Goal: Communication & Community: Answer question/provide support

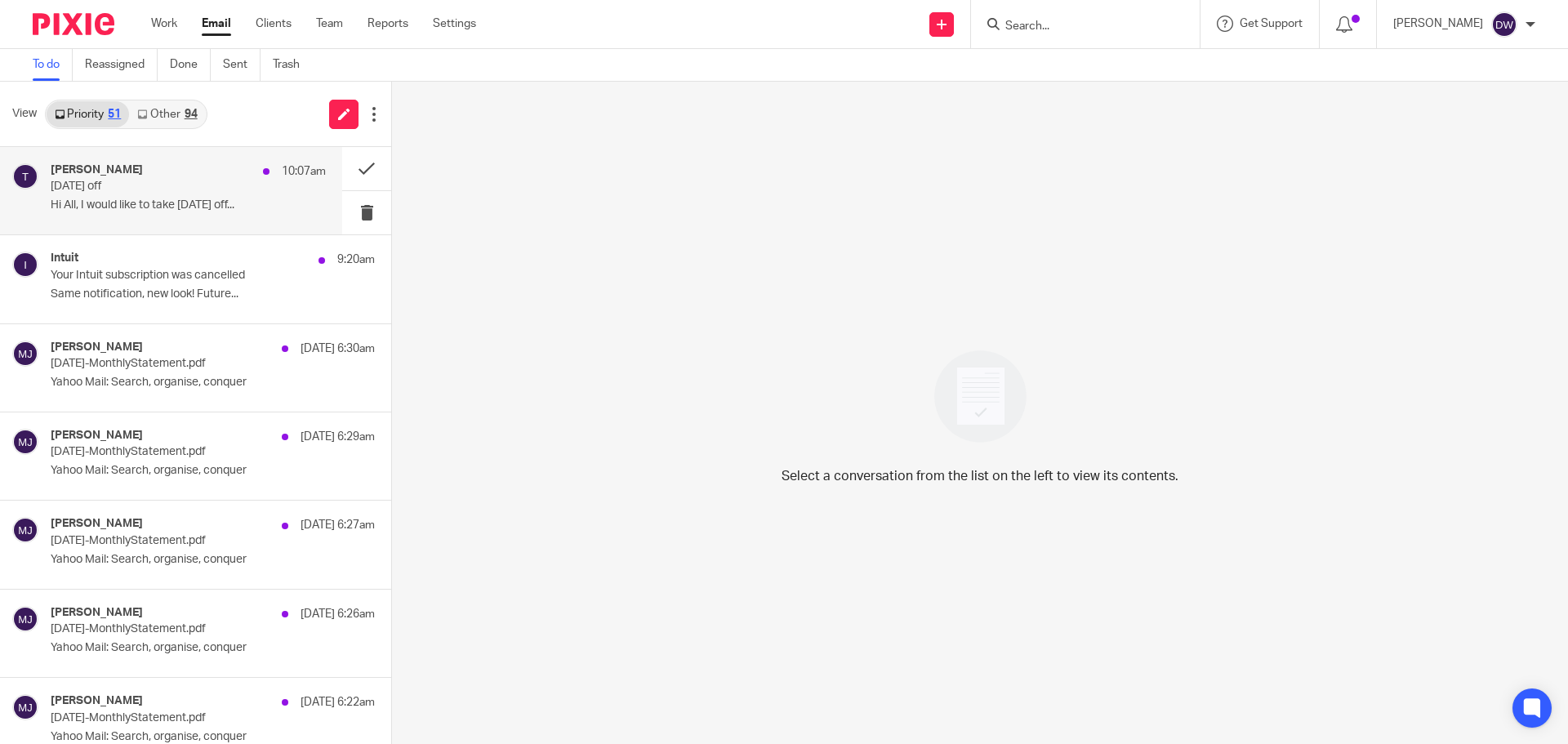
click at [179, 216] on div "[PERSON_NAME] 10:07am [DATE] off Hi All, I would like to take [DATE] off..." at bounding box center [188, 191] width 276 height 55
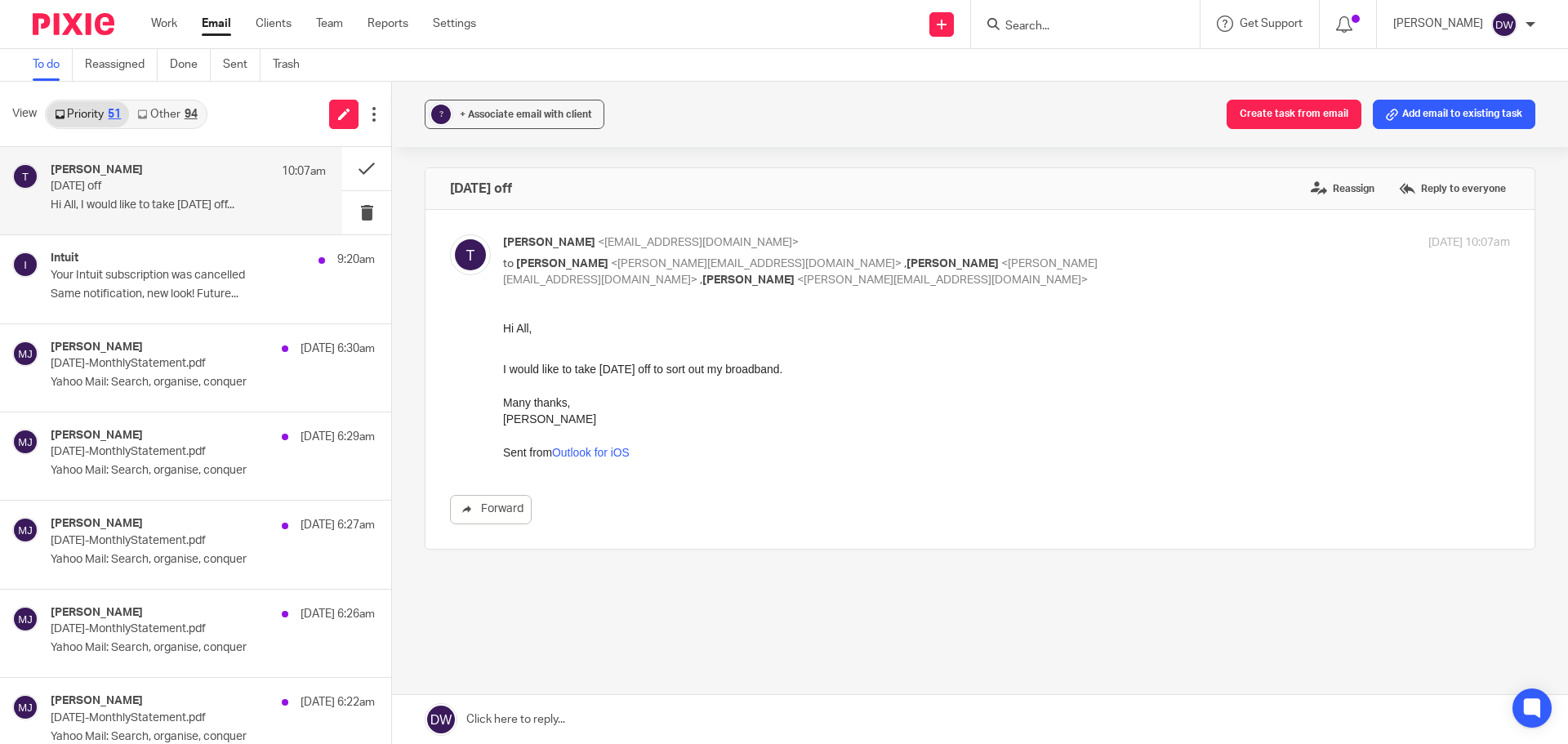
click at [481, 709] on link at bounding box center [980, 719] width 1176 height 49
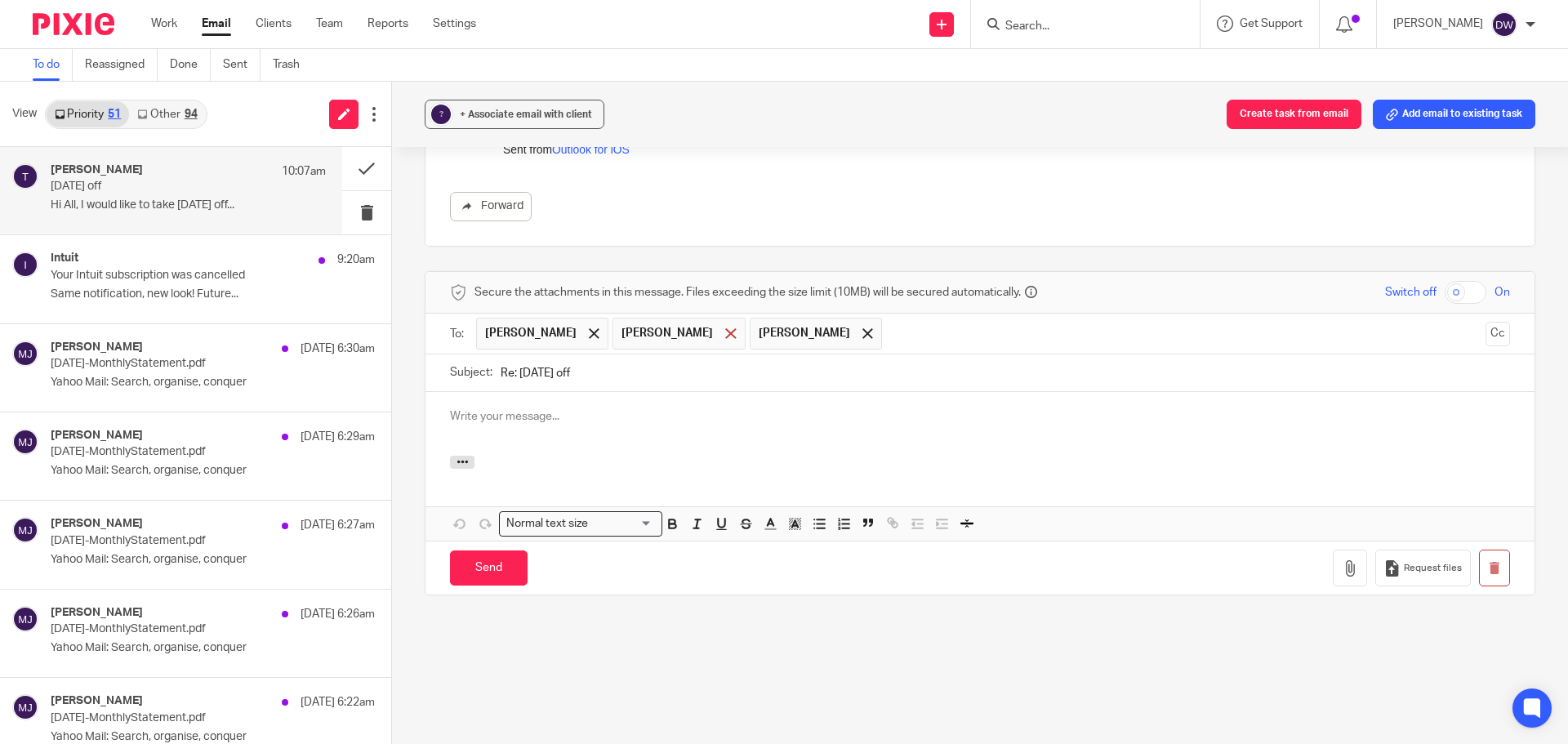
click at [725, 337] on span at bounding box center [731, 334] width 11 height 11
click at [754, 341] on input "text" at bounding box center [1116, 334] width 725 height 32
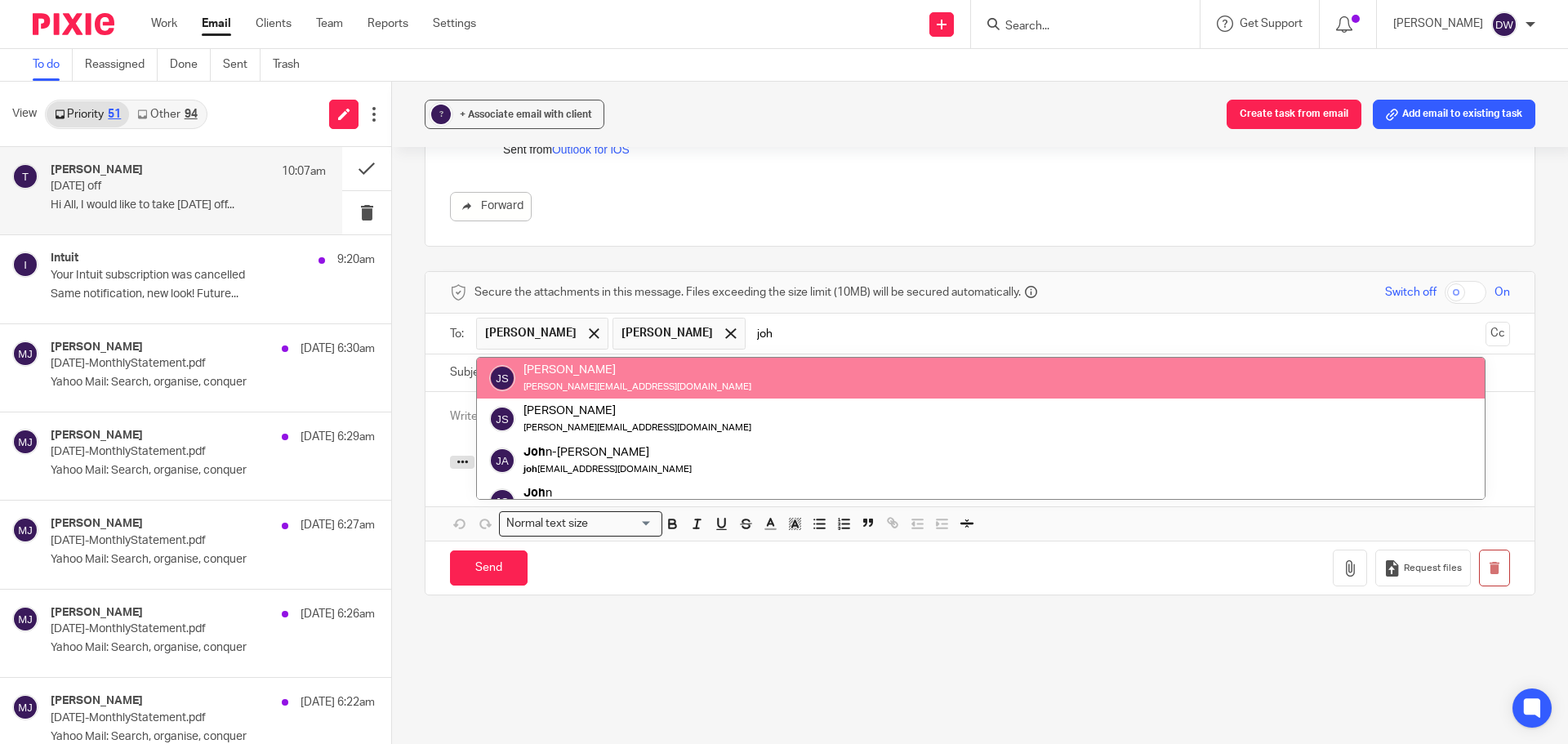
type input "joh"
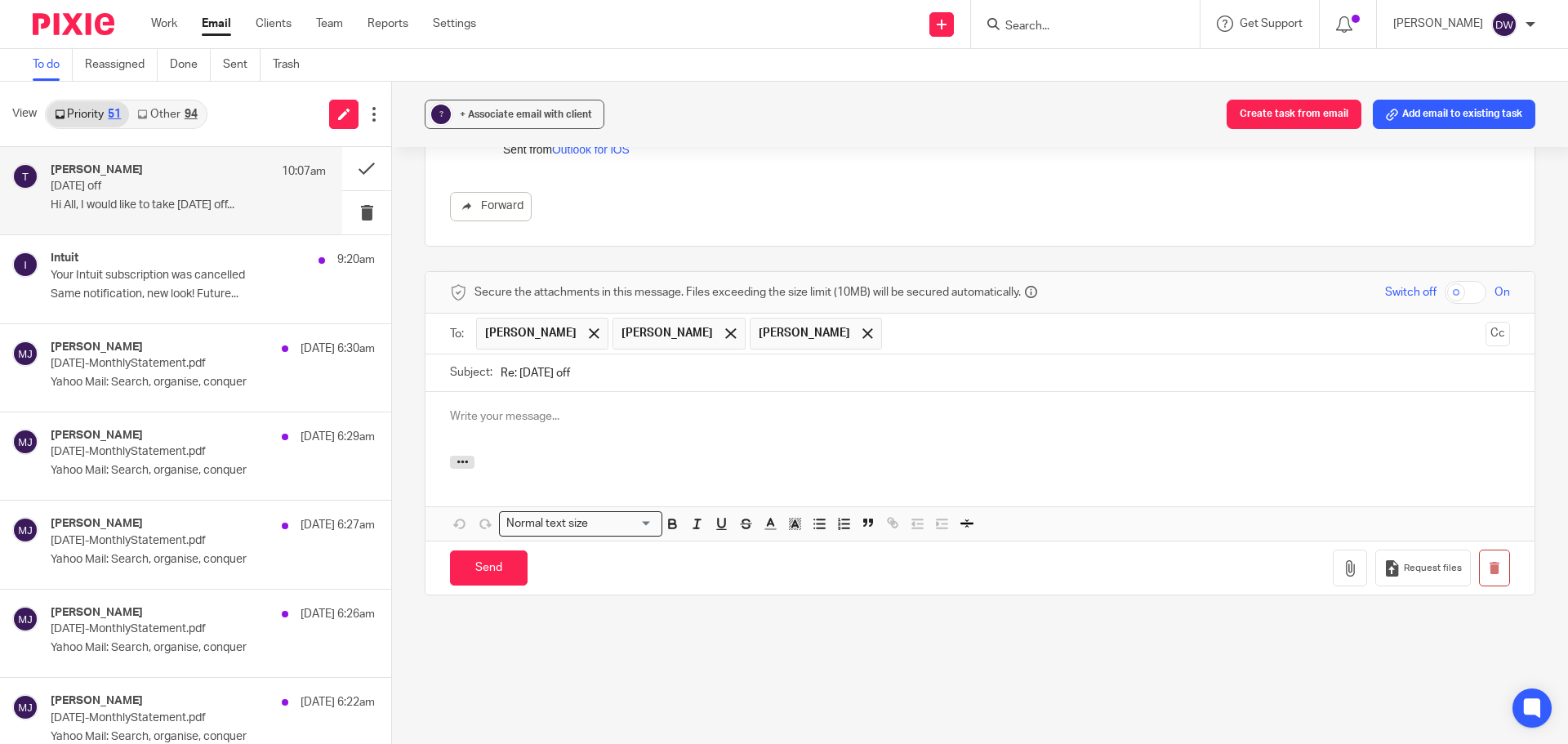
click at [575, 452] on div at bounding box center [980, 424] width 1109 height 64
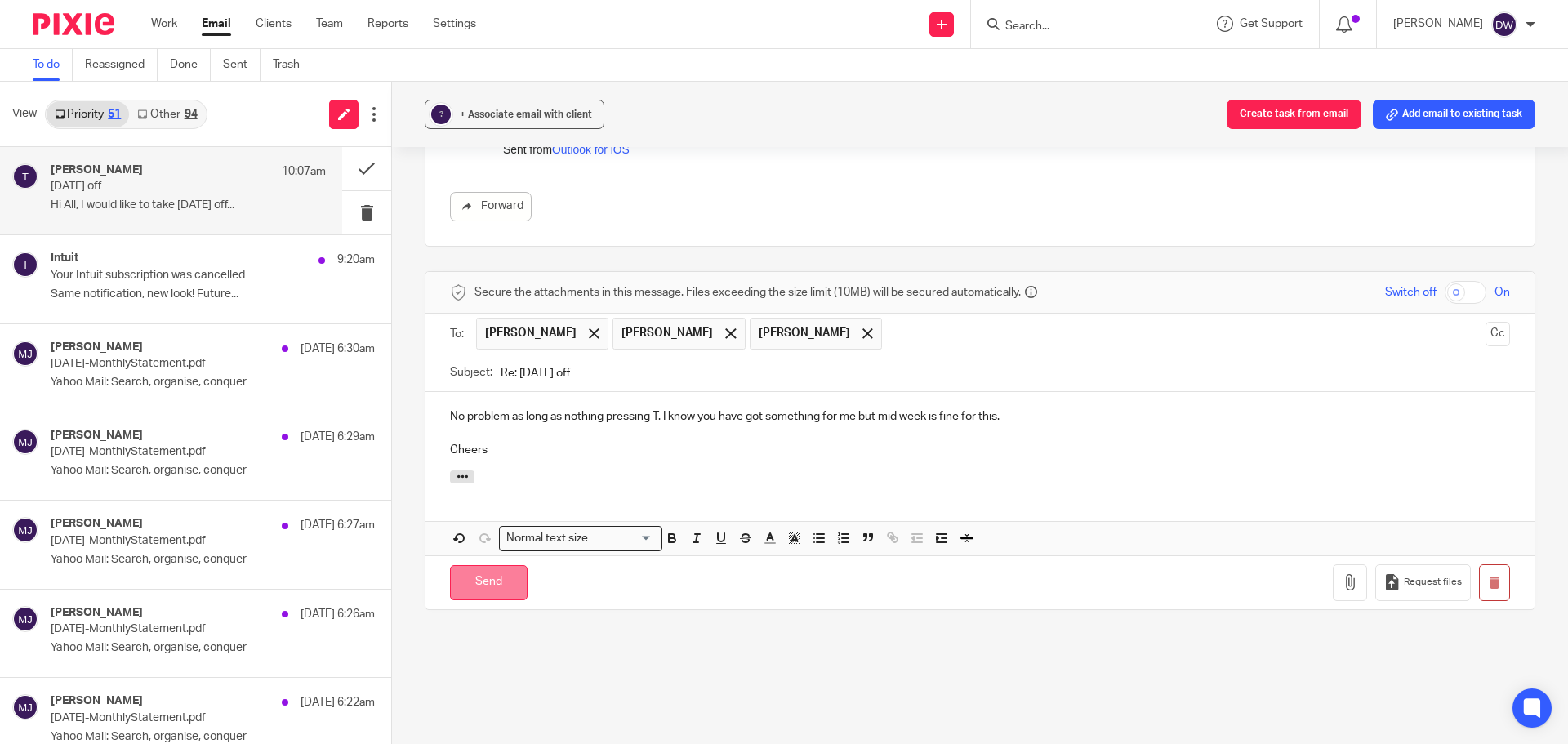
click at [486, 572] on input "Send" at bounding box center [489, 583] width 78 height 35
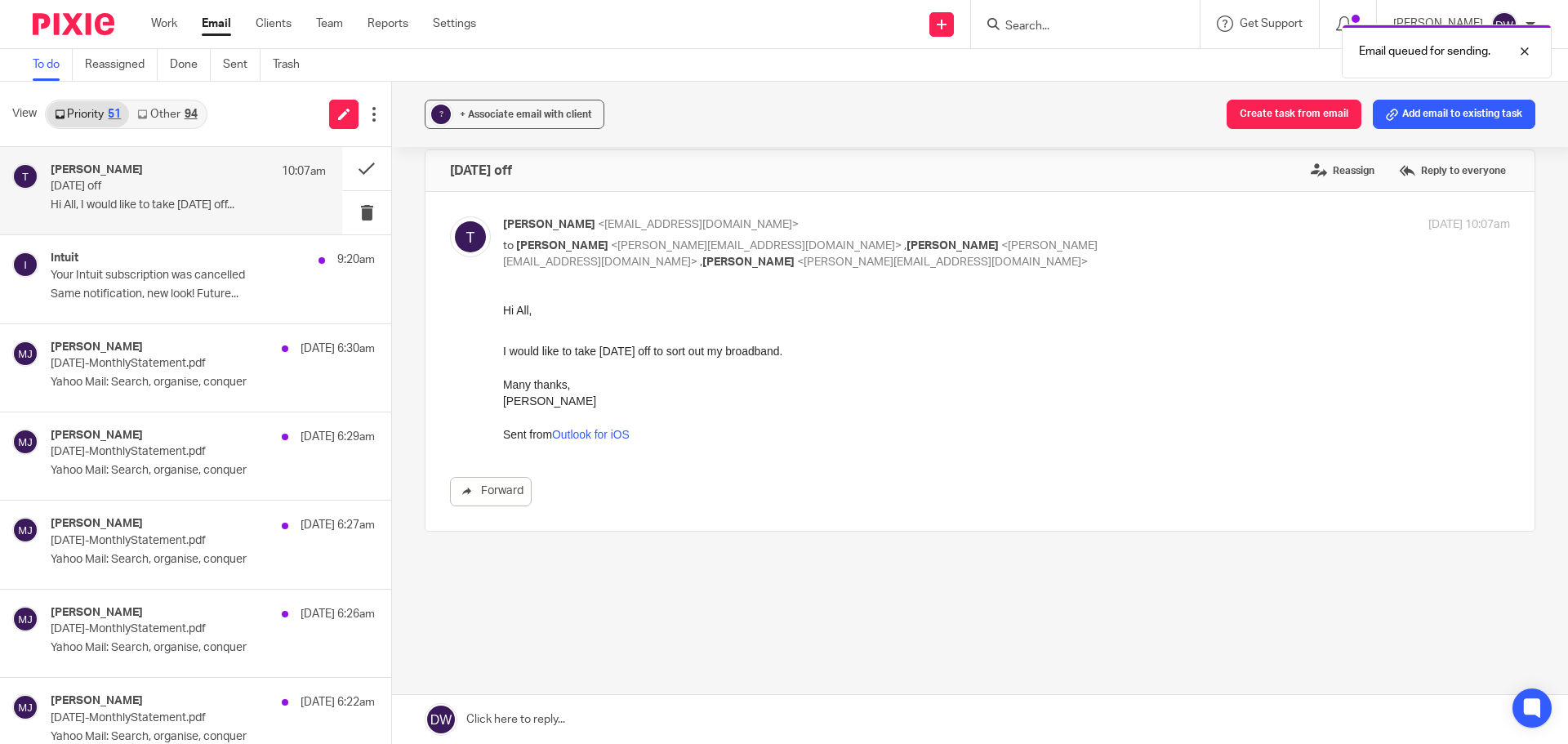
scroll to position [18, 0]
click at [352, 171] on button at bounding box center [366, 168] width 49 height 43
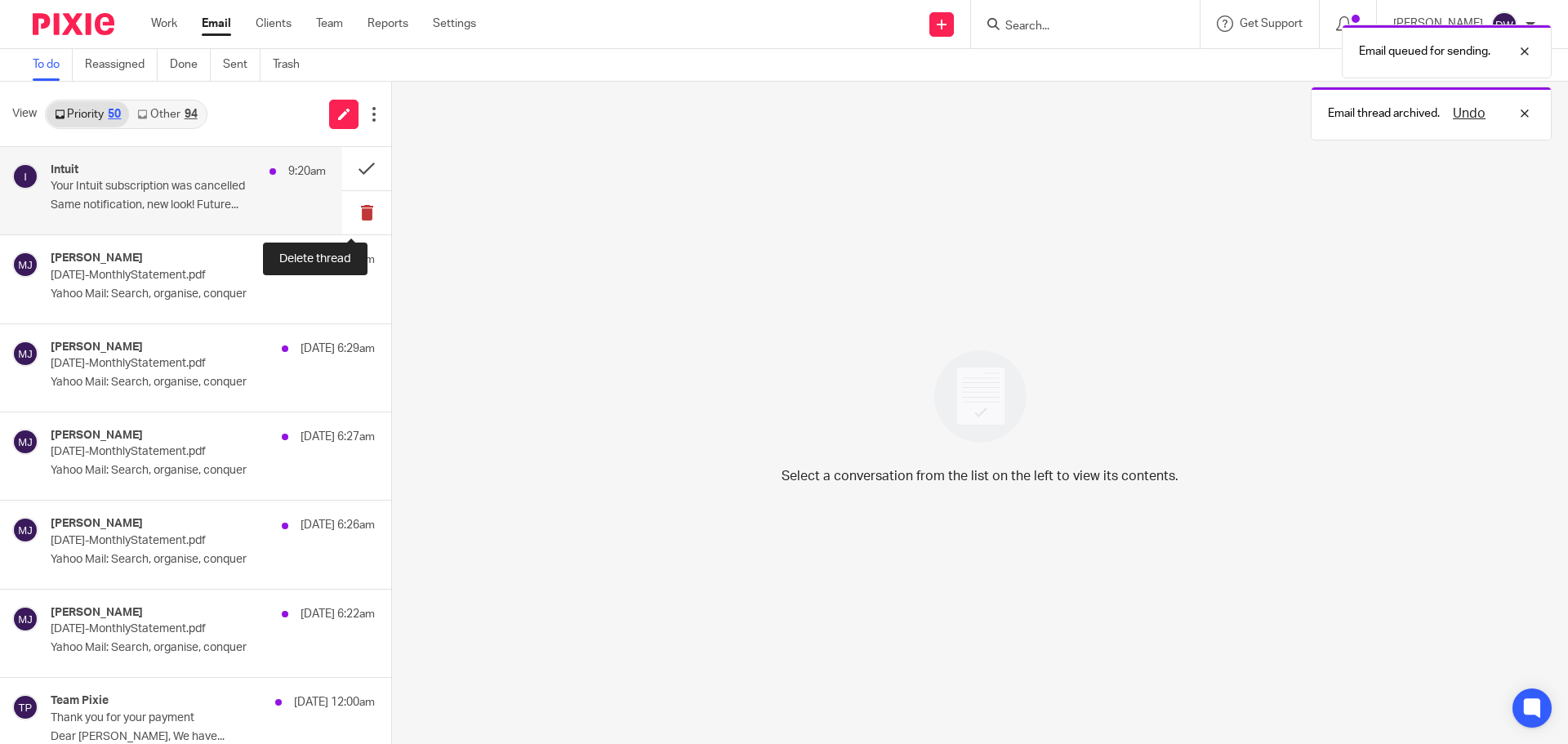
click at [345, 208] on button at bounding box center [366, 212] width 49 height 43
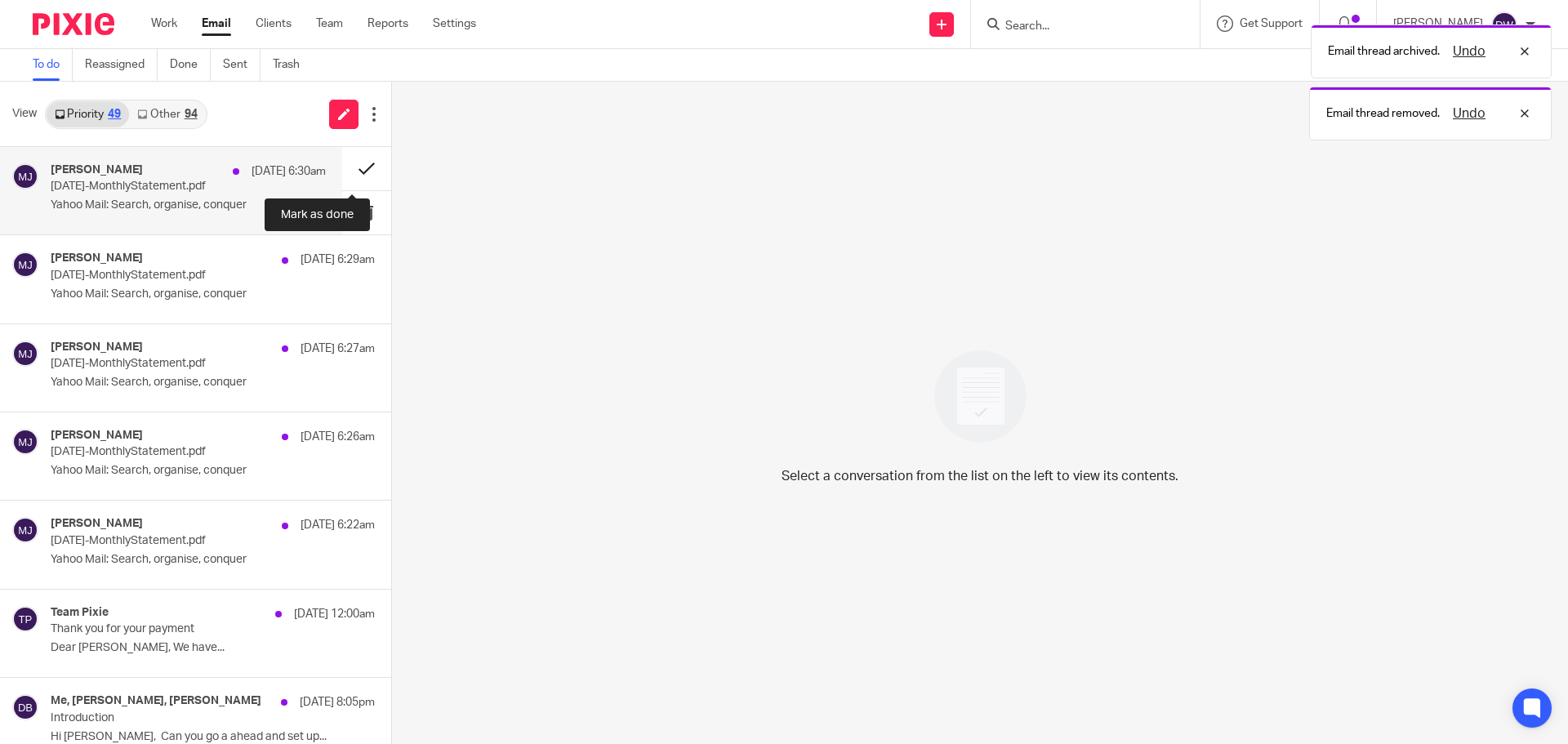
click at [352, 167] on button at bounding box center [366, 168] width 49 height 43
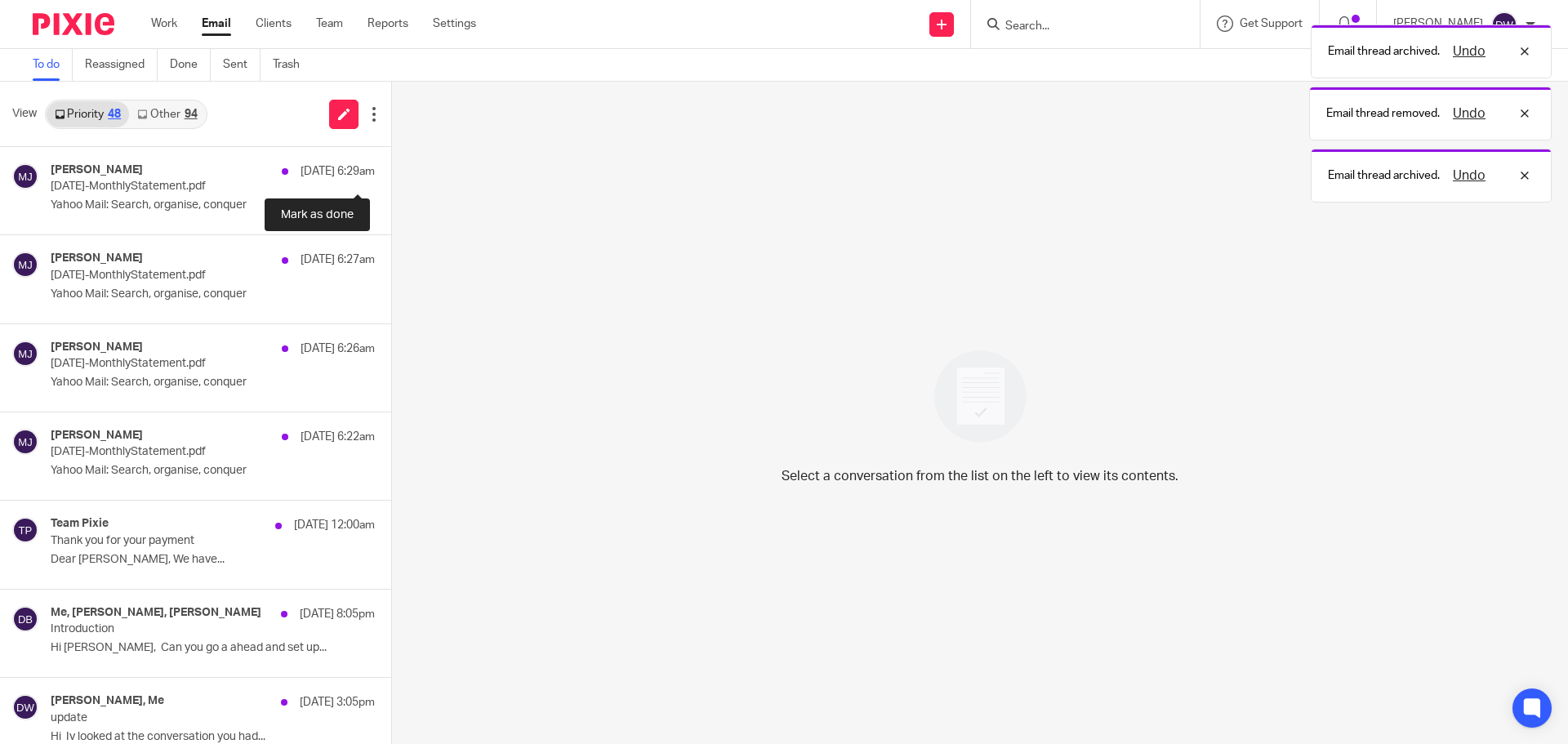
click at [391, 167] on button at bounding box center [398, 168] width 13 height 43
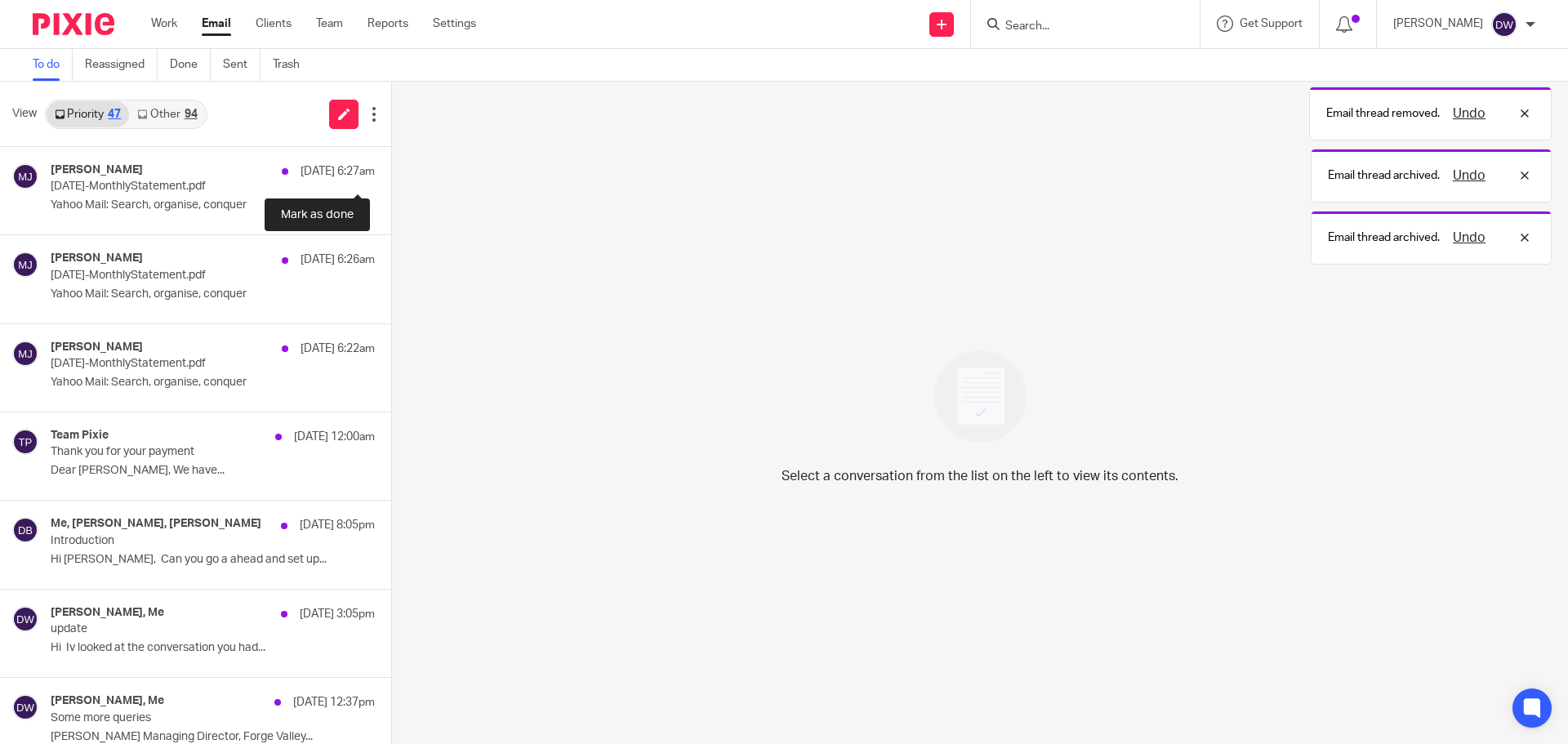
click at [391, 167] on button at bounding box center [398, 168] width 13 height 43
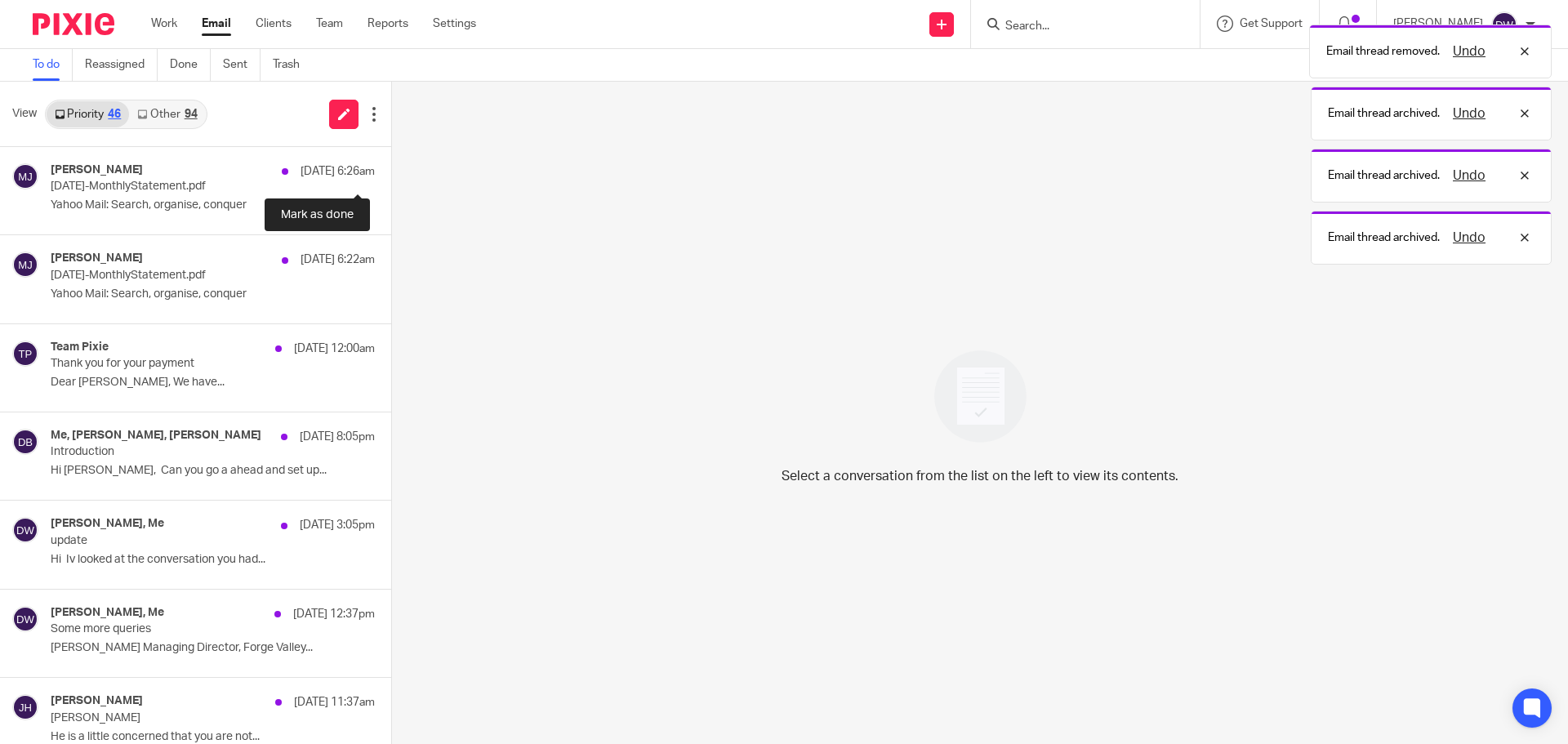
click at [391, 167] on button at bounding box center [398, 168] width 13 height 43
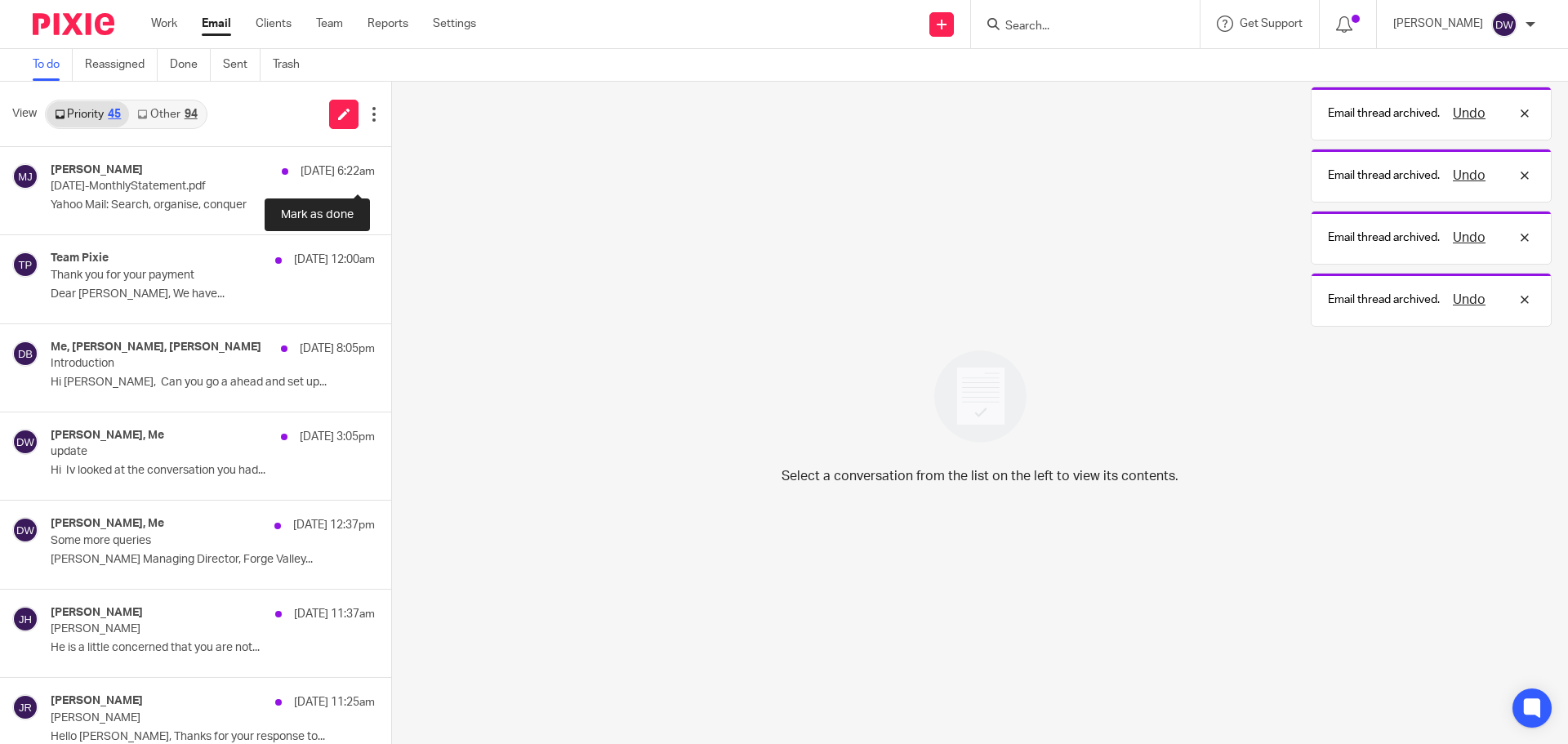
click at [391, 167] on button at bounding box center [398, 168] width 13 height 43
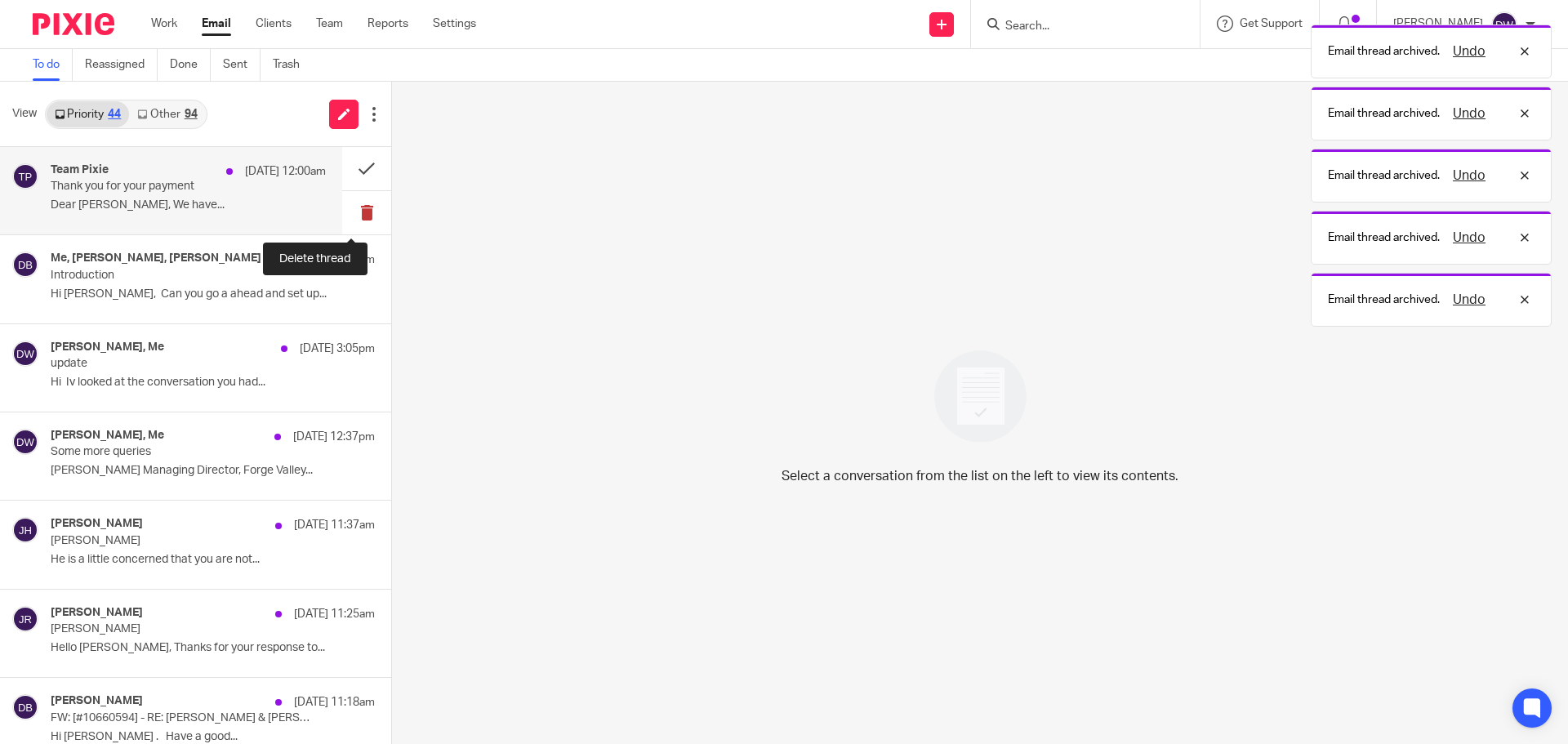
click at [353, 202] on button at bounding box center [366, 212] width 49 height 43
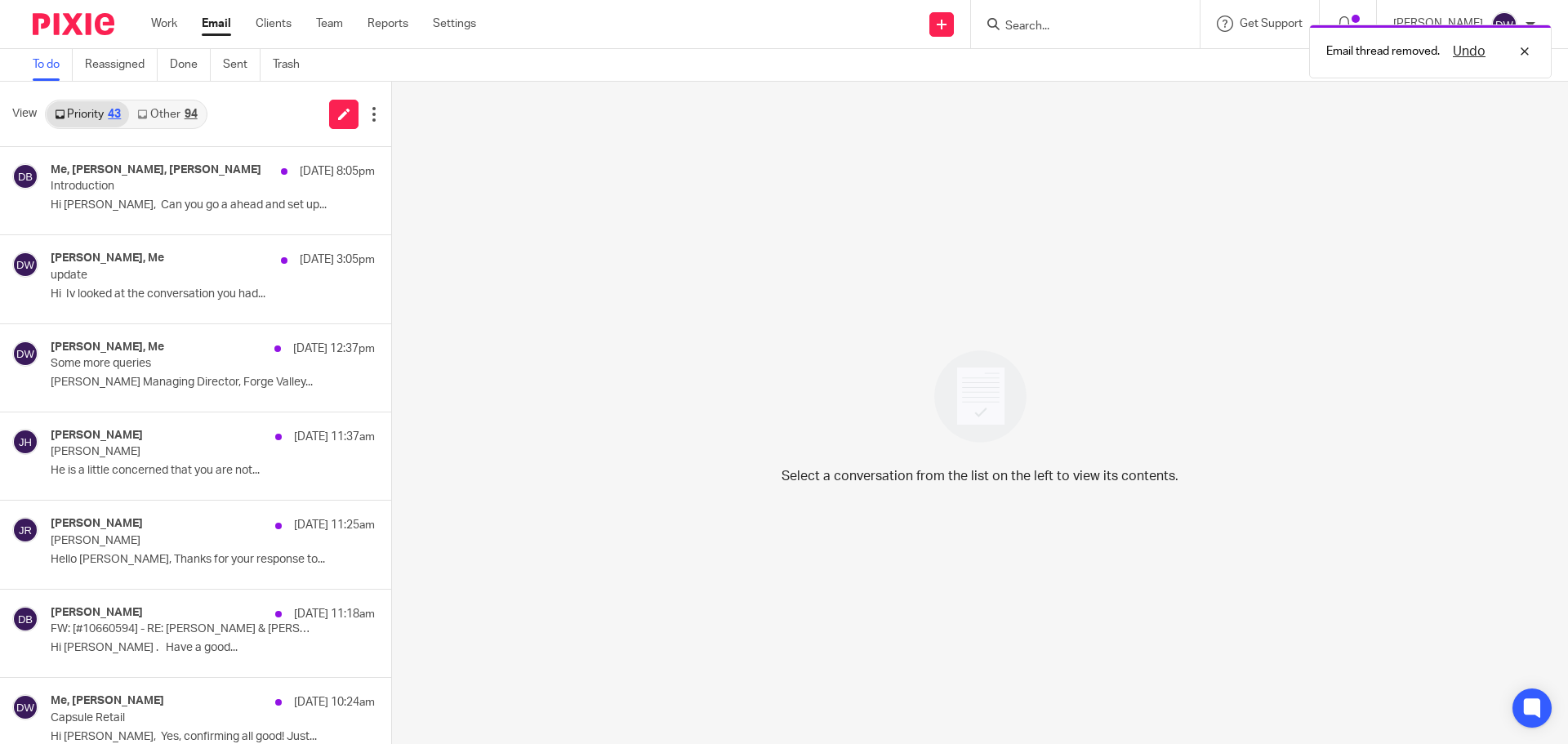
click at [182, 119] on link "Other 94" at bounding box center [167, 115] width 76 height 27
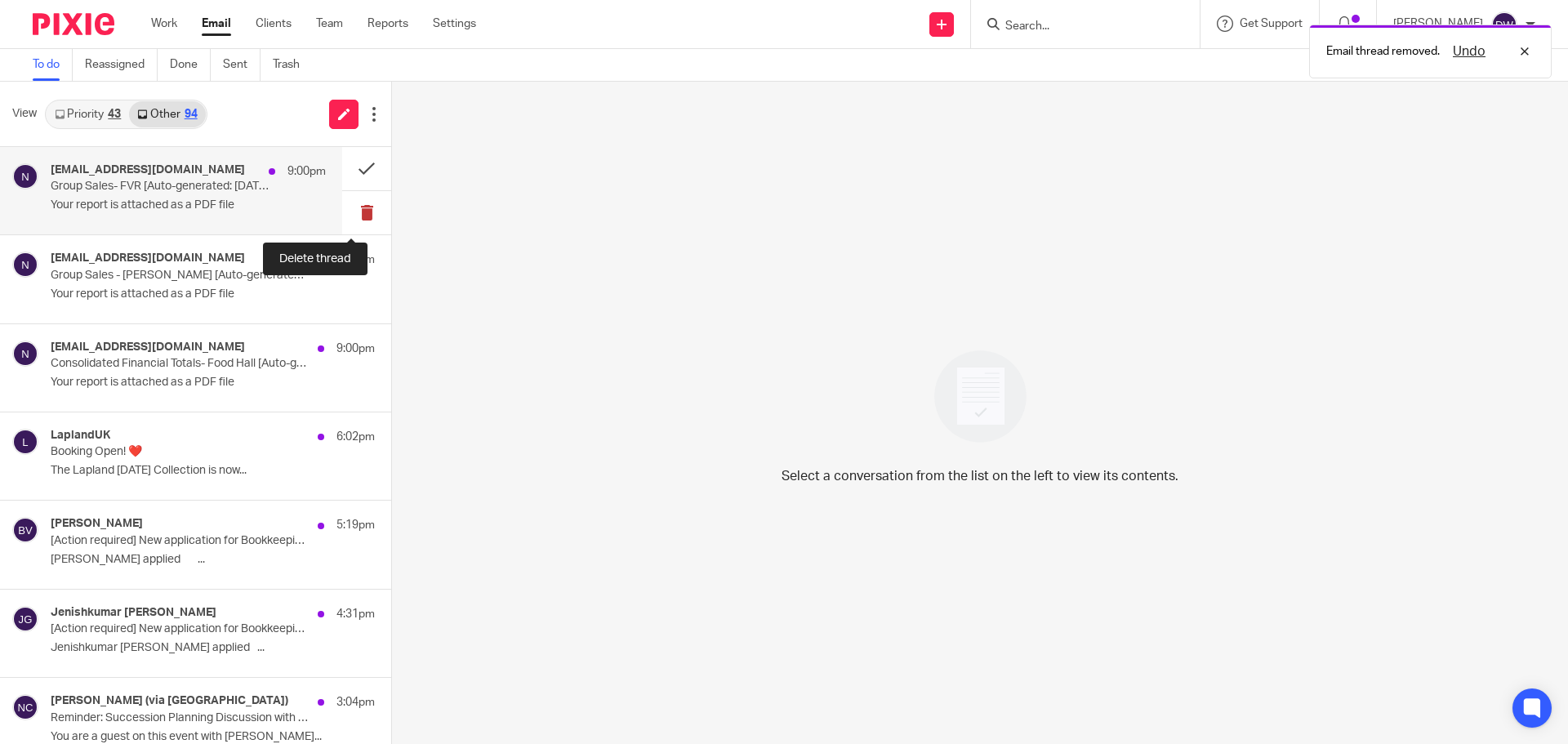
click at [351, 216] on button at bounding box center [366, 212] width 49 height 43
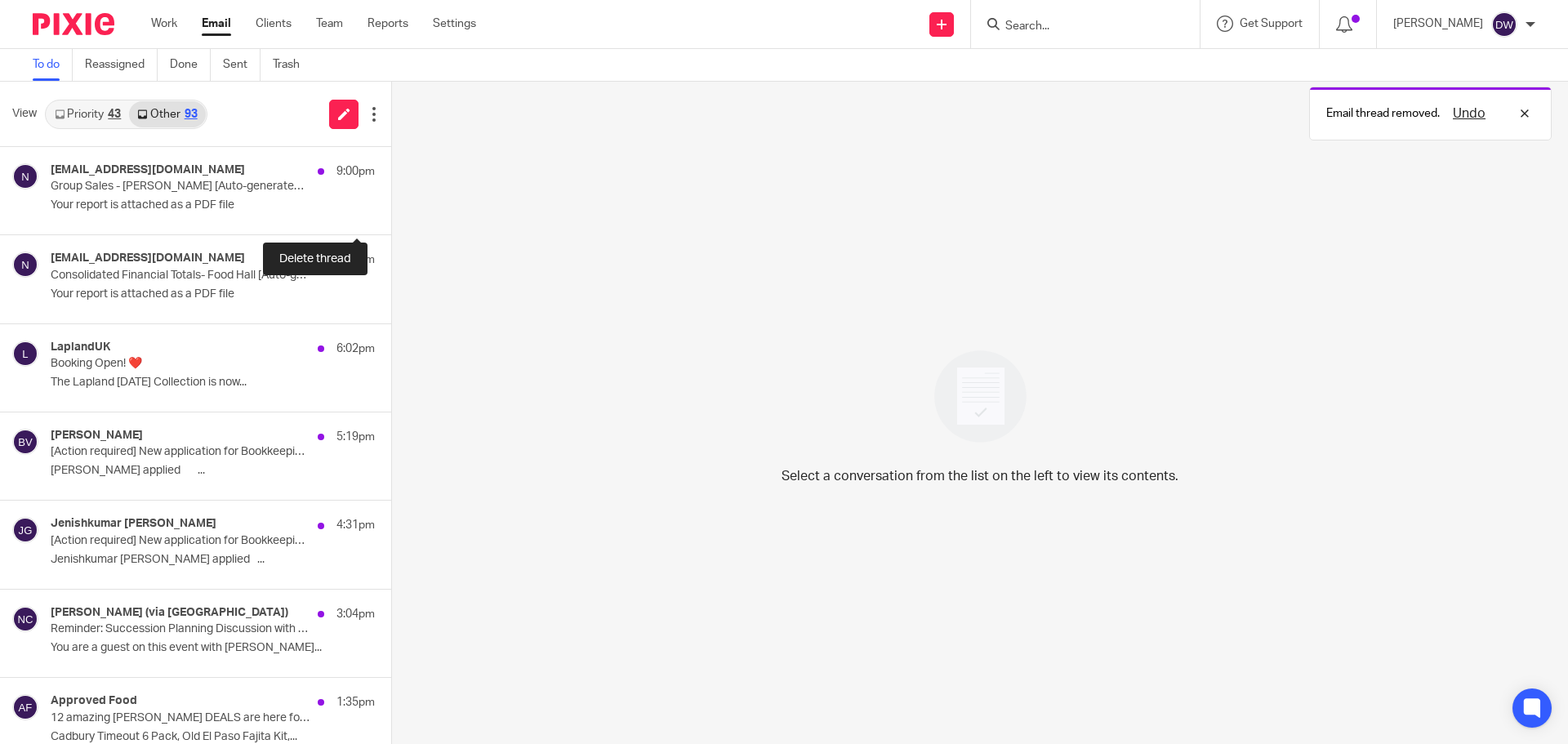
click at [391, 216] on button at bounding box center [398, 212] width 13 height 43
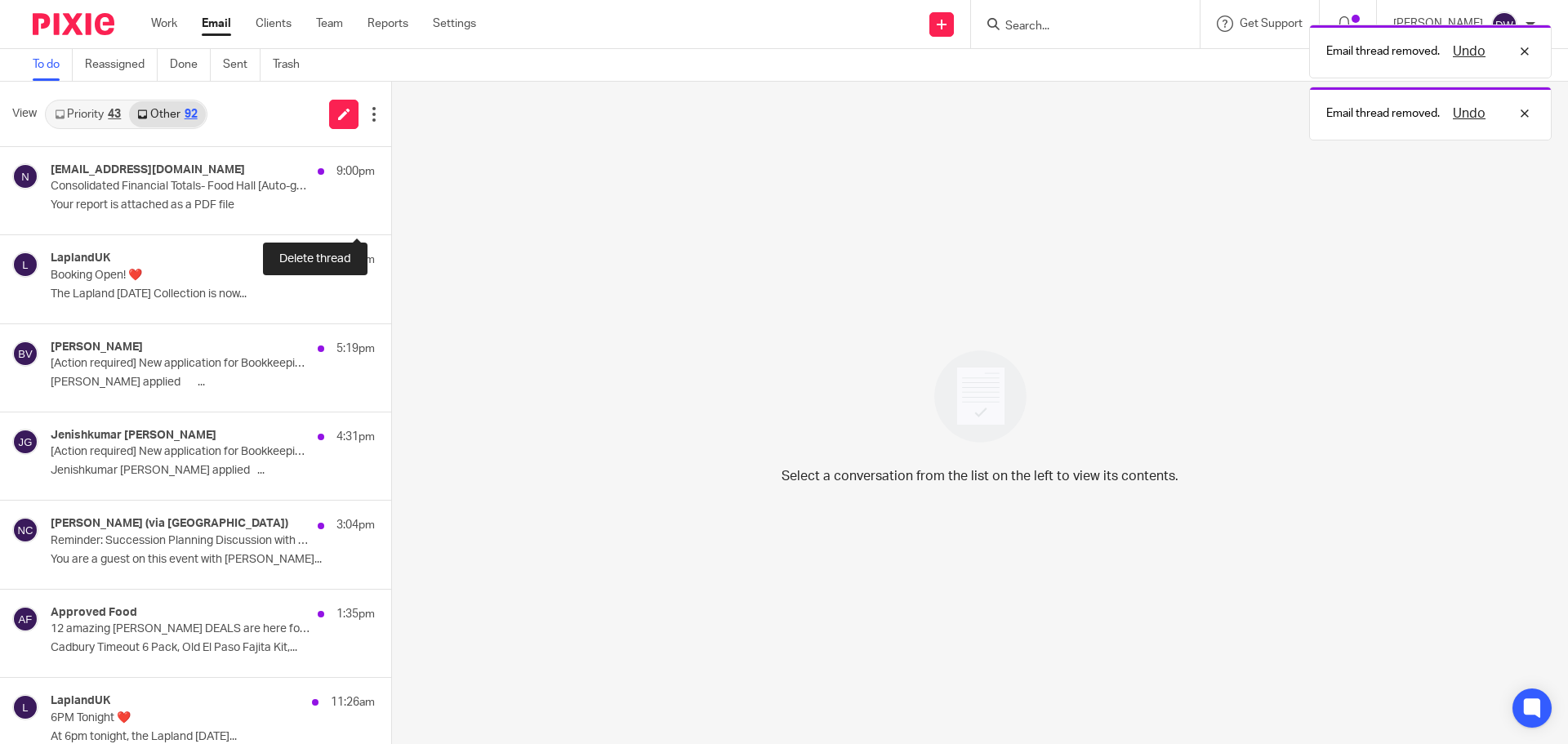
click at [391, 216] on button at bounding box center [398, 212] width 13 height 43
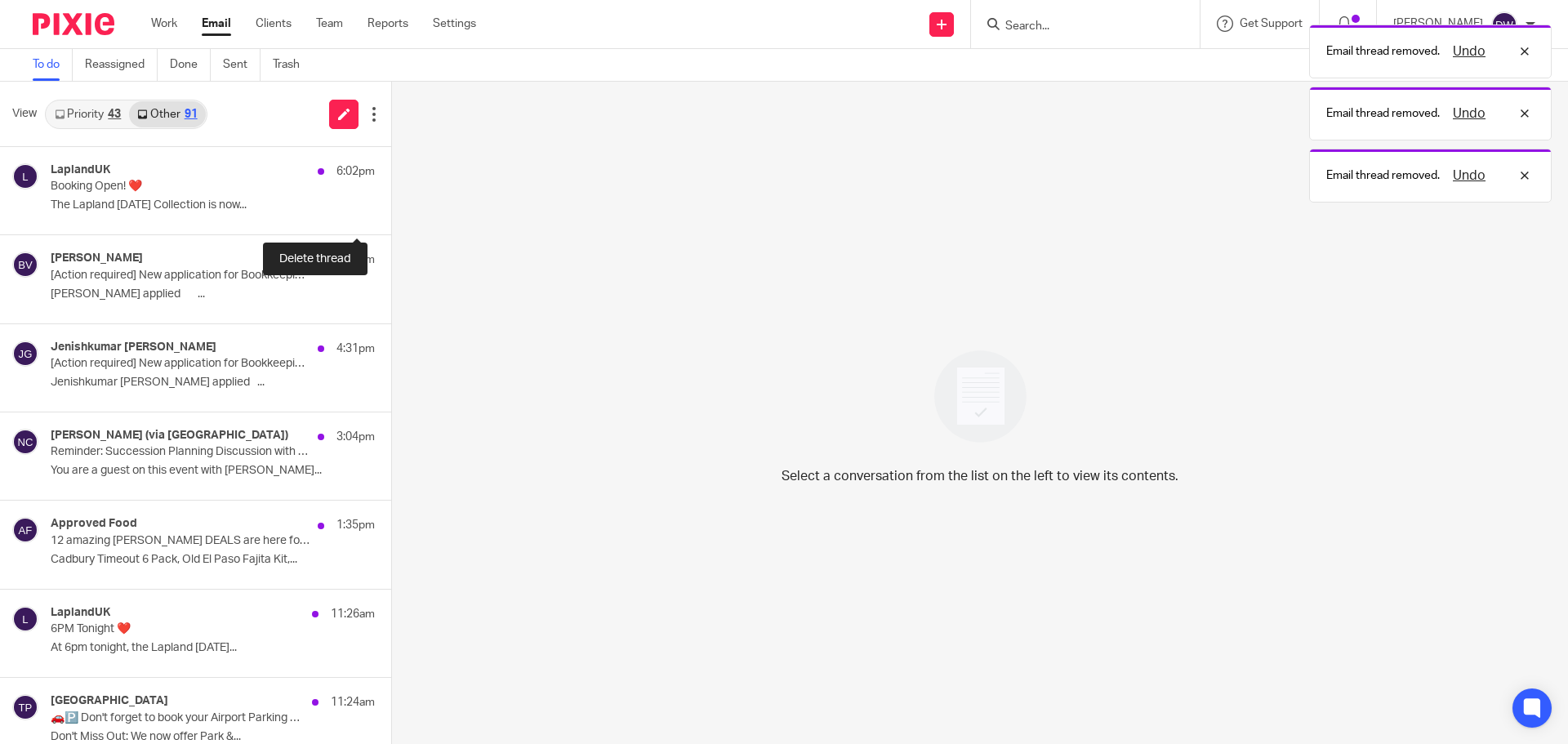
click at [391, 216] on button at bounding box center [398, 212] width 13 height 43
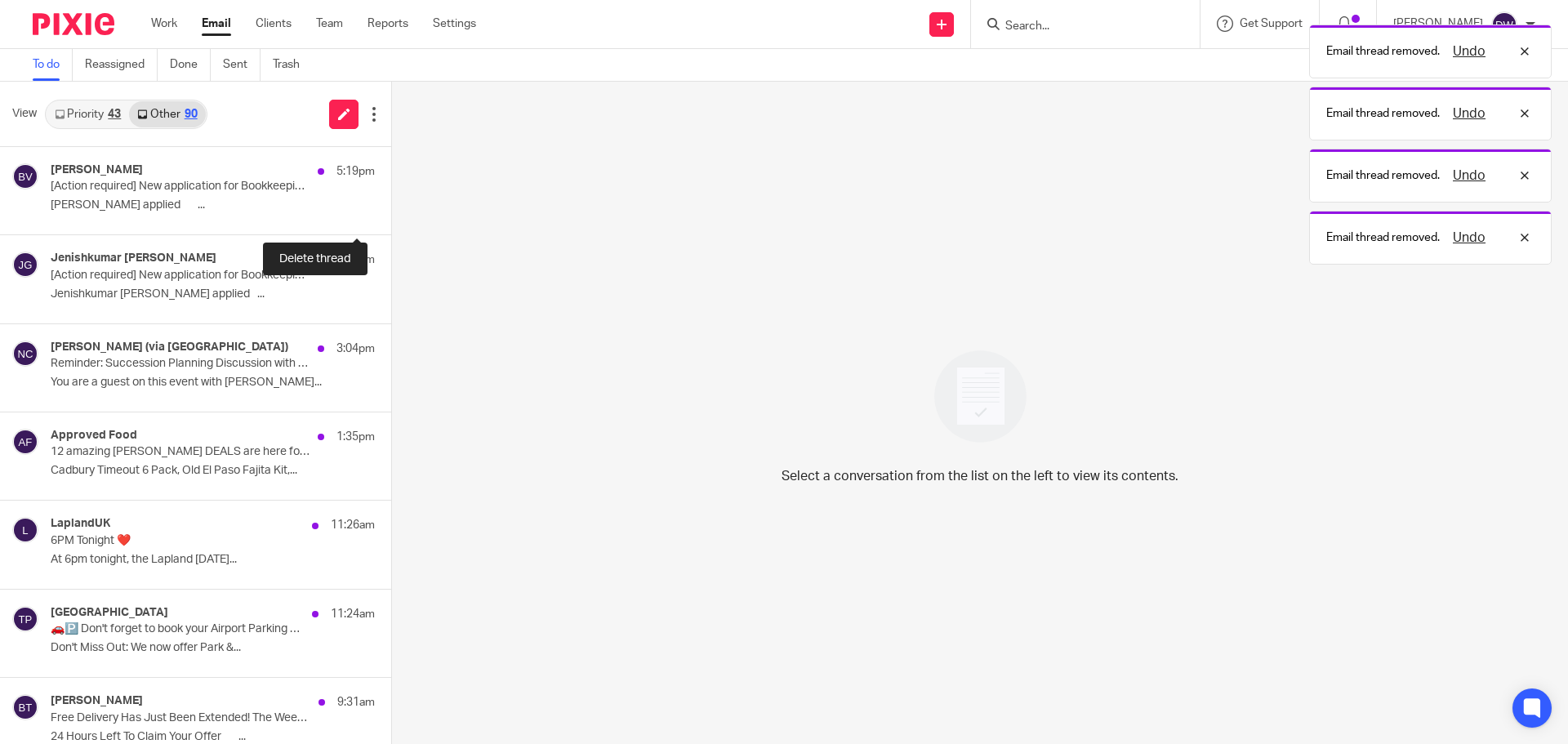
click at [391, 216] on button at bounding box center [398, 212] width 13 height 43
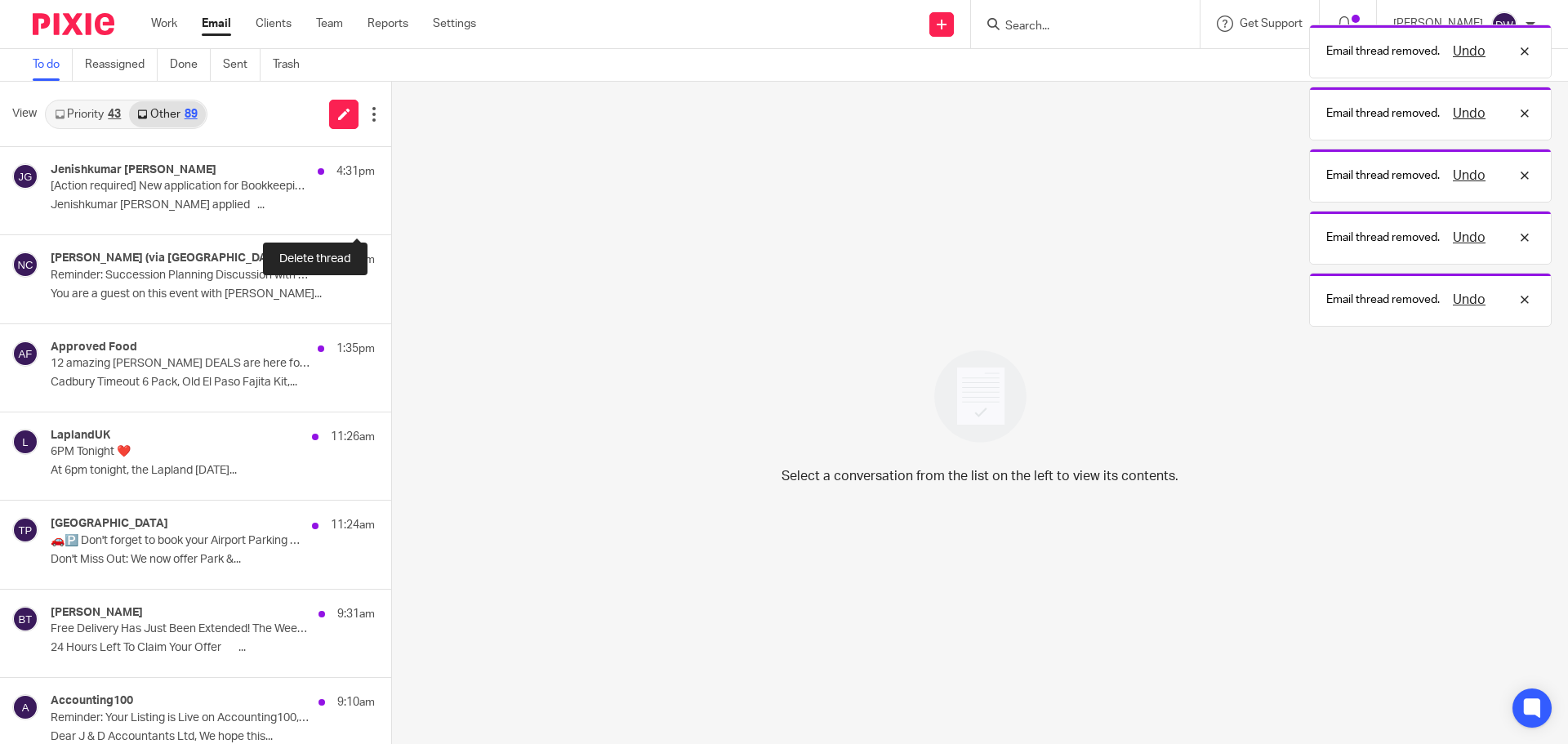
click at [391, 216] on button at bounding box center [398, 212] width 13 height 43
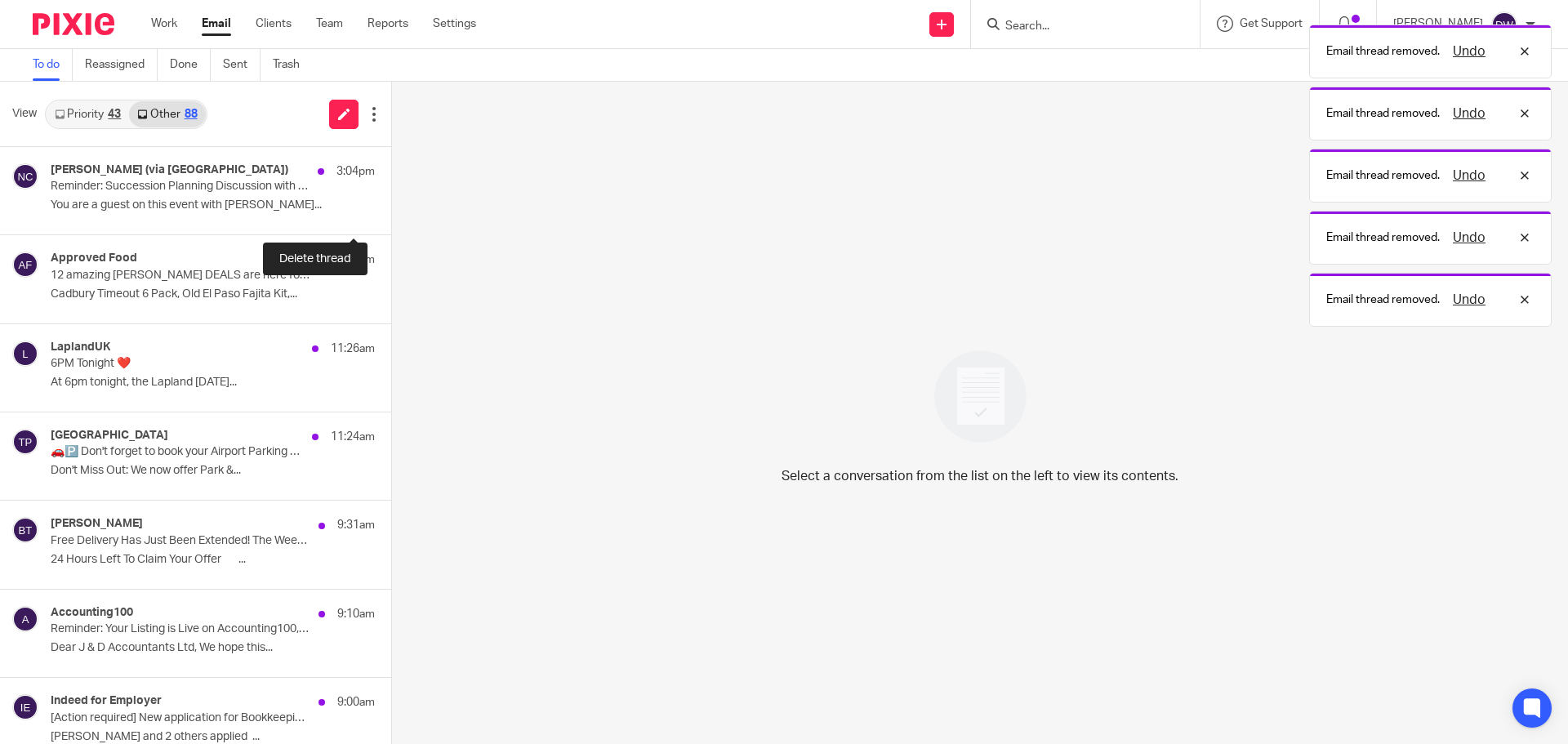
click at [391, 216] on button at bounding box center [398, 212] width 13 height 43
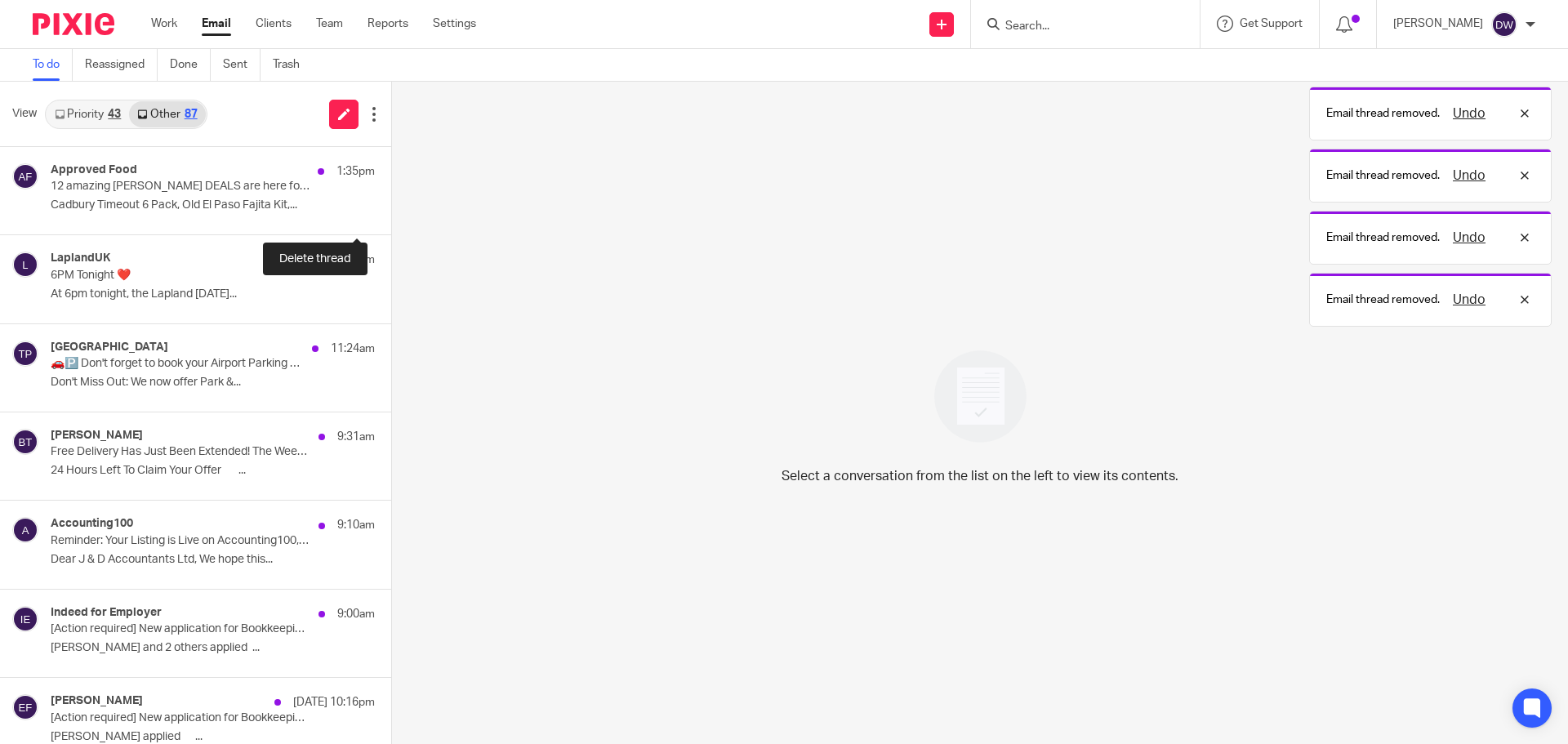
click at [391, 216] on button at bounding box center [398, 212] width 13 height 43
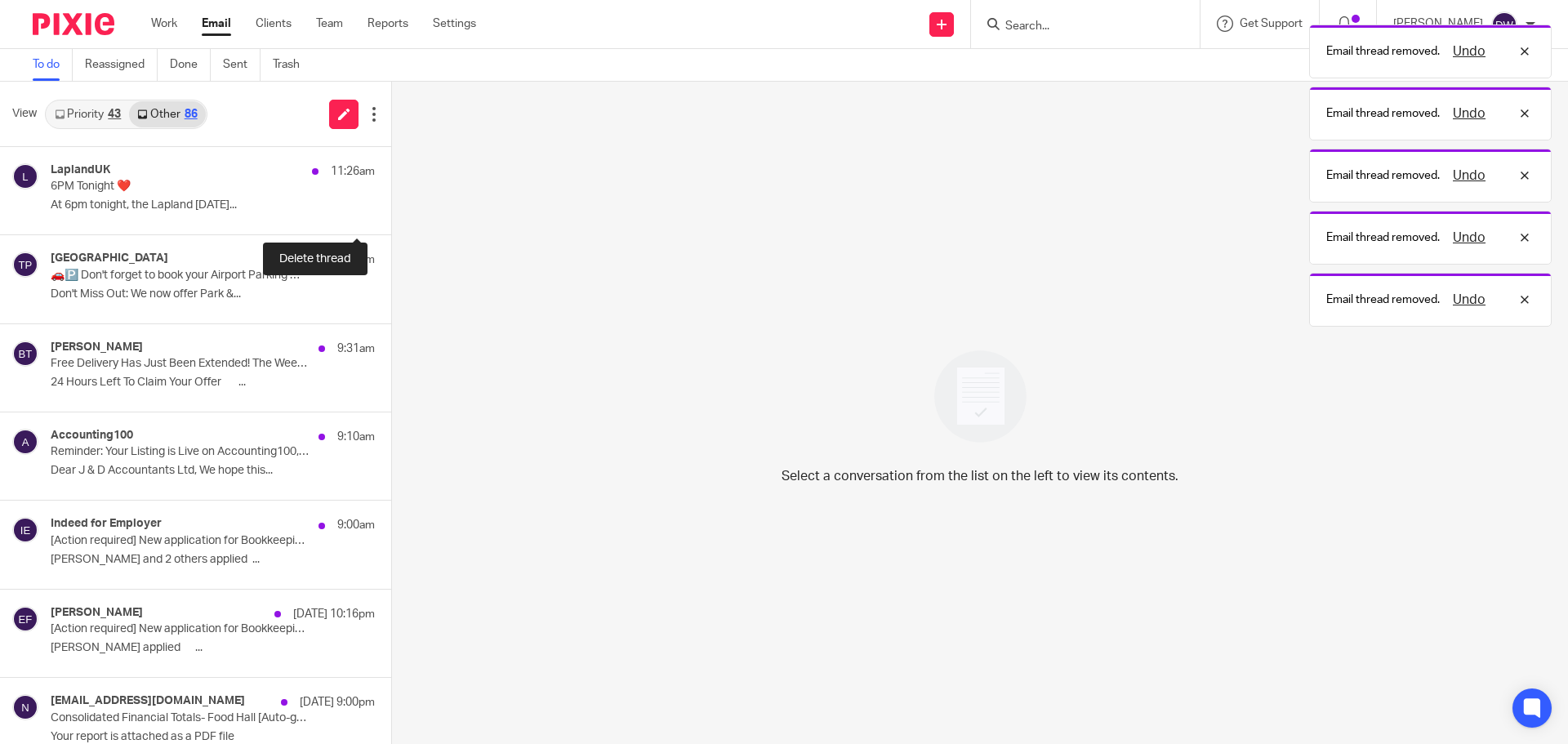
click at [391, 216] on button at bounding box center [398, 212] width 13 height 43
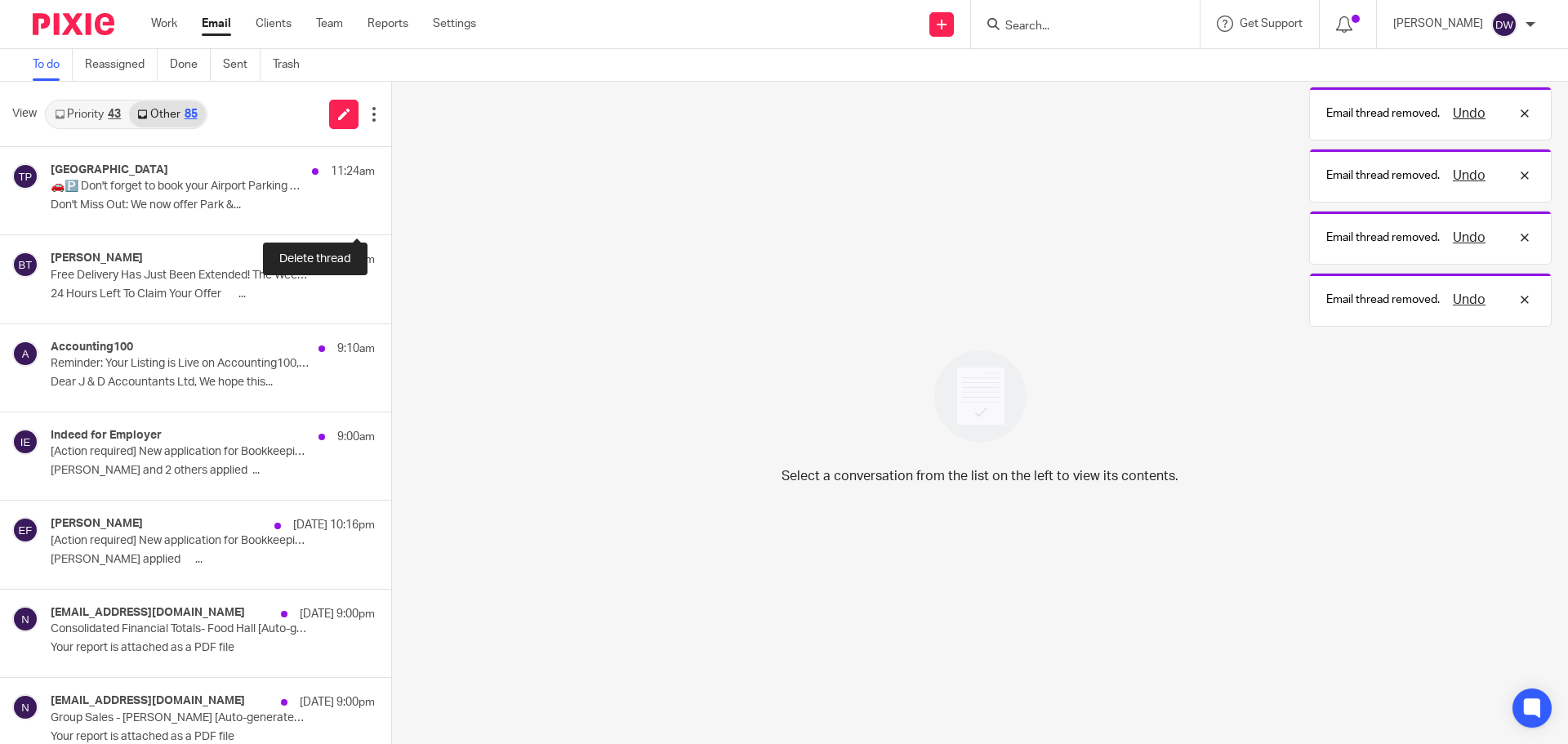
click at [391, 216] on button at bounding box center [398, 212] width 13 height 43
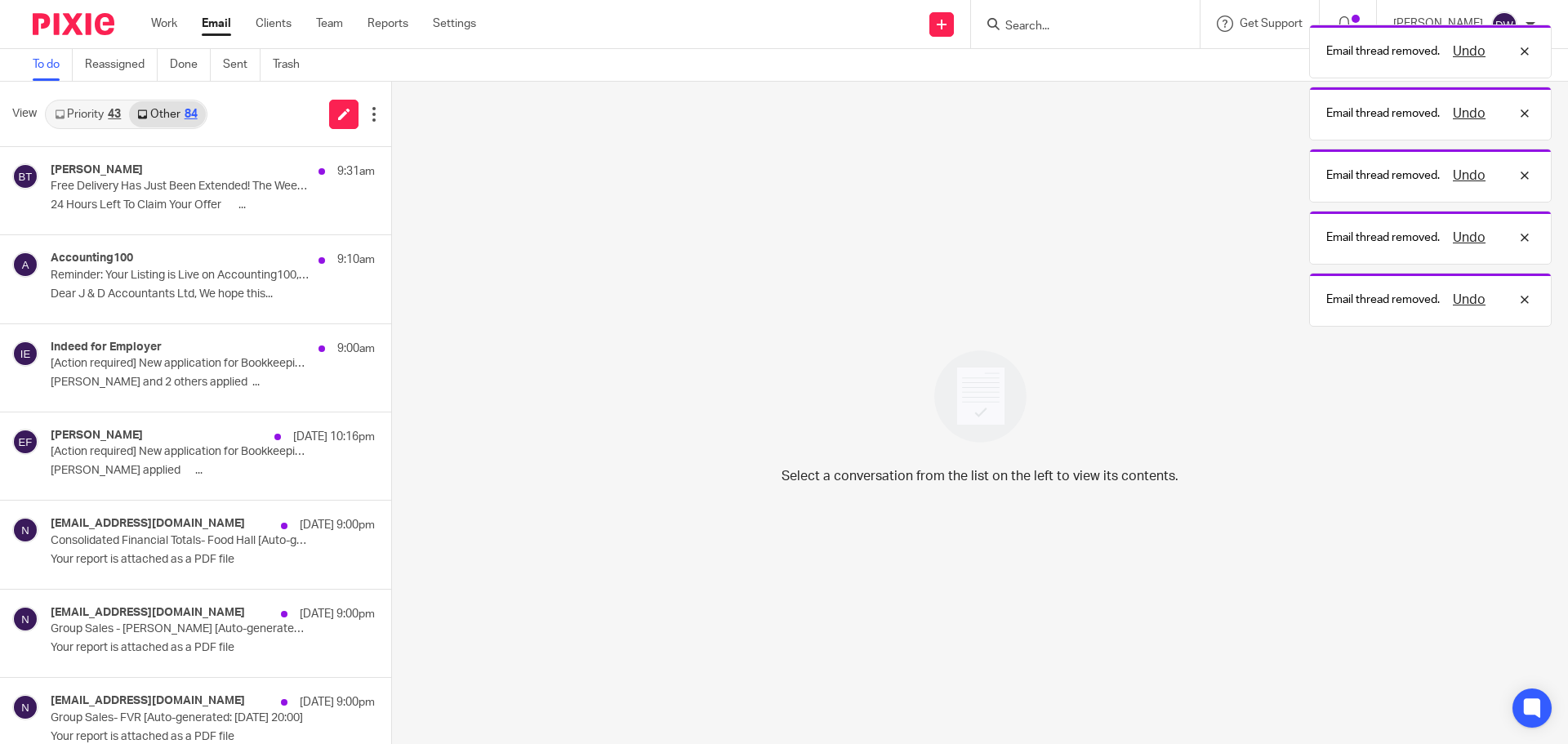
click at [351, 216] on div "Brook Taverner 9:31am Free Delivery Has Just Been Extended! The Weekend Just Go…" at bounding box center [195, 191] width 391 height 88
click at [391, 216] on button at bounding box center [398, 212] width 13 height 43
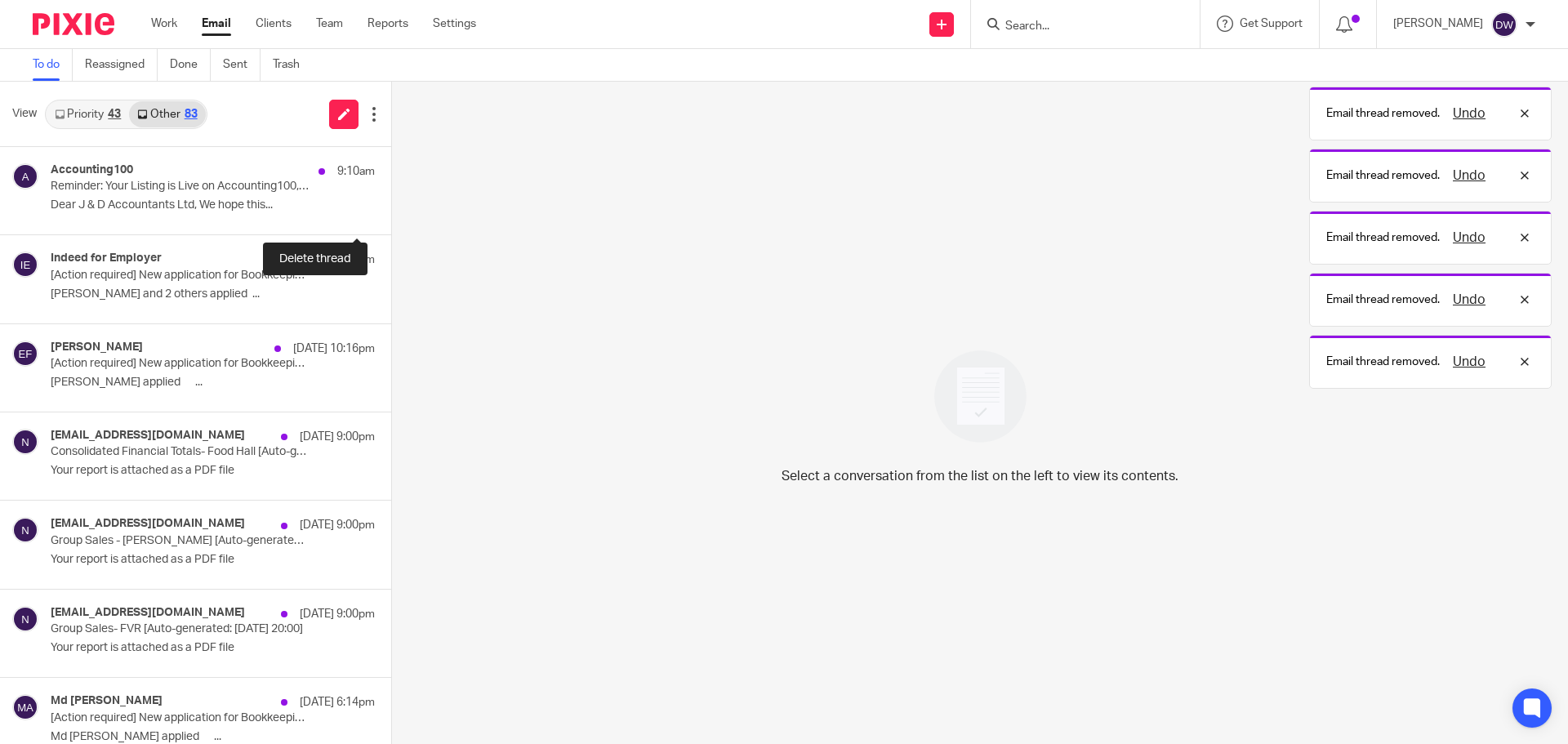
click at [391, 216] on button at bounding box center [398, 212] width 13 height 43
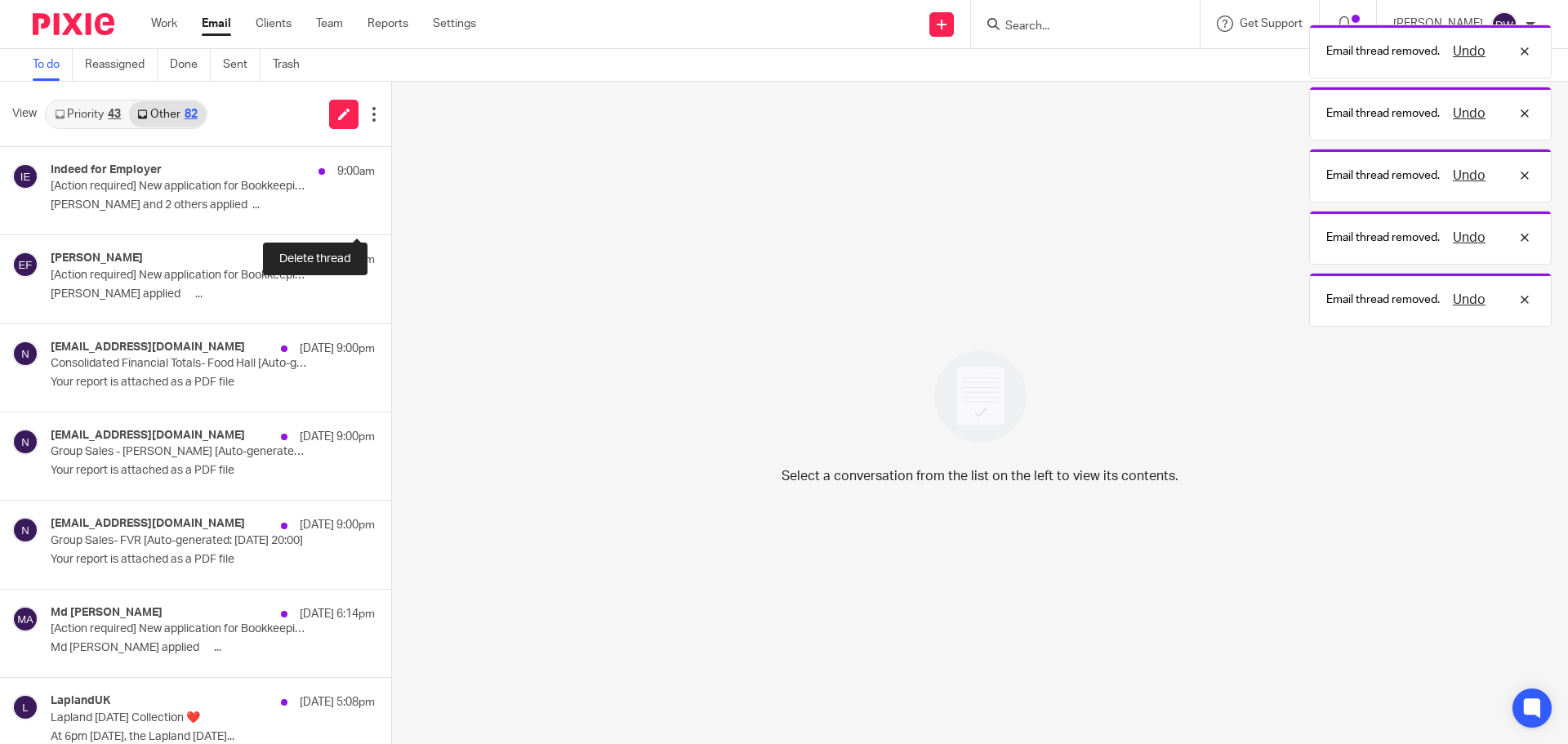
click at [391, 216] on button at bounding box center [398, 212] width 13 height 43
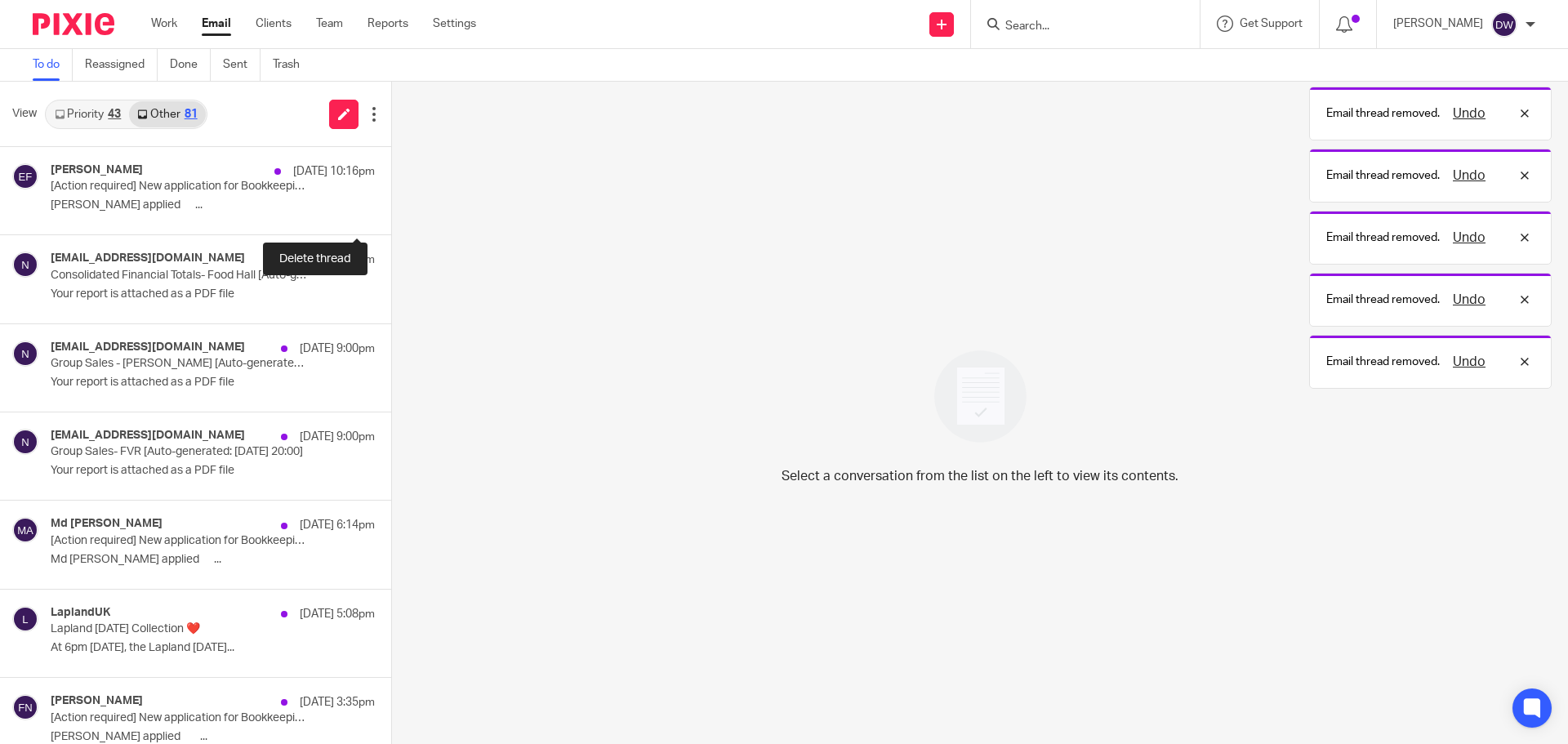
click at [391, 216] on button at bounding box center [398, 212] width 13 height 43
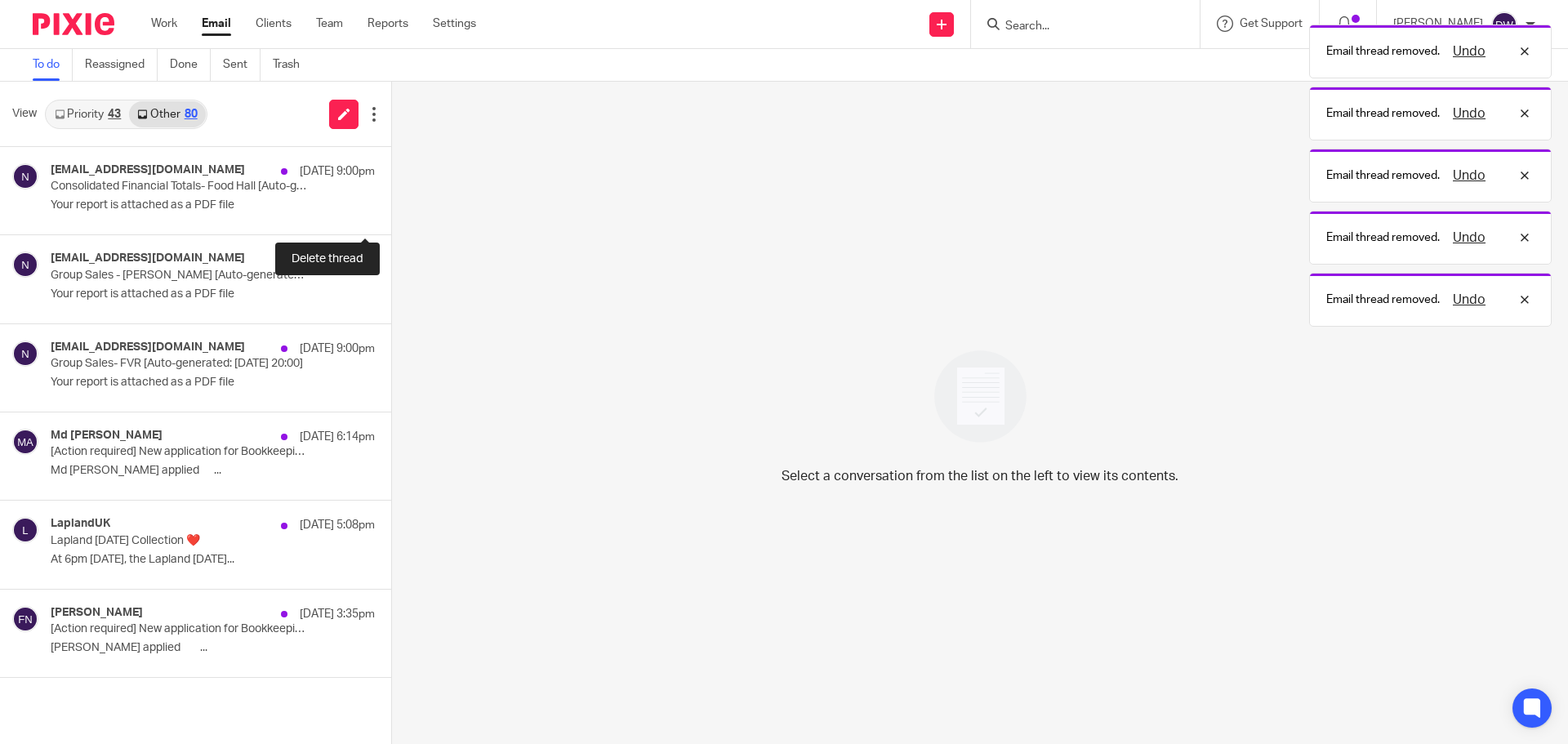
click at [391, 216] on button at bounding box center [398, 212] width 13 height 43
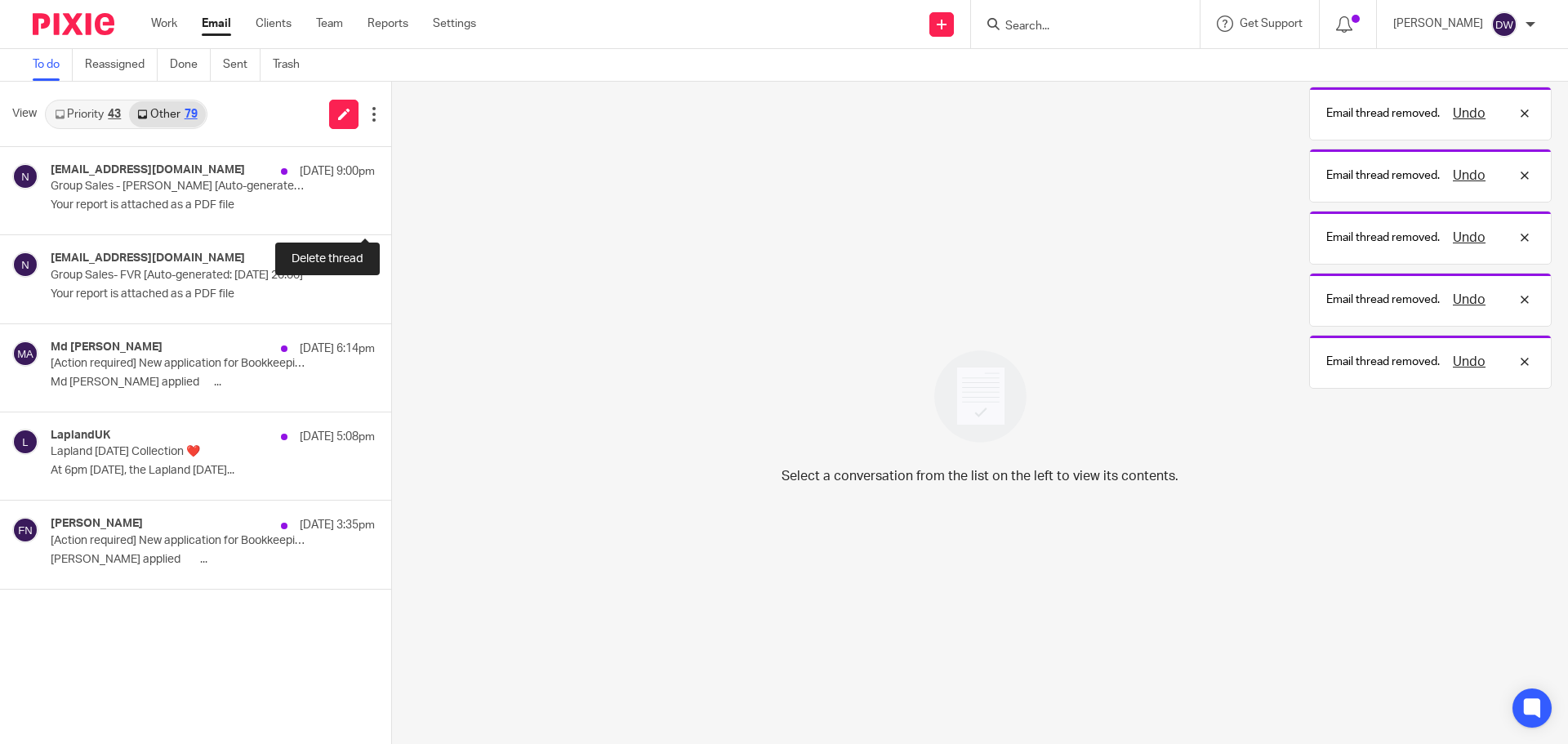
click at [391, 216] on button at bounding box center [398, 212] width 13 height 43
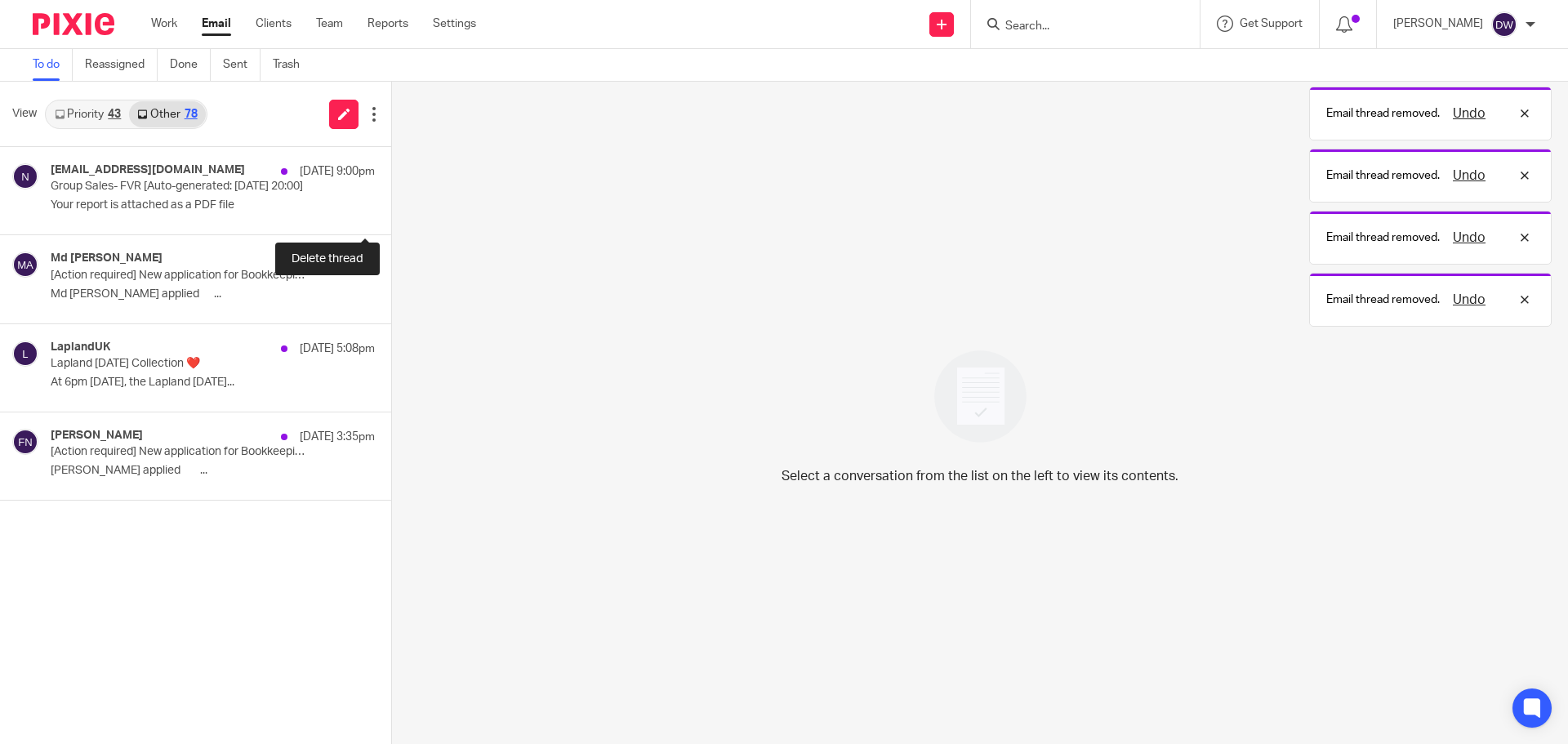
click at [391, 216] on button at bounding box center [398, 212] width 13 height 43
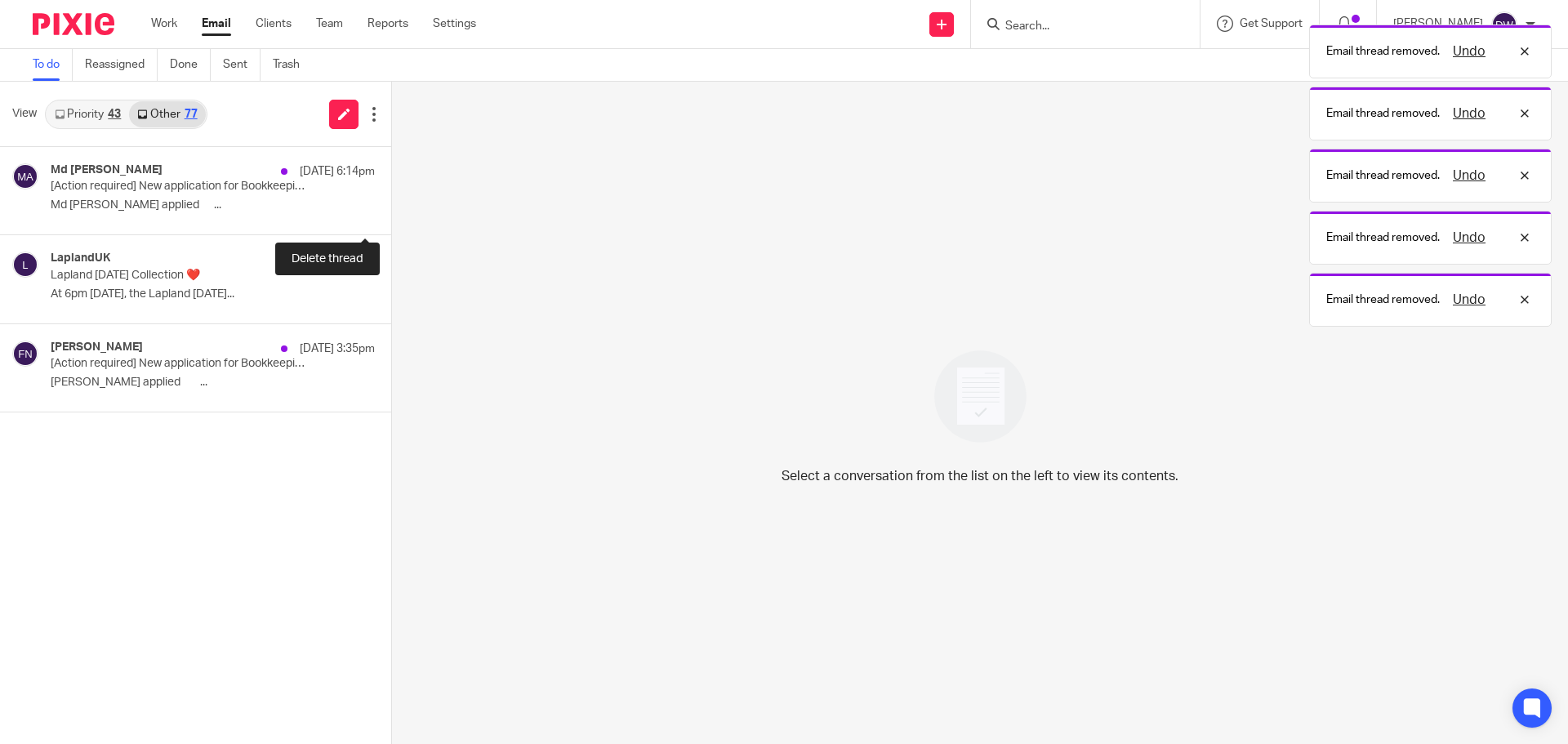
click at [391, 216] on button at bounding box center [398, 212] width 13 height 43
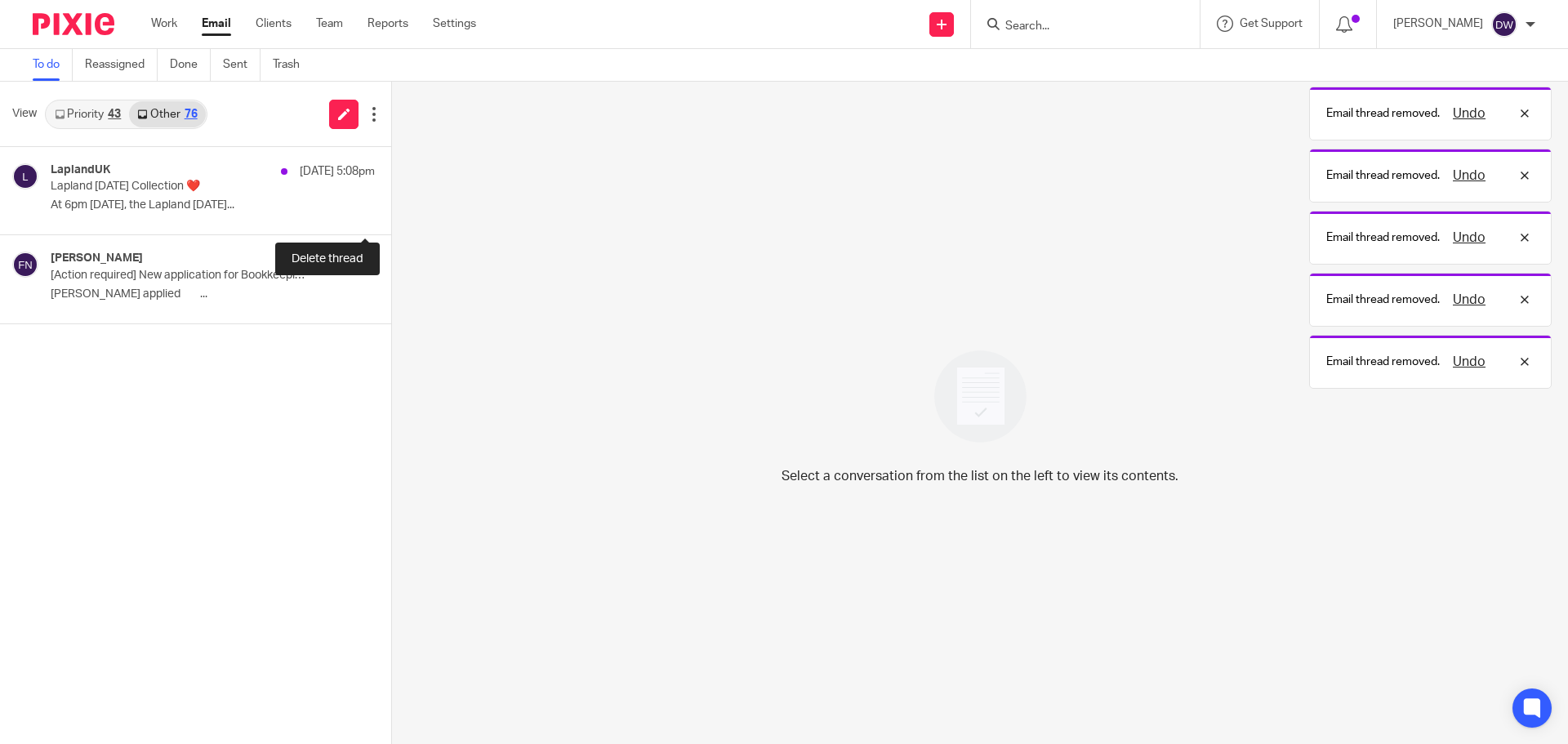
click at [391, 216] on button at bounding box center [398, 212] width 13 height 43
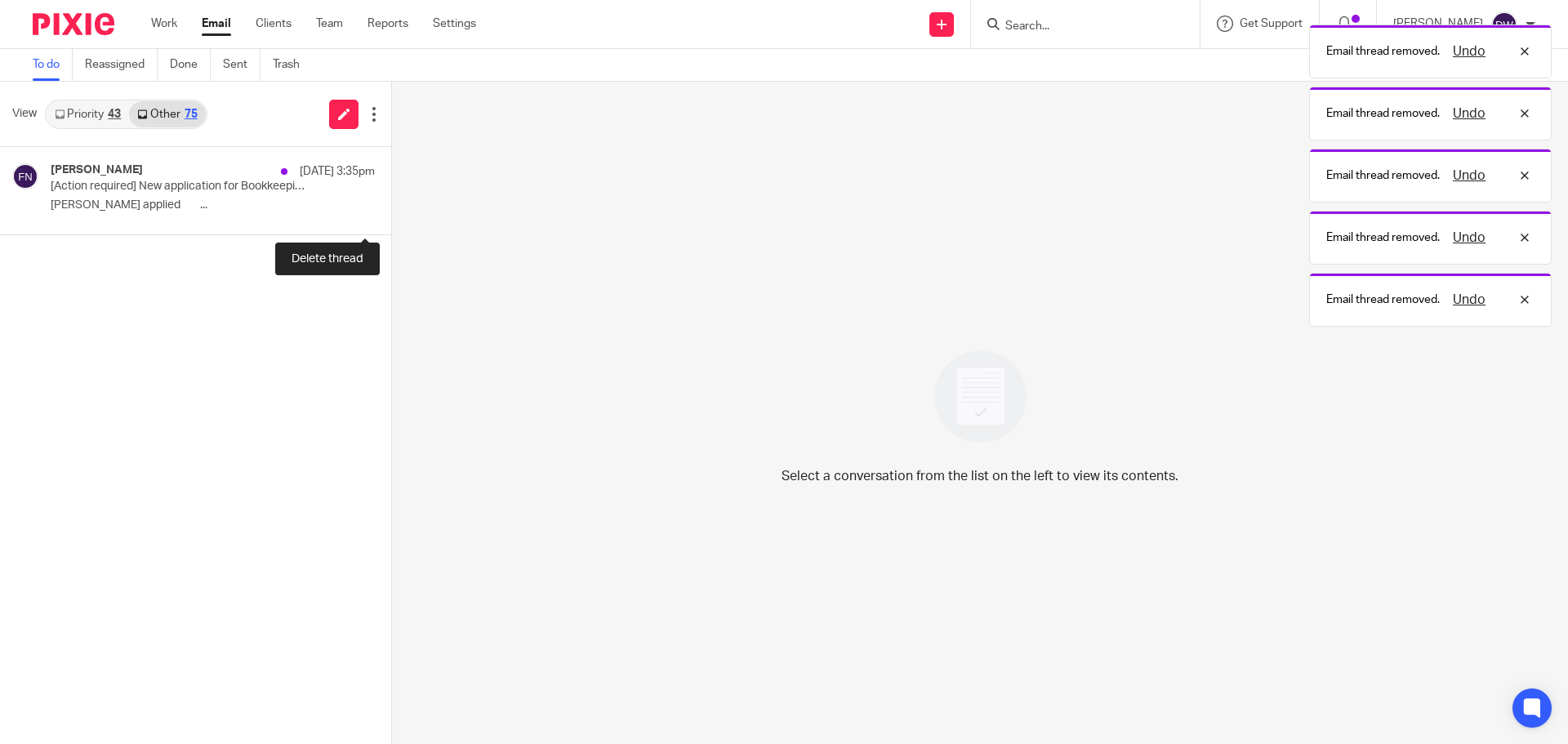
click at [391, 216] on button at bounding box center [398, 212] width 13 height 43
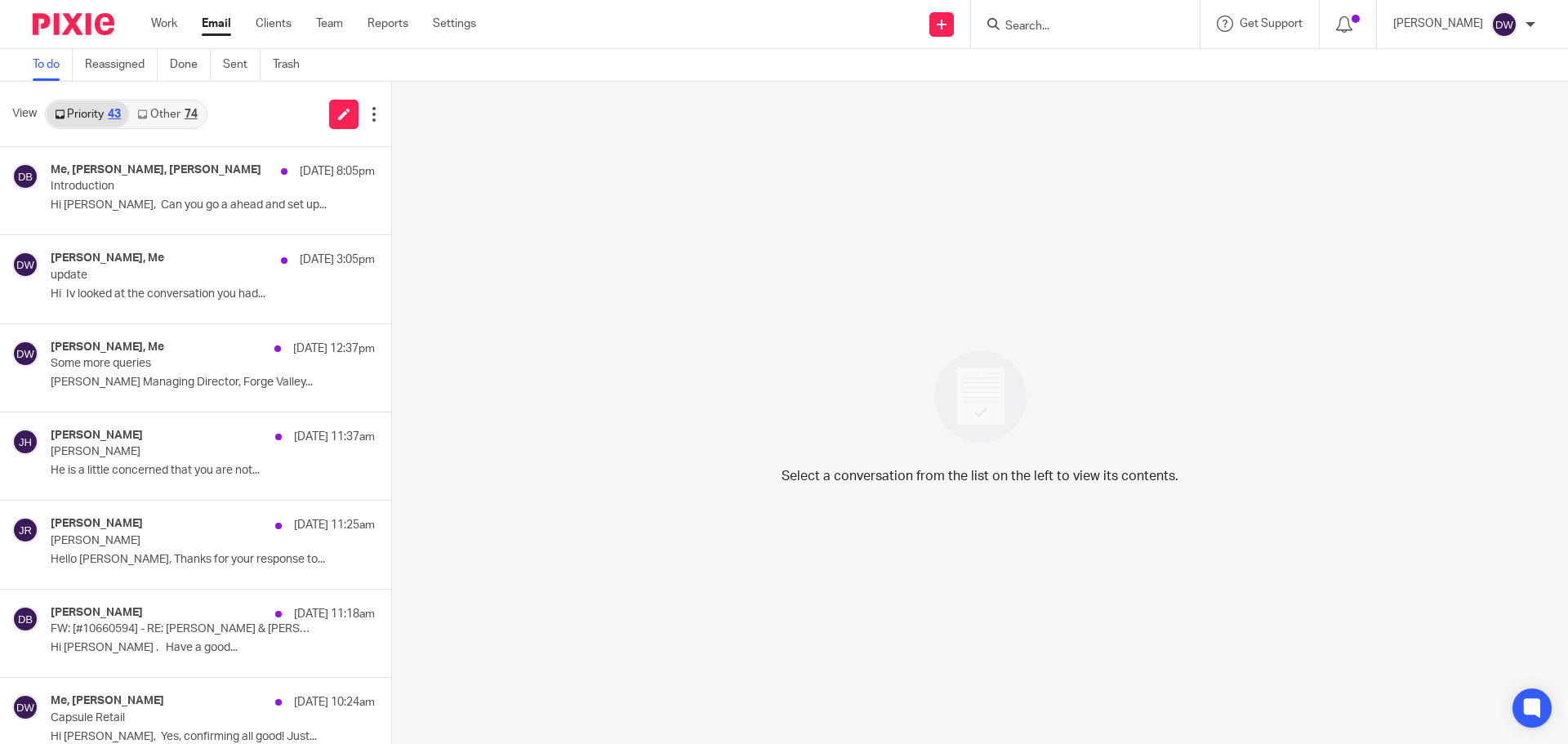
click at [158, 105] on link "Other 74" at bounding box center [167, 115] width 76 height 27
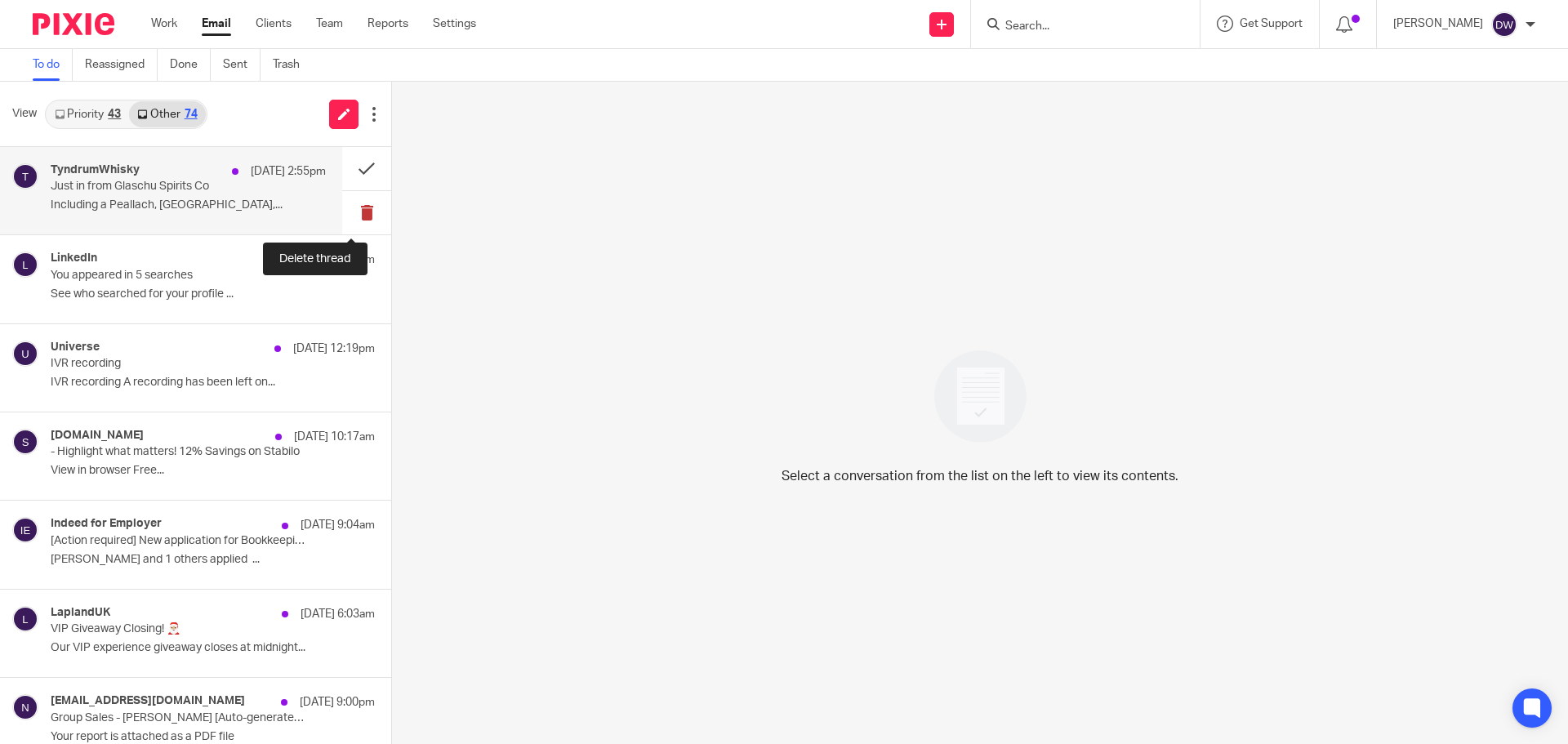
click at [343, 208] on button at bounding box center [366, 212] width 49 height 43
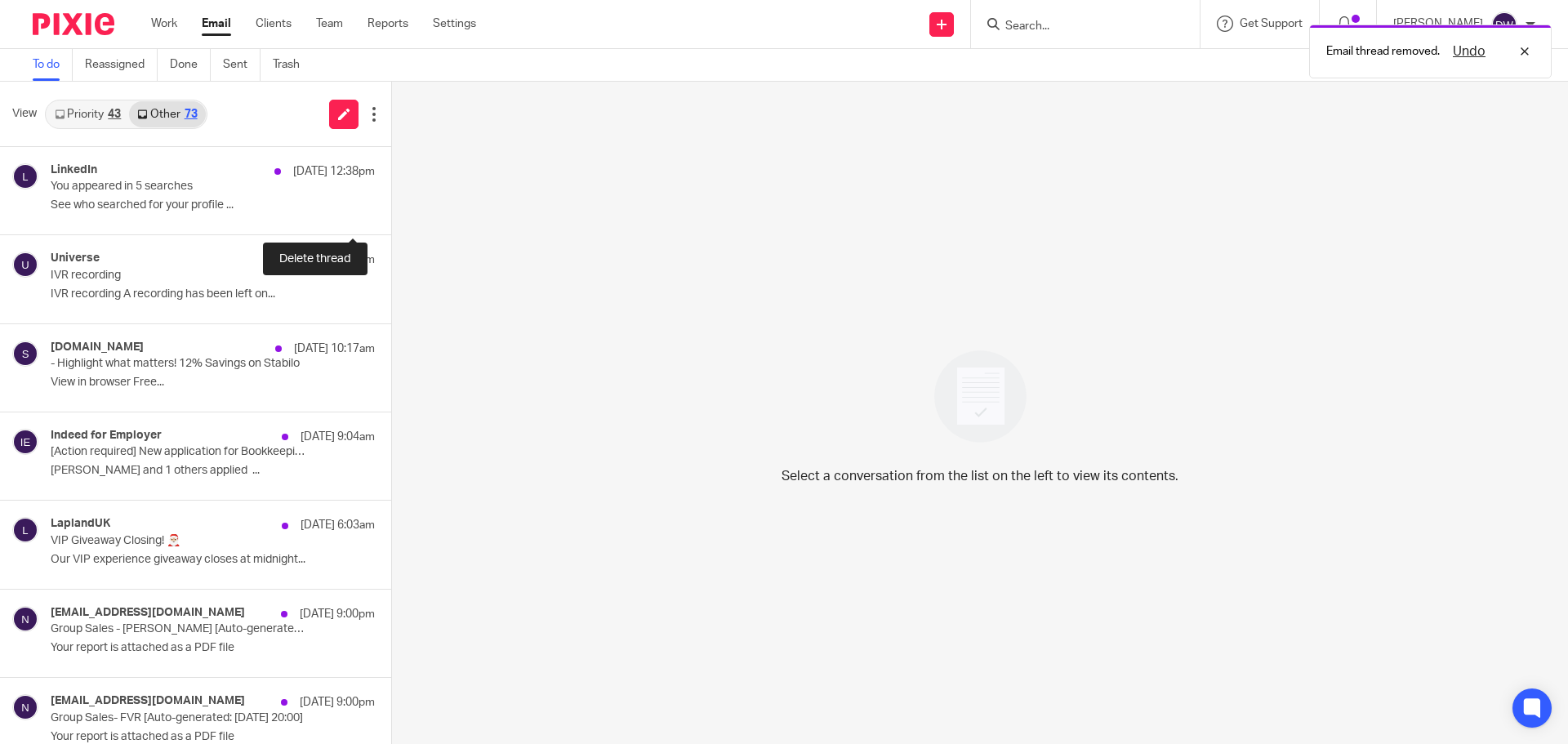
click at [391, 208] on button at bounding box center [398, 212] width 13 height 43
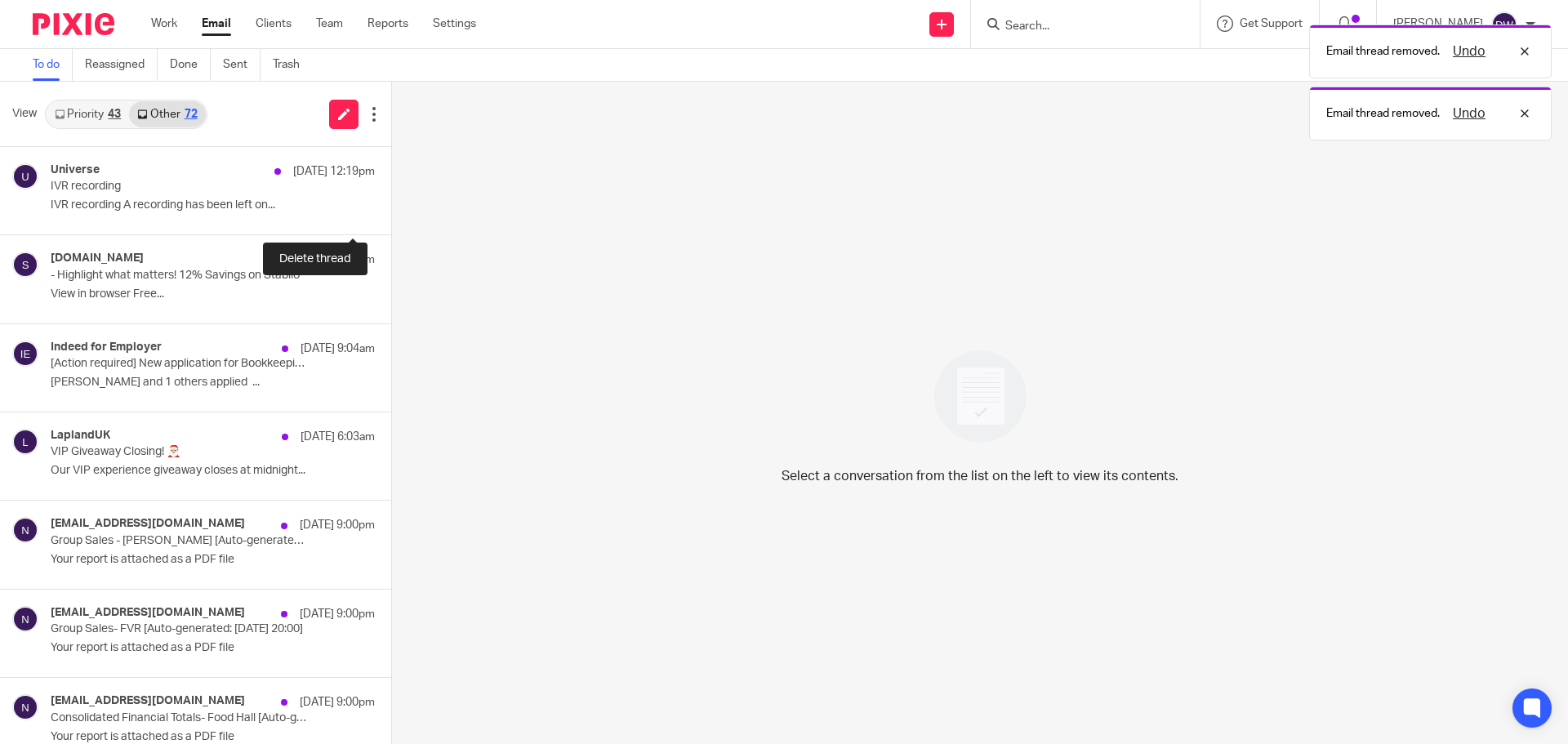
click at [391, 208] on button at bounding box center [398, 212] width 13 height 43
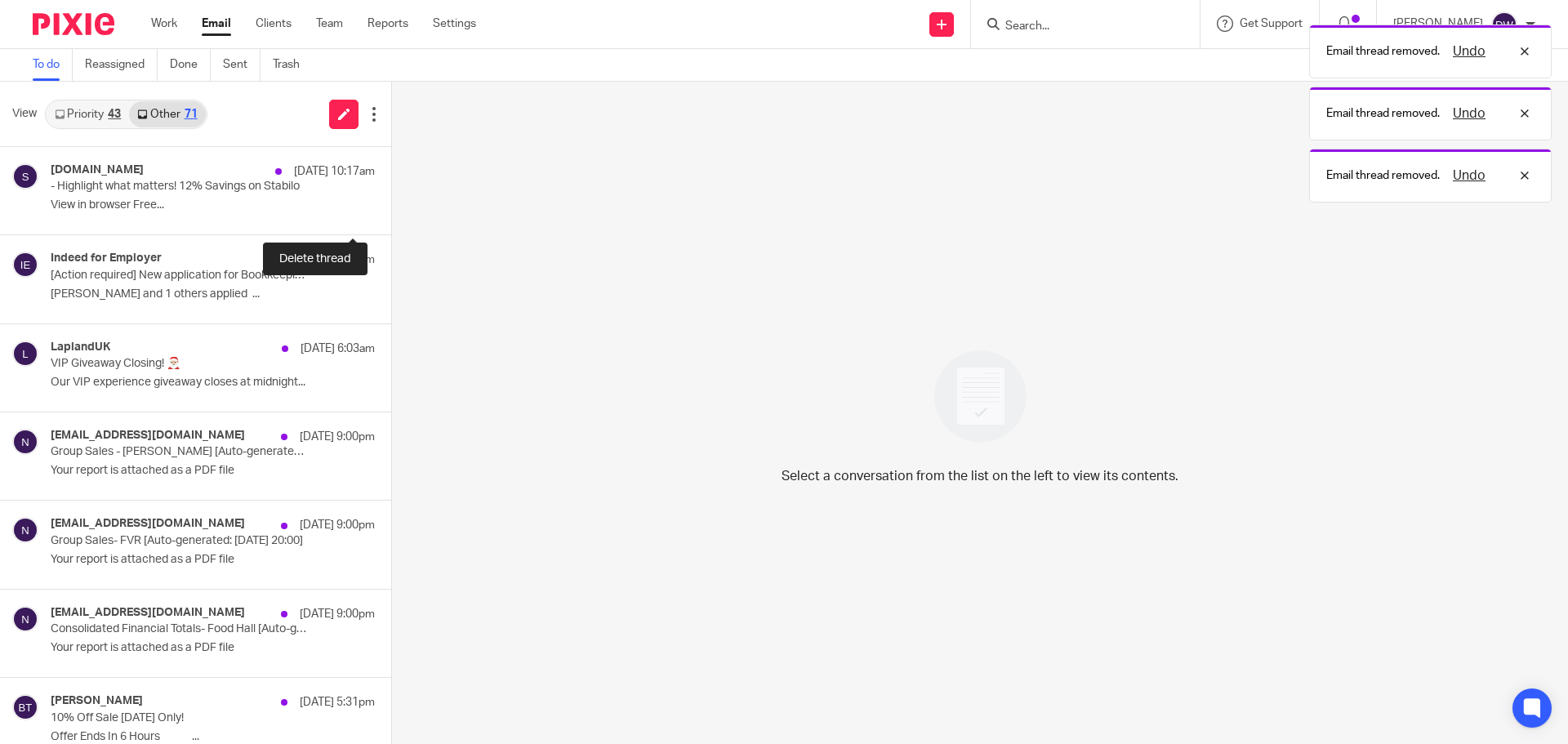
click at [391, 208] on button at bounding box center [398, 212] width 13 height 43
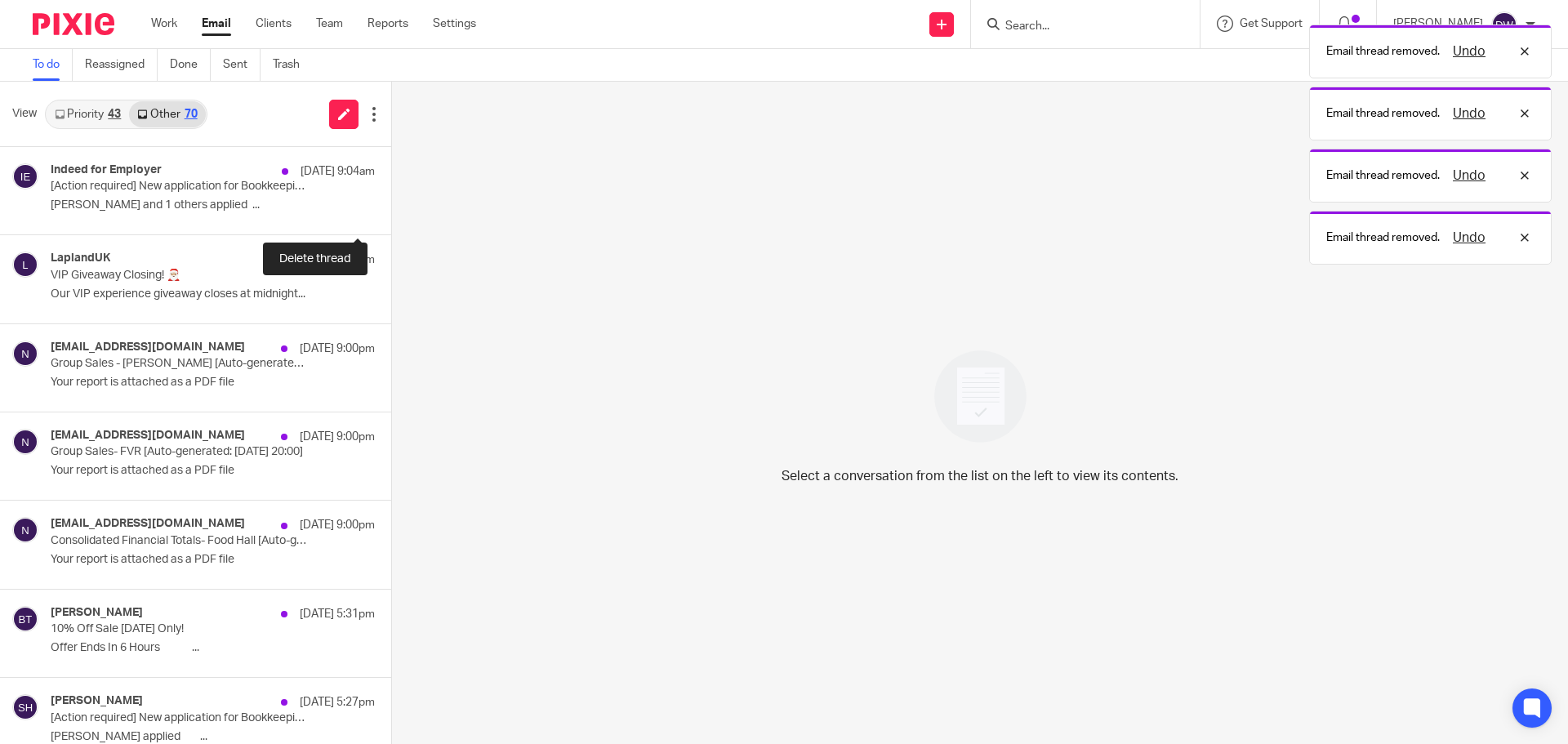
click at [391, 208] on button at bounding box center [398, 212] width 13 height 43
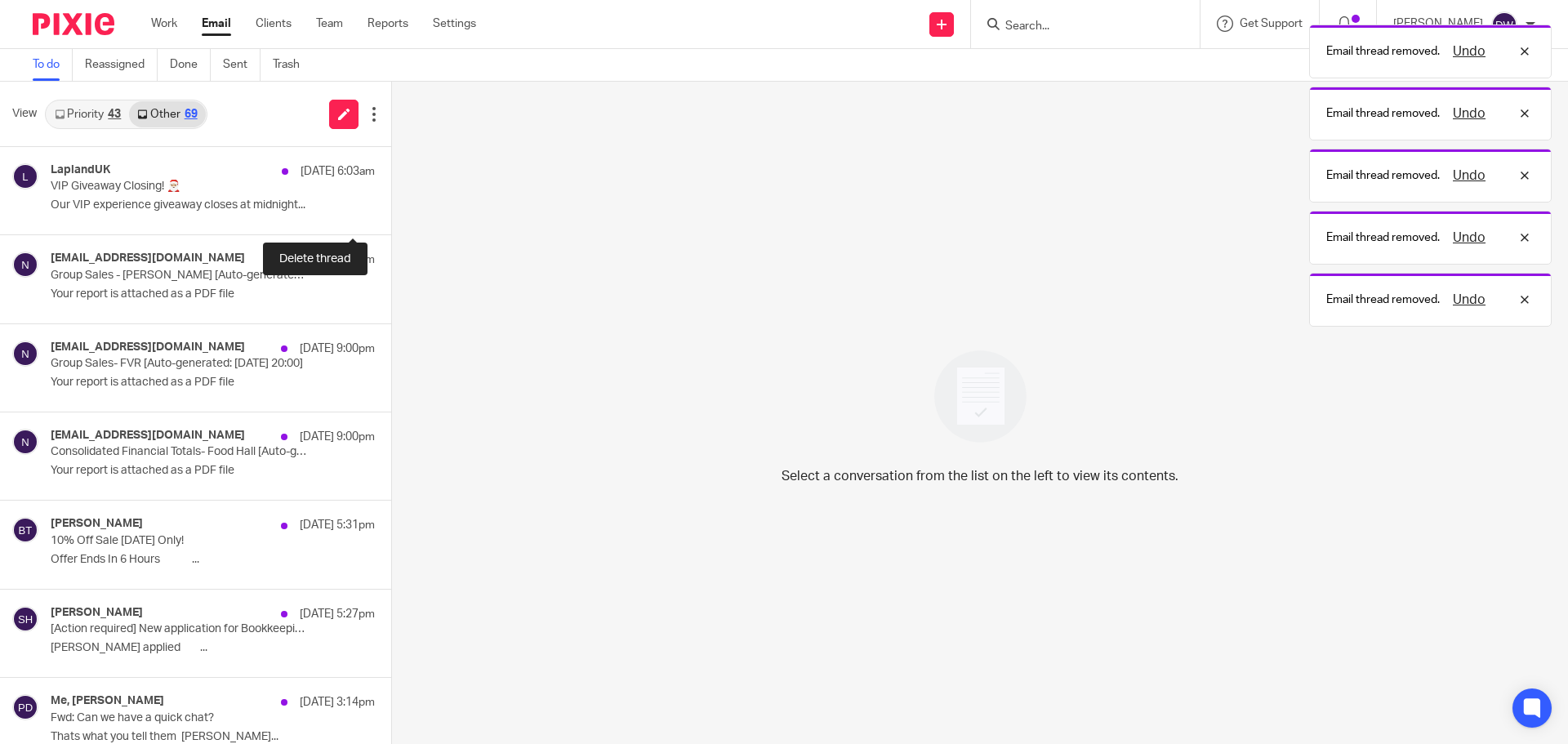
click at [391, 208] on button at bounding box center [398, 212] width 13 height 43
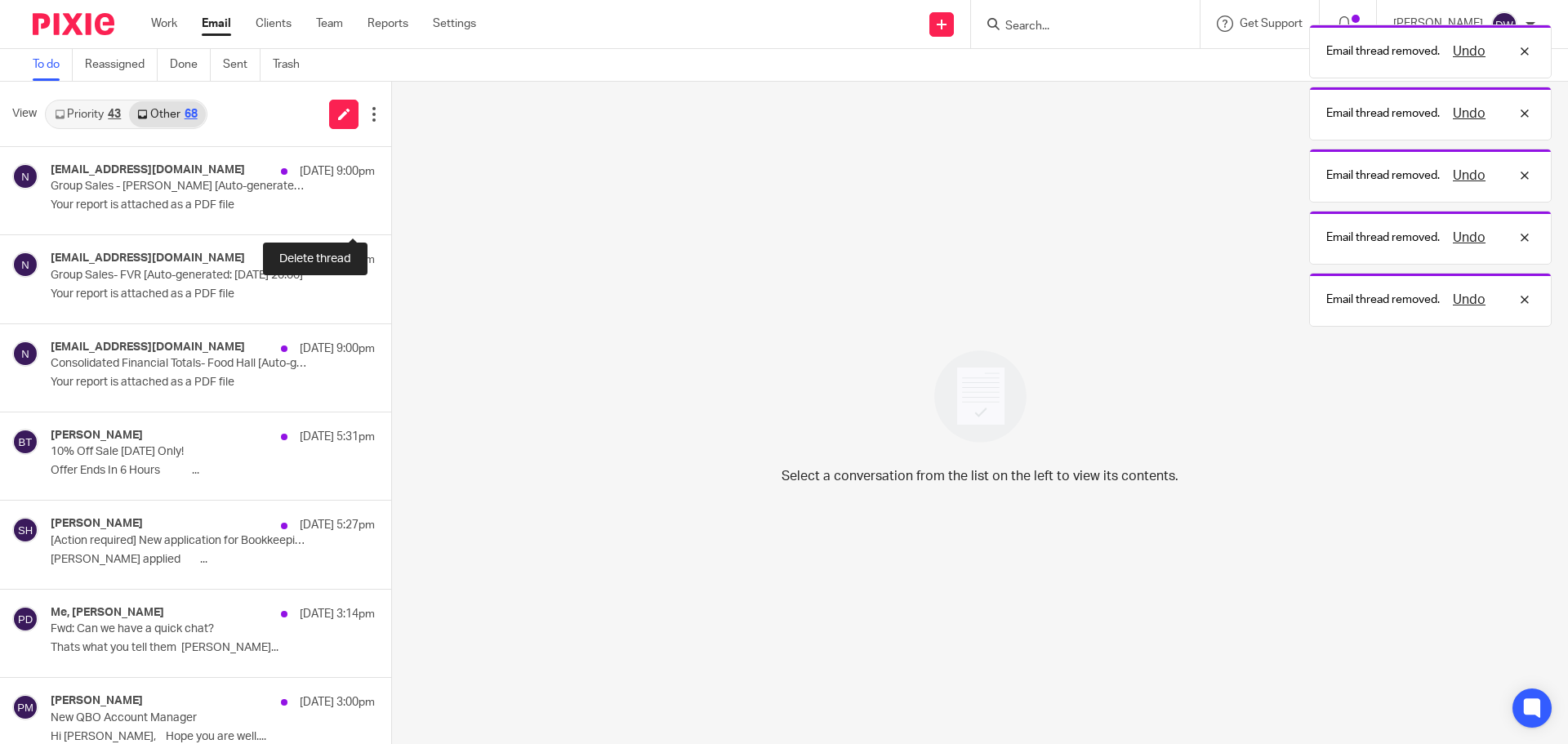
click at [391, 208] on button at bounding box center [398, 212] width 13 height 43
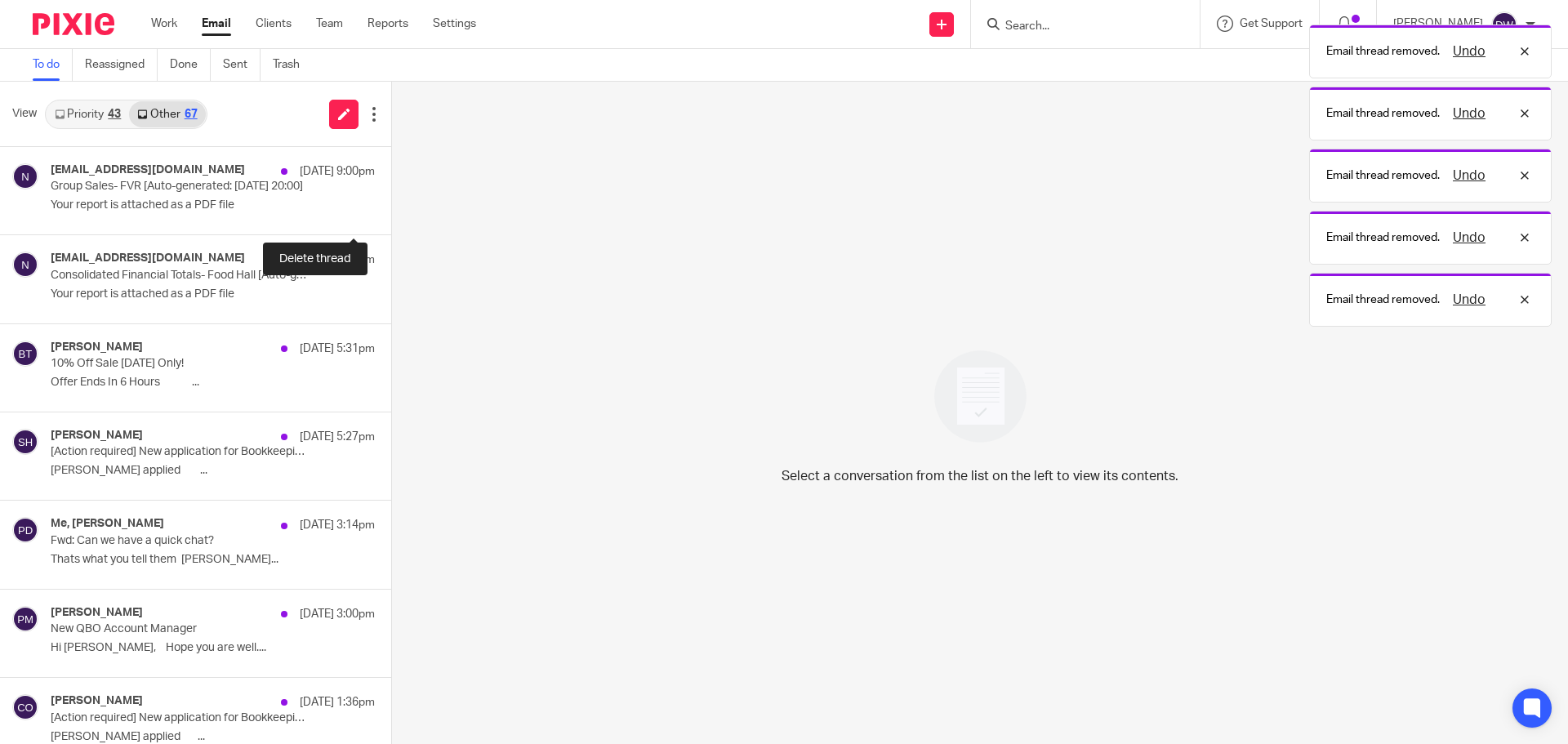
click at [343, 208] on div "no-reply@samtouchoffice.com 15 Aug 9:00pm Group Sales- FVR [Auto-generated: 15/…" at bounding box center [195, 191] width 391 height 88
click at [391, 208] on button at bounding box center [398, 212] width 13 height 43
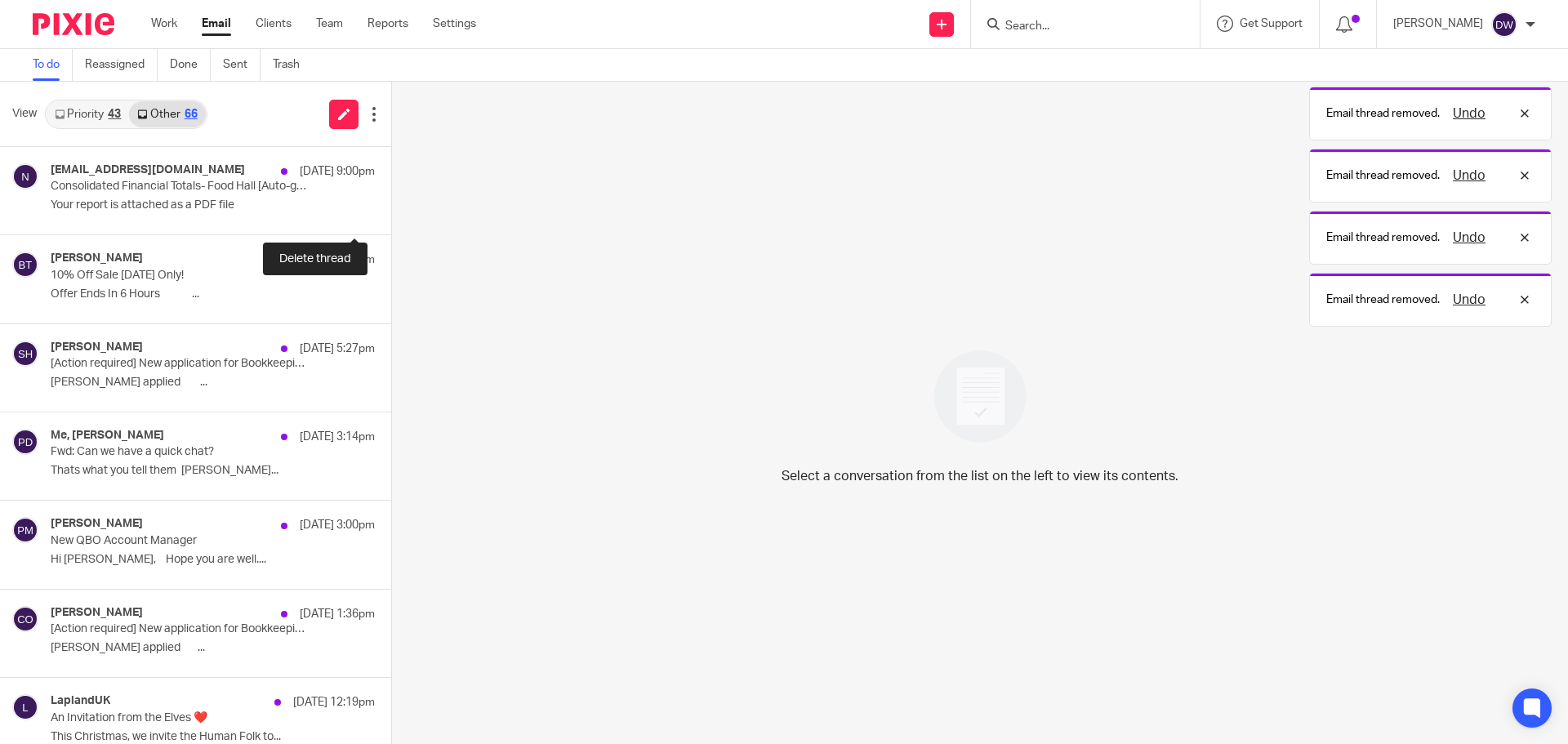
click at [391, 208] on button at bounding box center [398, 212] width 13 height 43
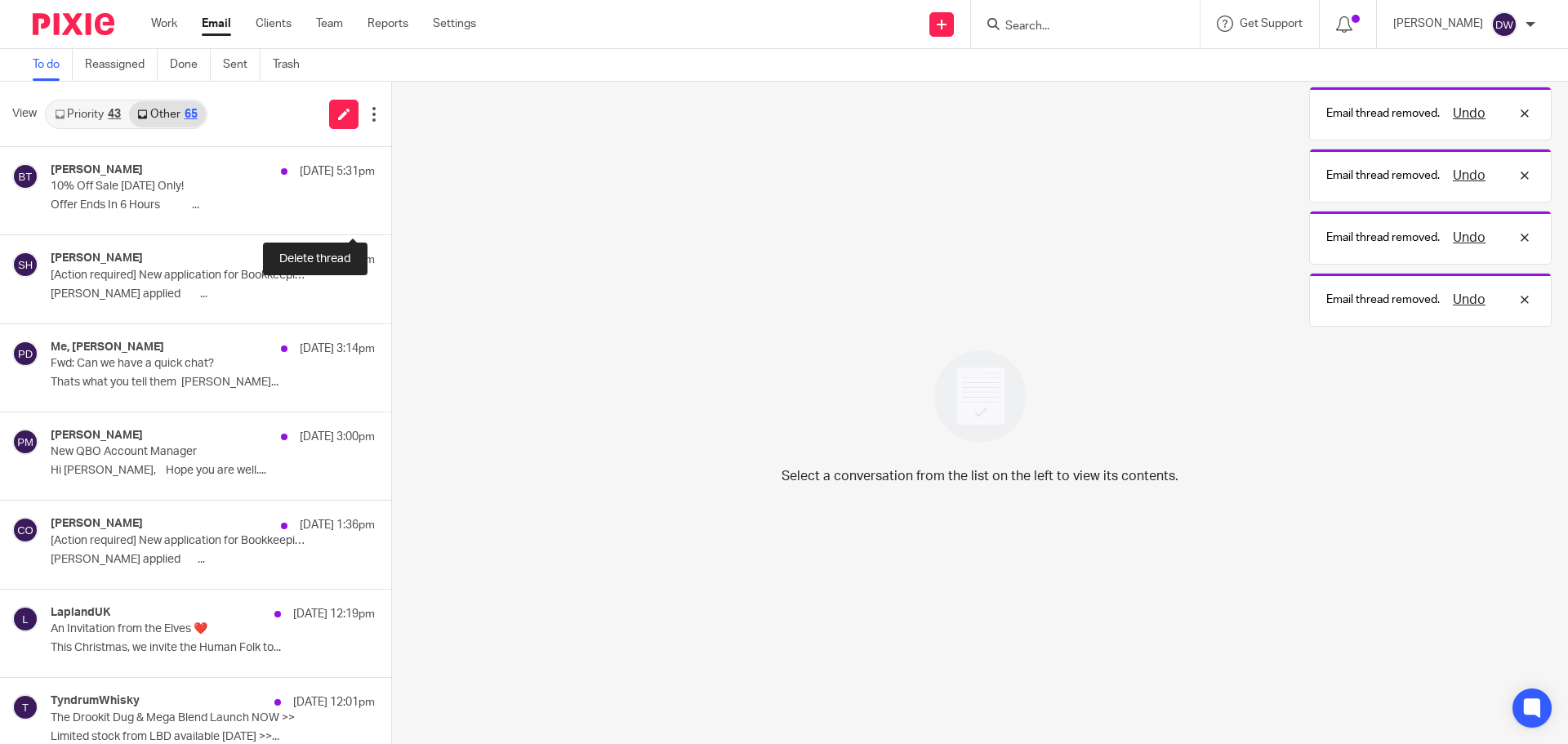
click at [391, 208] on button at bounding box center [398, 212] width 13 height 43
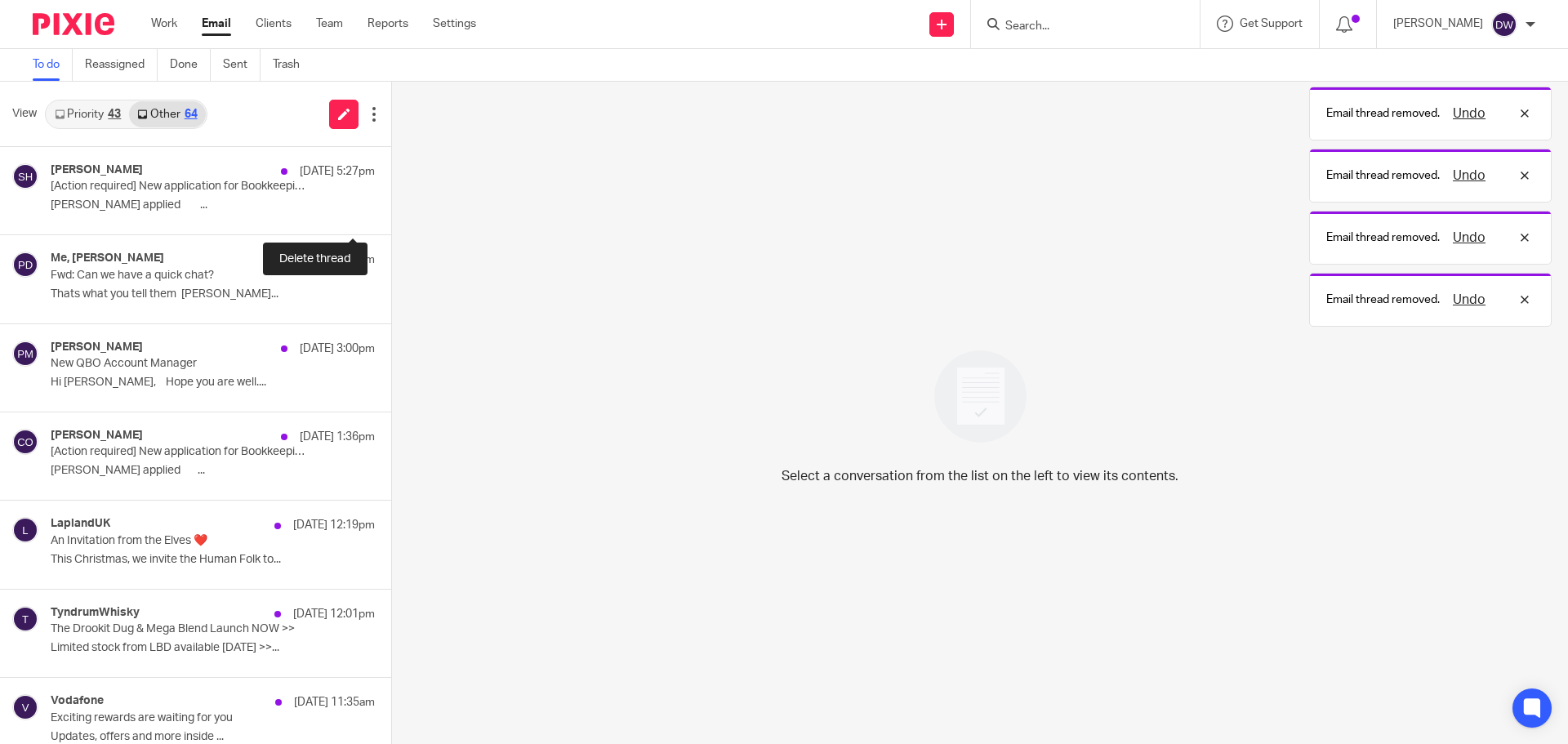
click at [391, 208] on button at bounding box center [398, 212] width 13 height 43
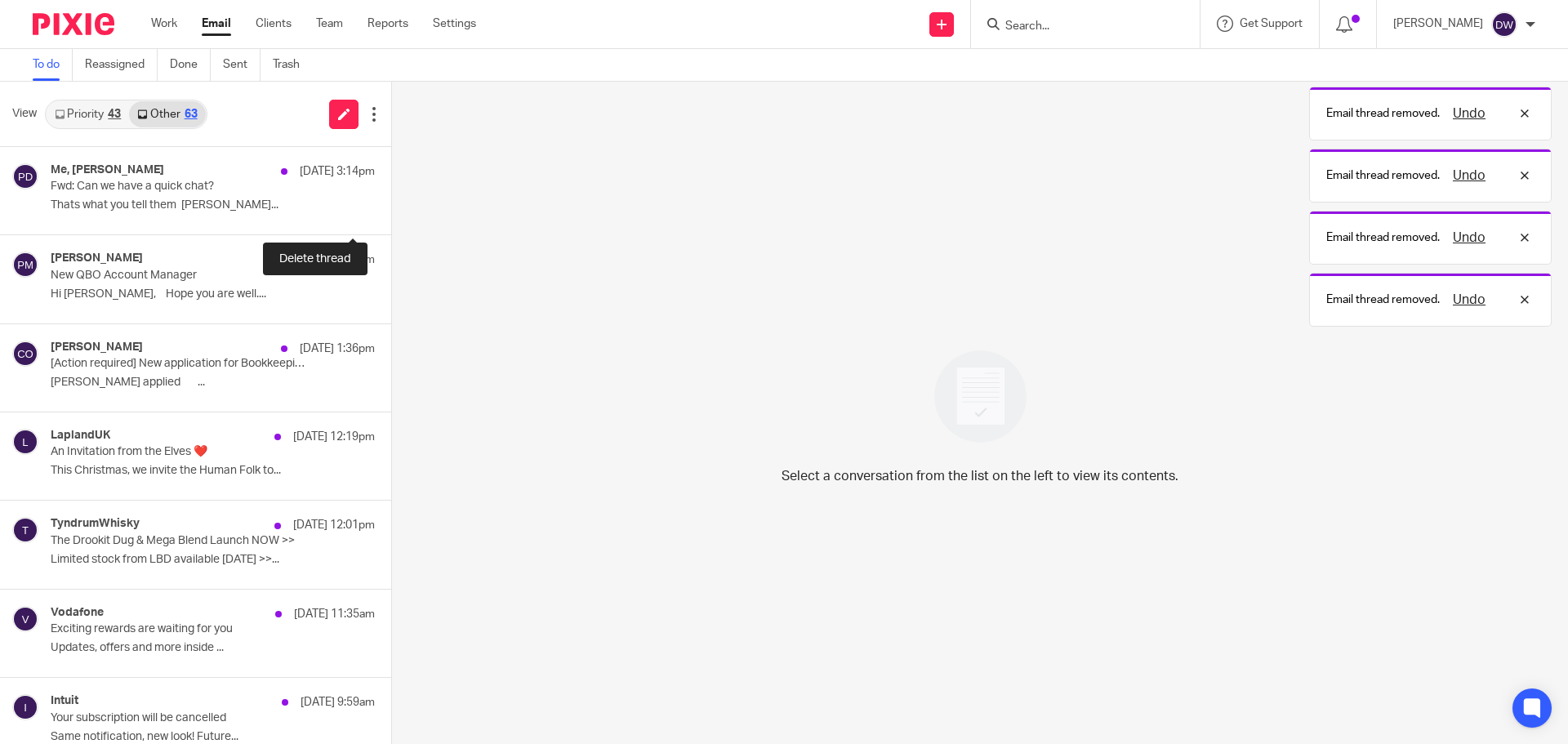
click at [391, 208] on button at bounding box center [398, 212] width 13 height 43
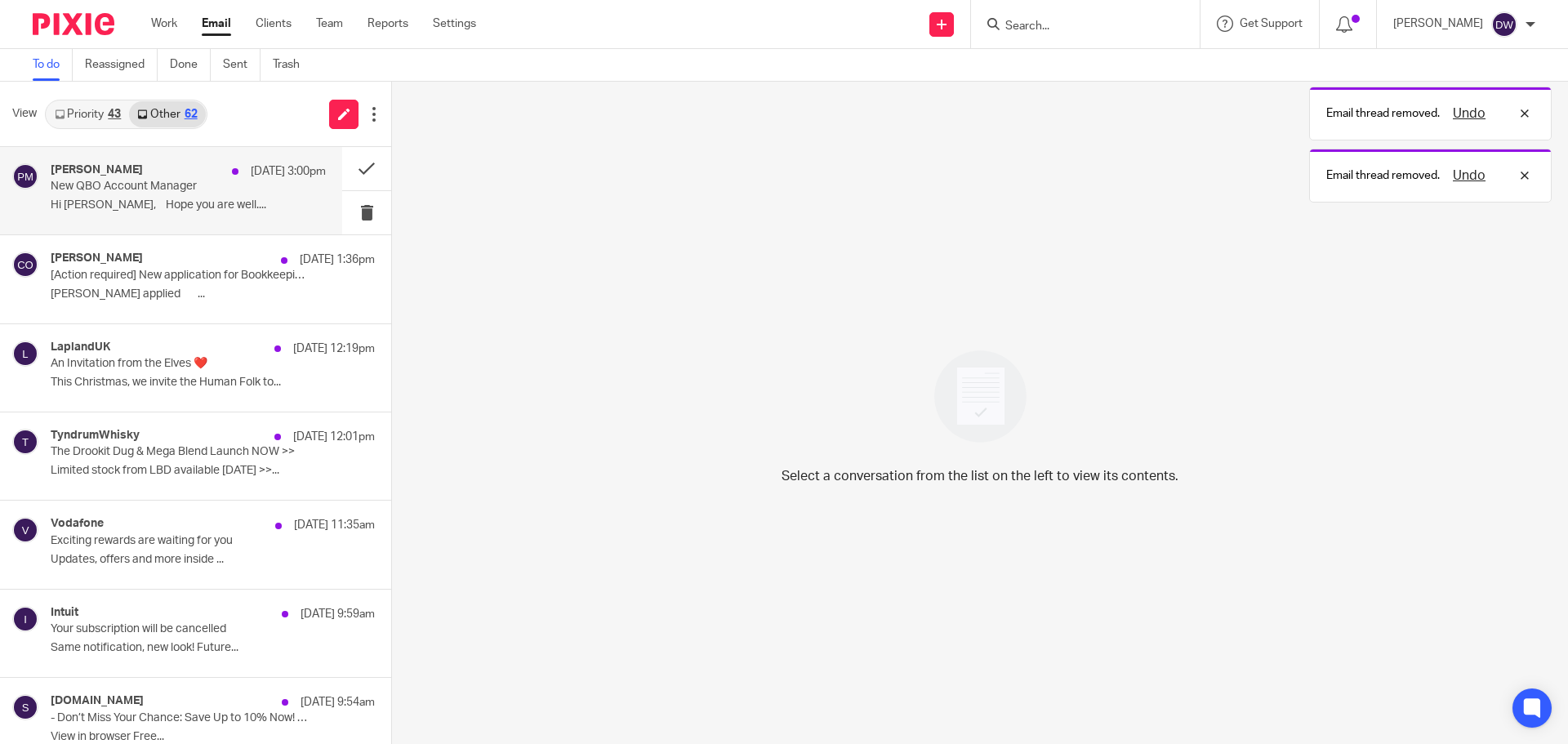
click at [121, 215] on div "Peters, Matthew 15 Aug 3:00pm New QBO Account Manager Hi Dominic, Hope you are …" at bounding box center [188, 191] width 276 height 55
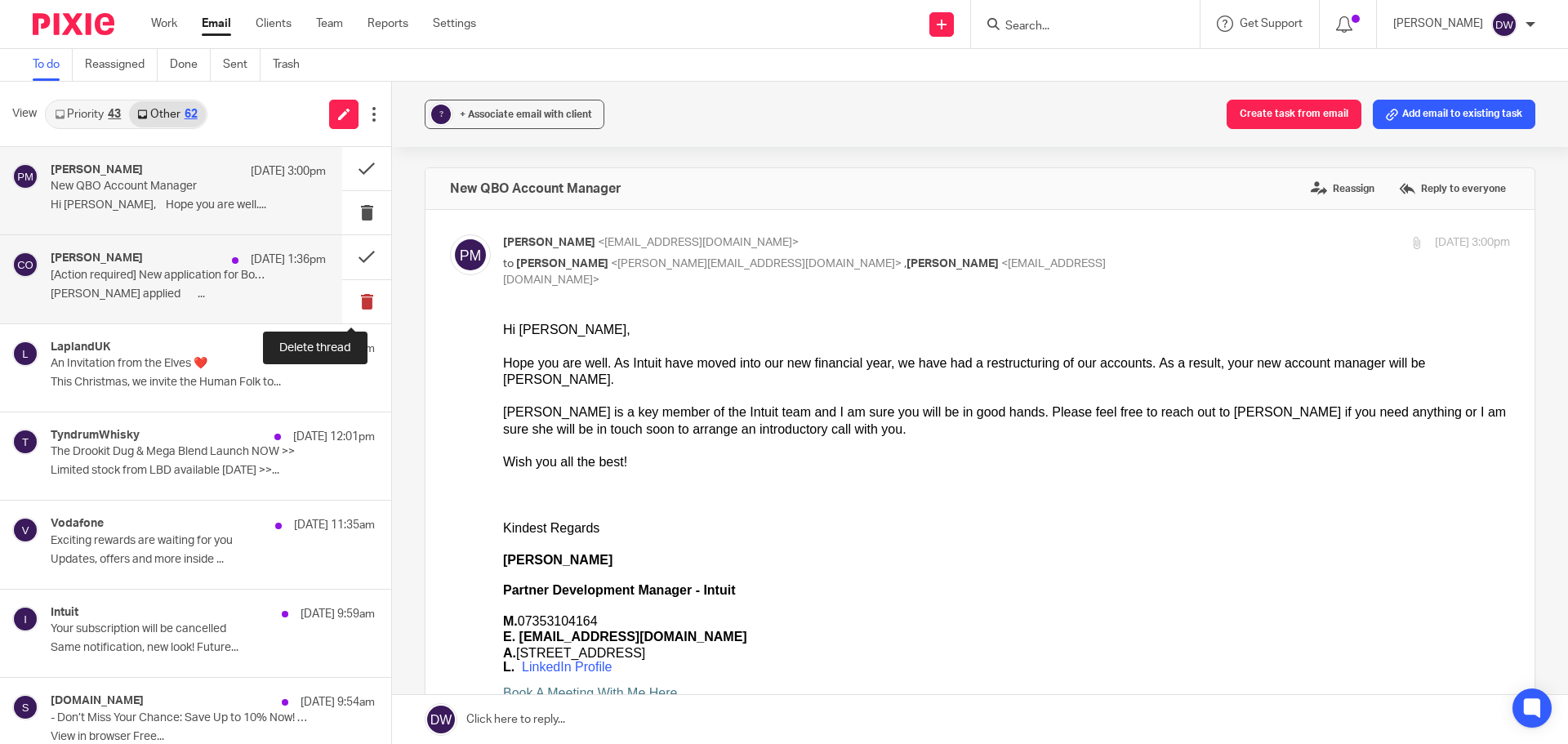
click at [368, 292] on button at bounding box center [366, 301] width 49 height 43
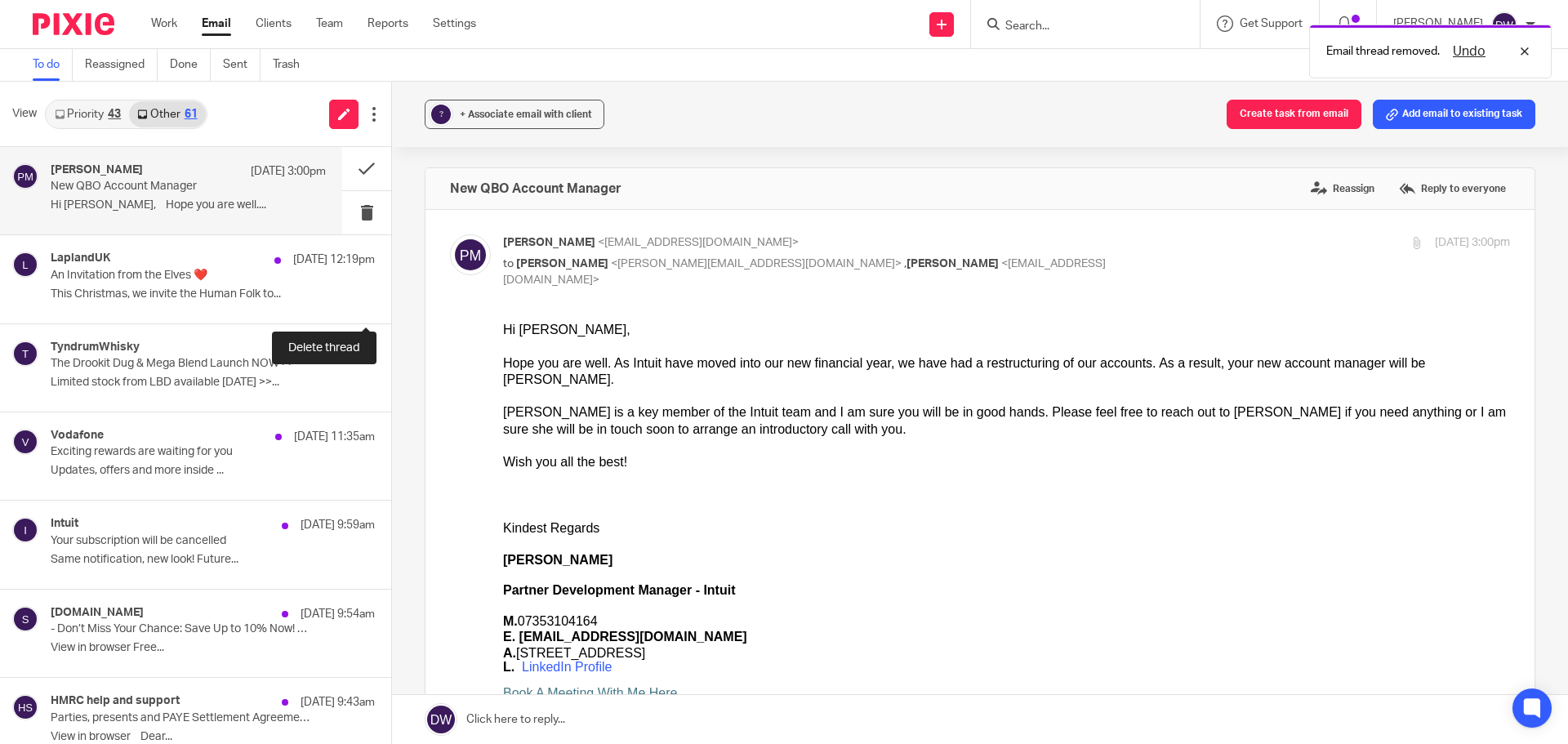
click at [391, 292] on button at bounding box center [398, 301] width 13 height 43
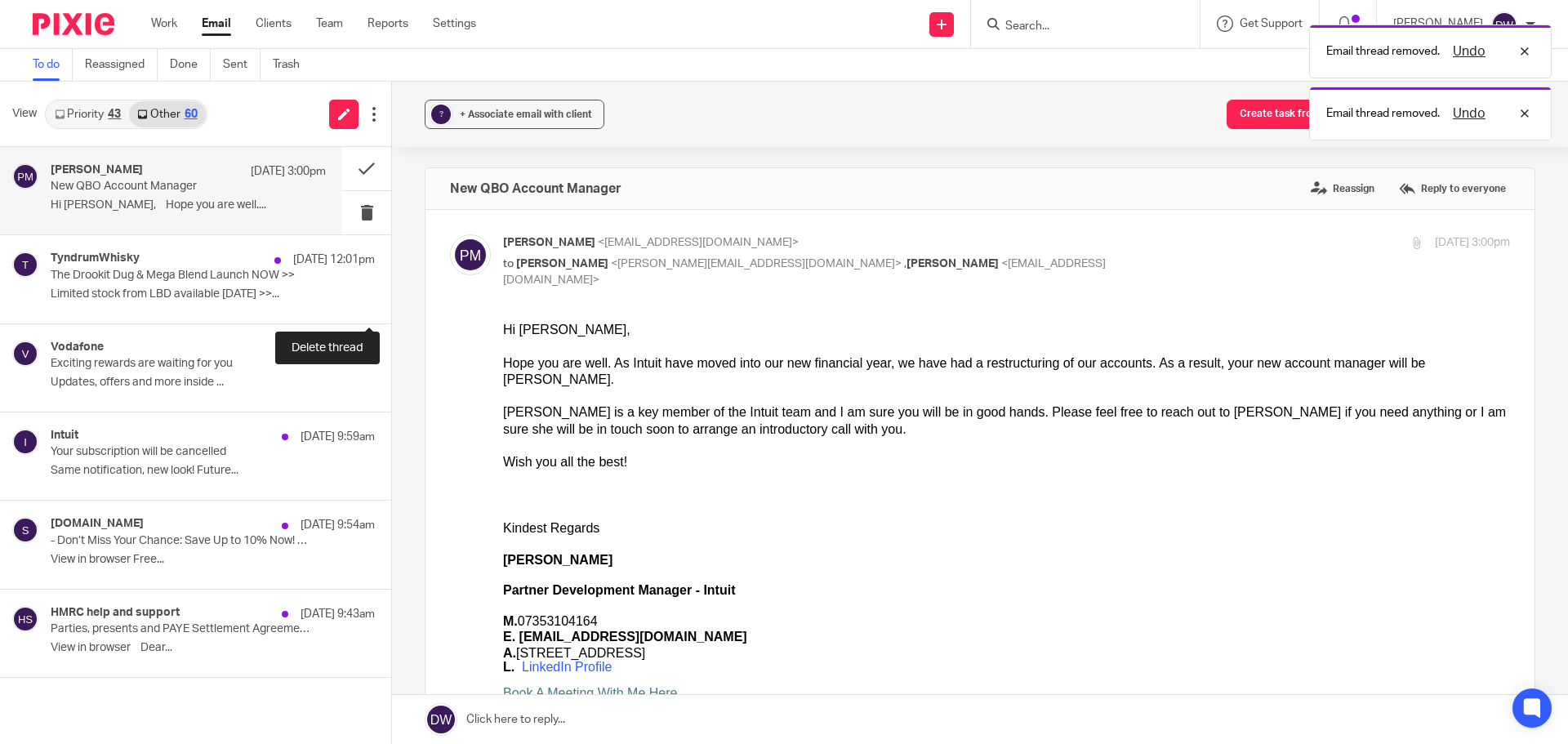
click at [391, 292] on button at bounding box center [398, 301] width 13 height 43
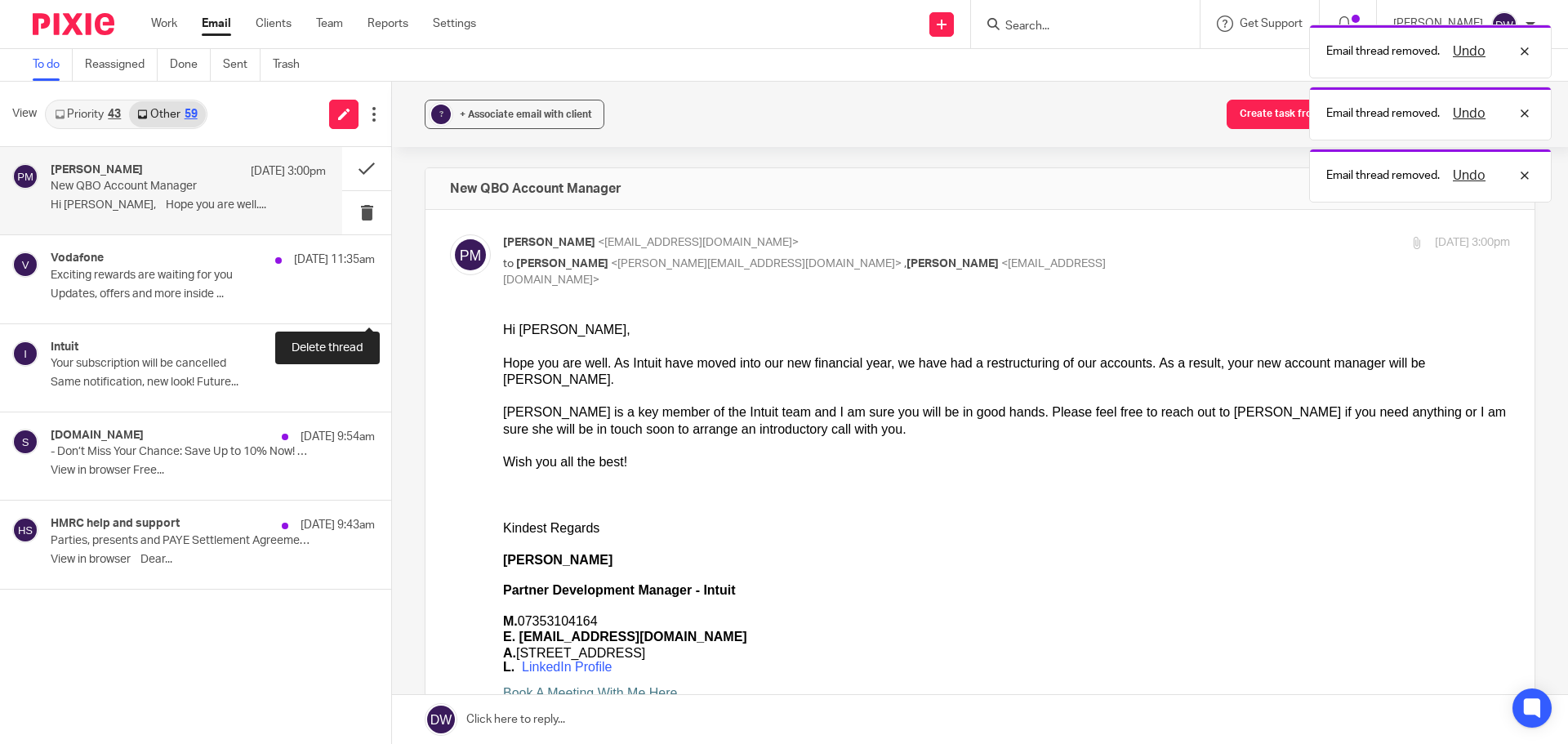
click at [391, 292] on button at bounding box center [398, 301] width 13 height 43
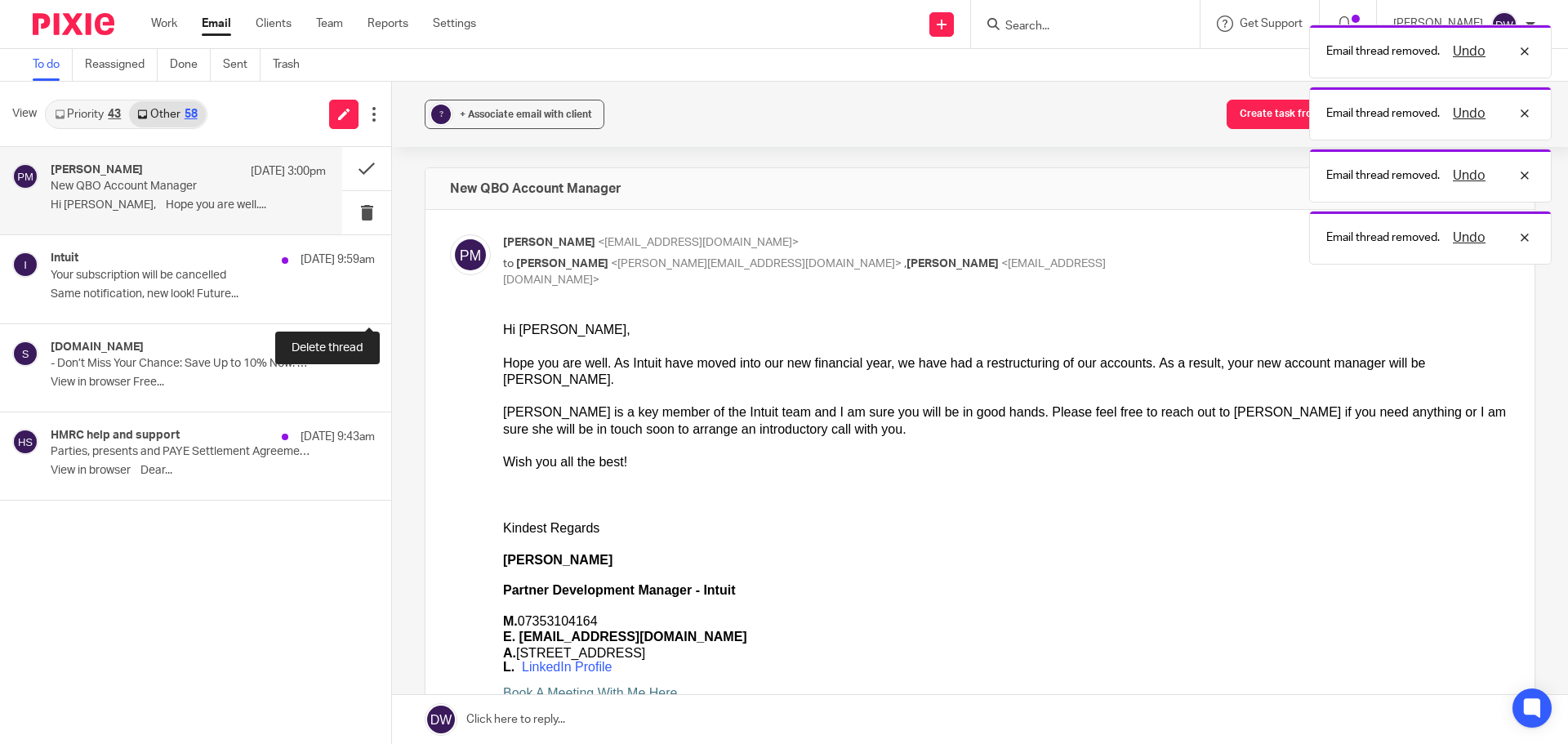
click at [391, 292] on button at bounding box center [398, 301] width 13 height 43
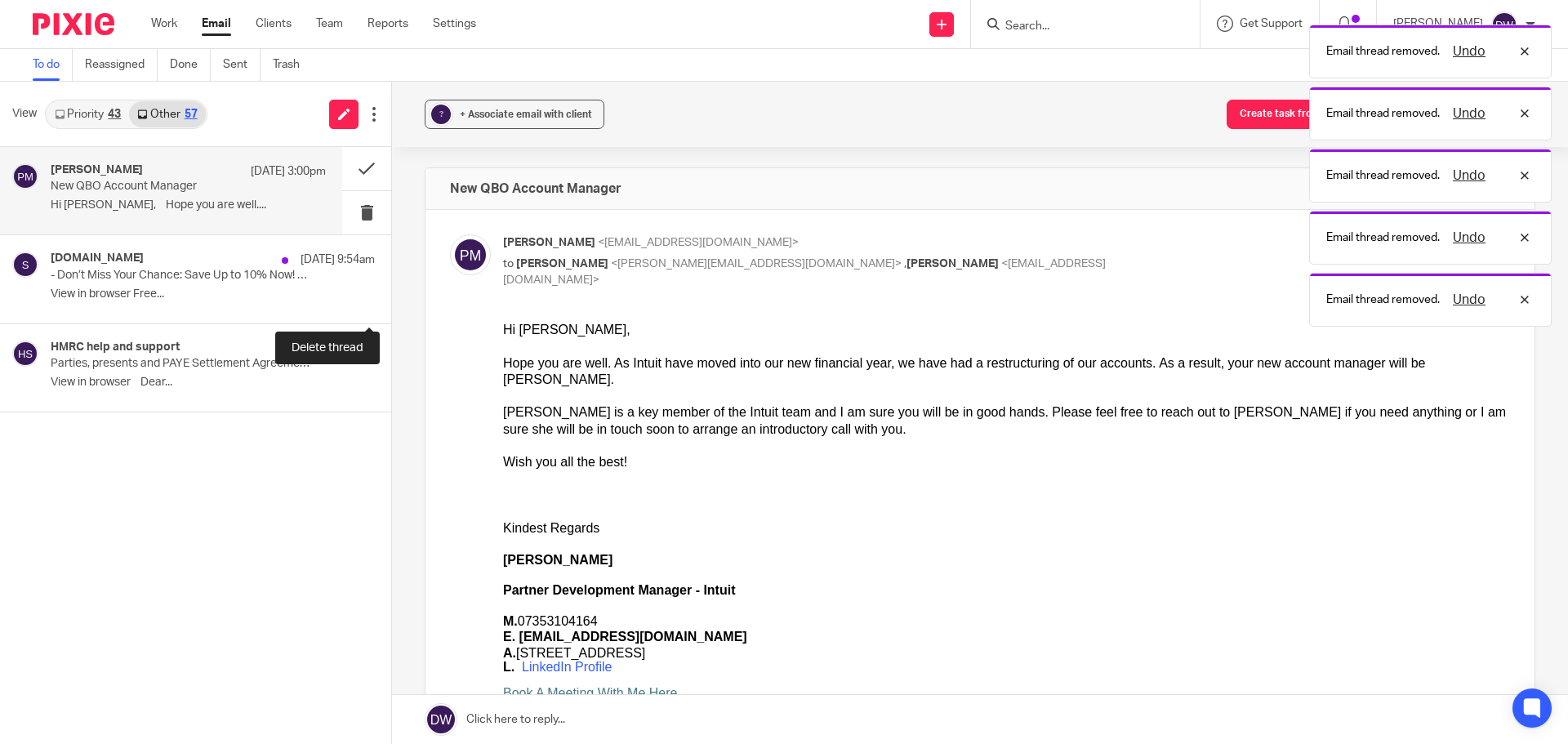
click at [391, 292] on button at bounding box center [398, 301] width 13 height 43
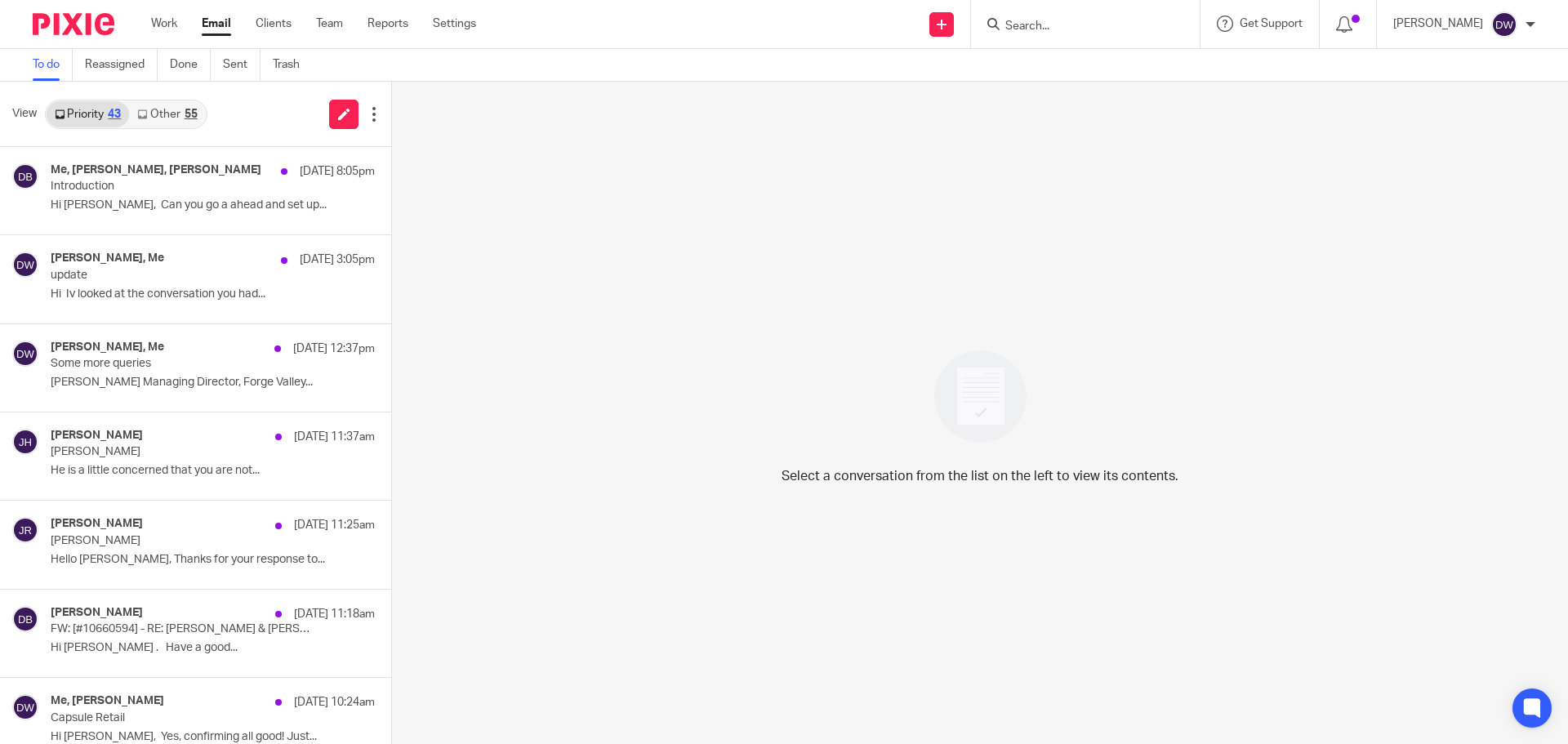
click at [181, 110] on link "Other 55" at bounding box center [167, 115] width 76 height 27
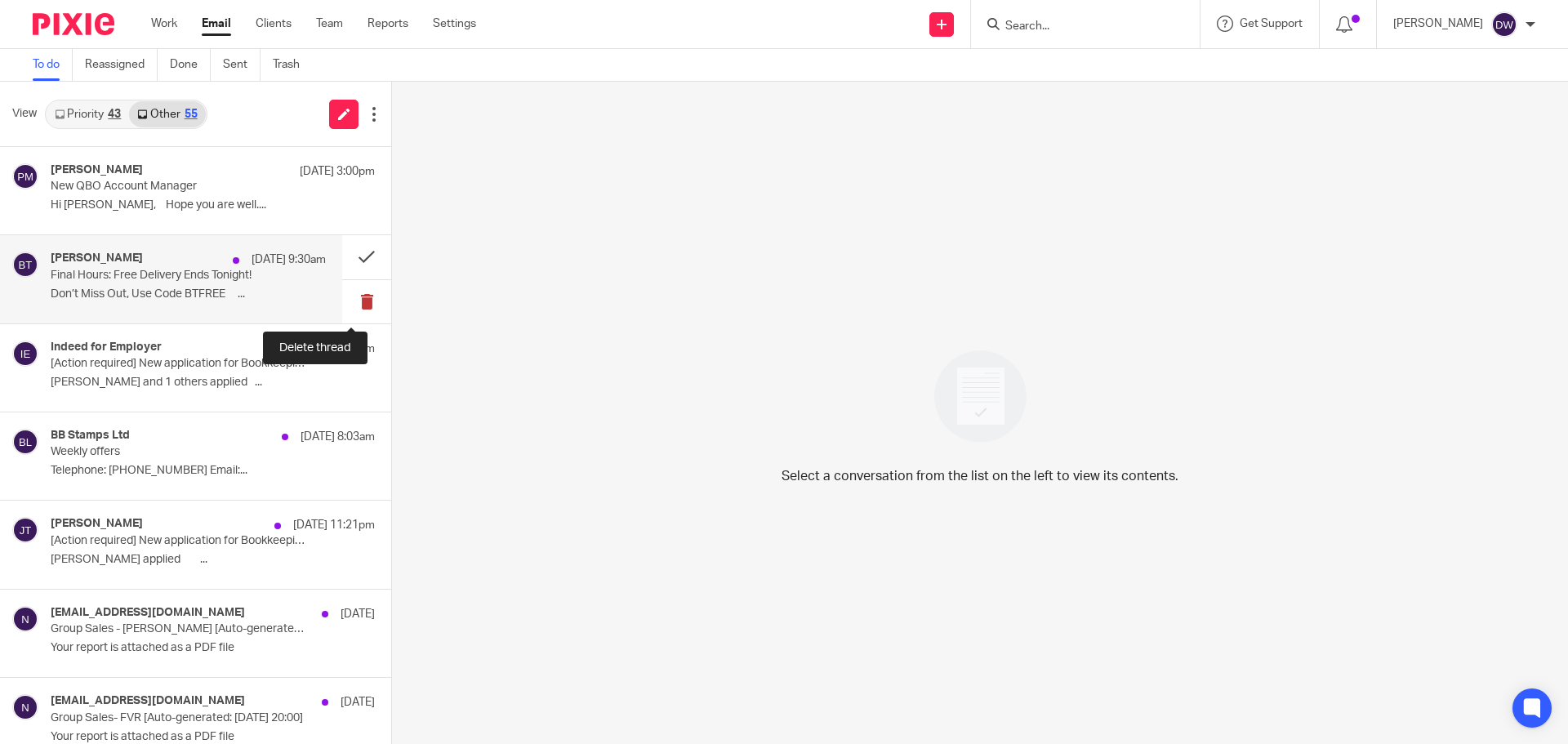
click at [352, 292] on button at bounding box center [366, 301] width 49 height 43
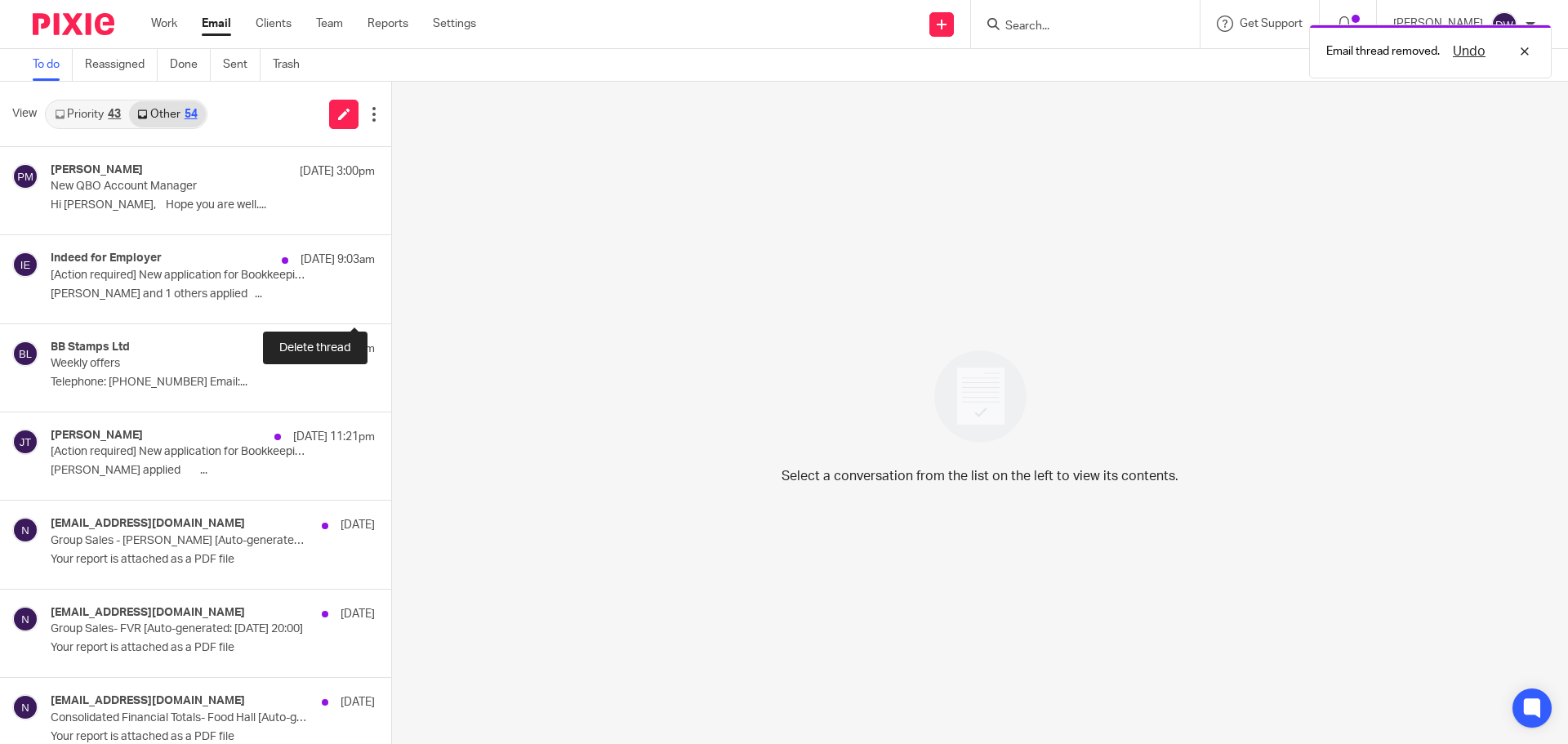
click at [391, 292] on button at bounding box center [398, 301] width 13 height 43
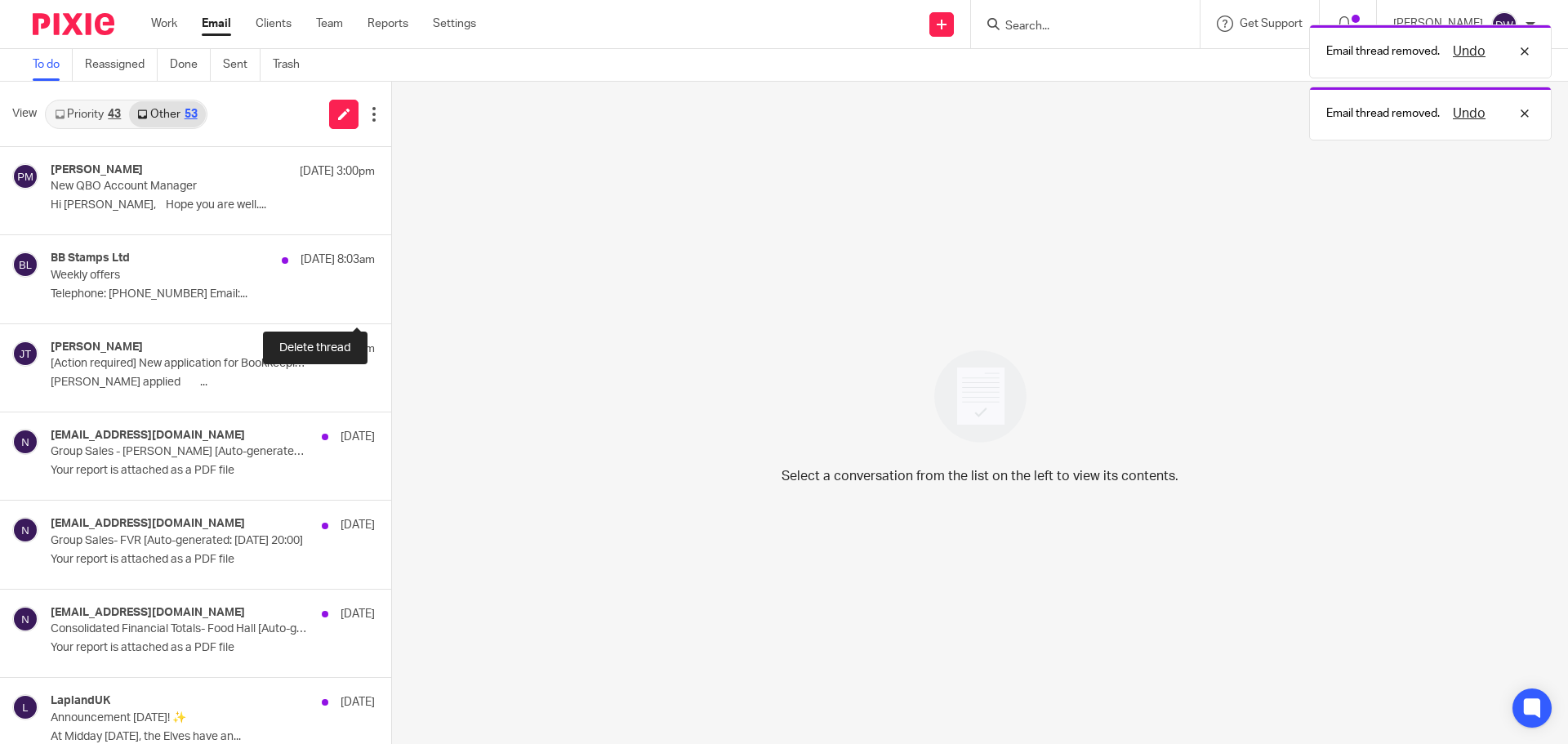
click at [391, 292] on button at bounding box center [398, 301] width 13 height 43
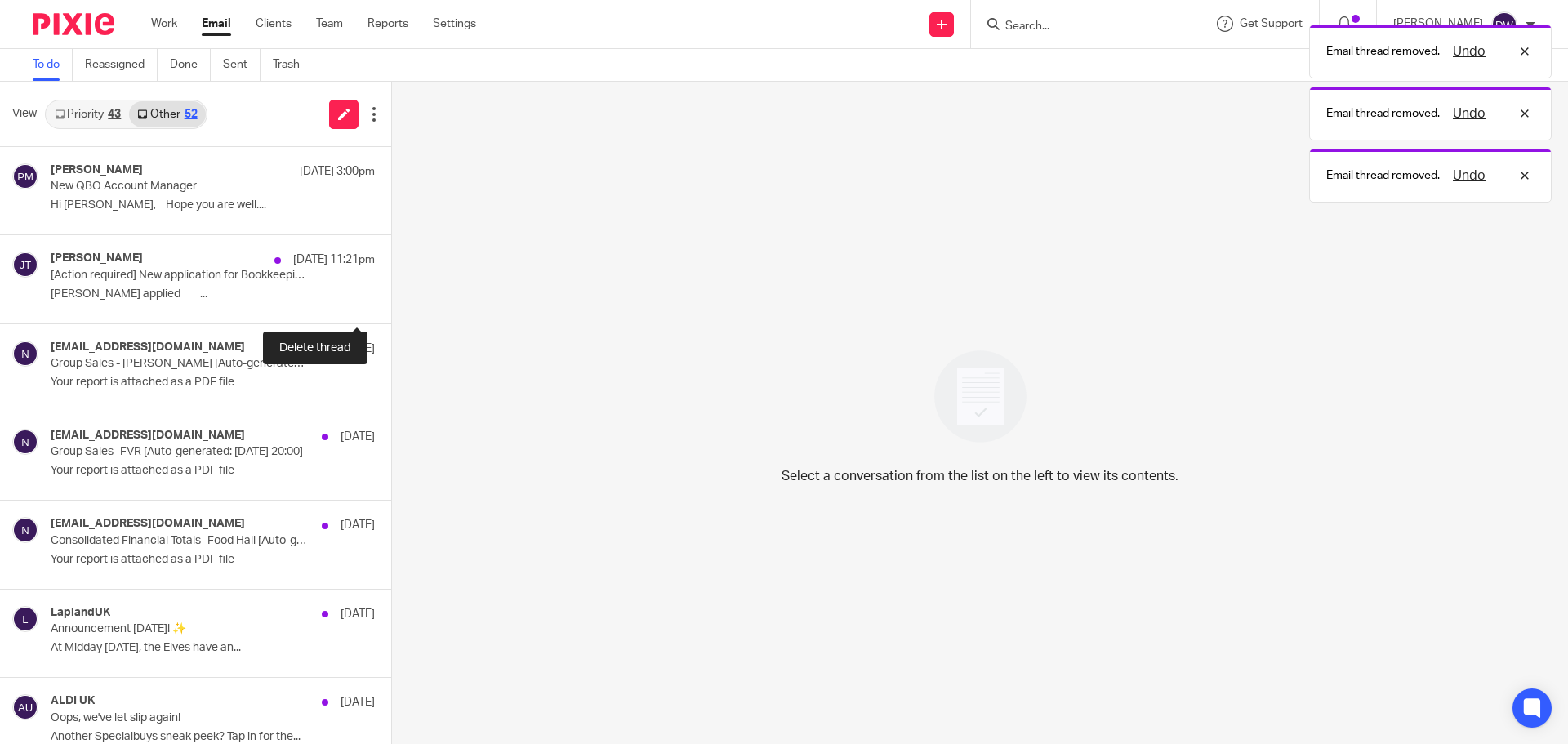
click at [391, 292] on button at bounding box center [398, 301] width 13 height 43
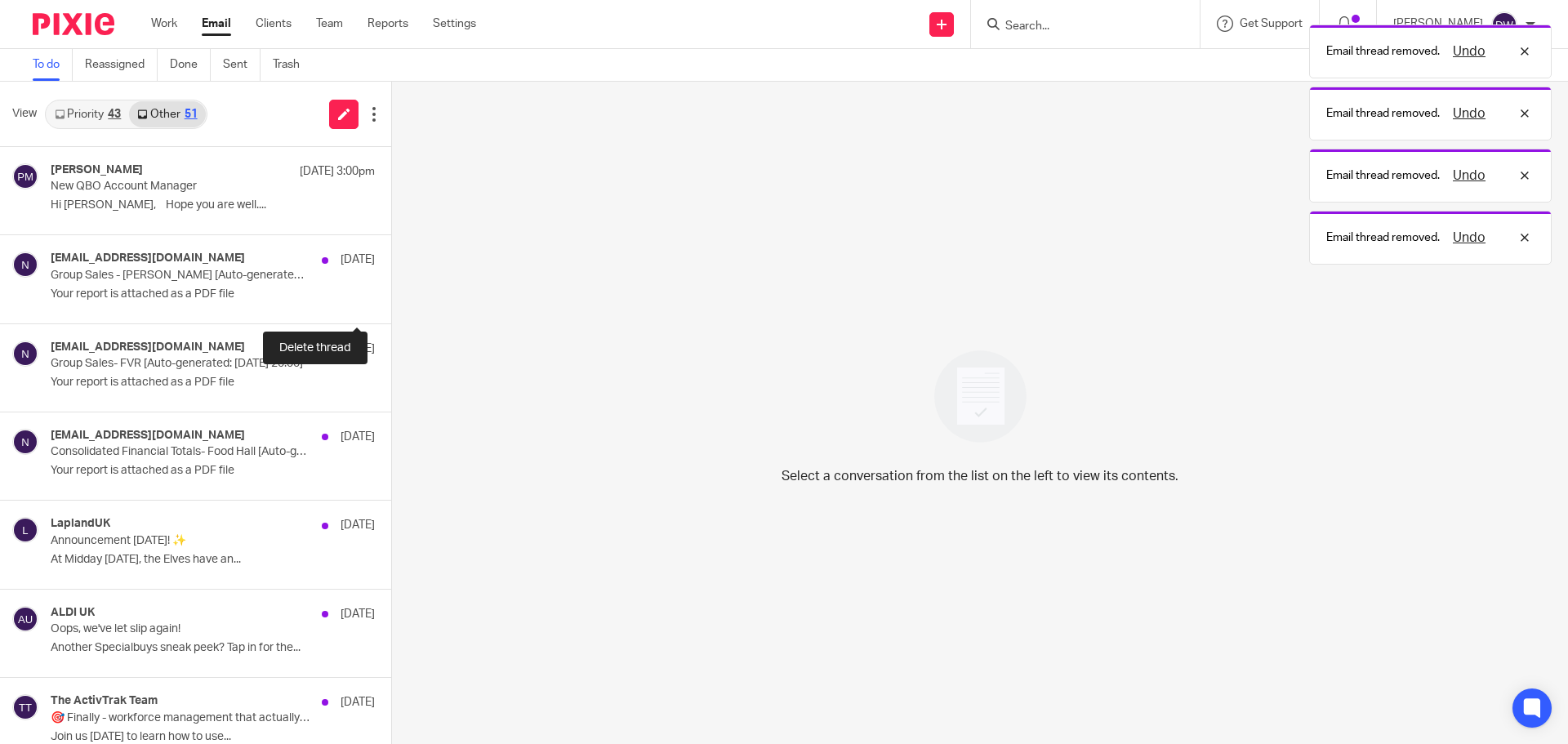
click at [391, 292] on button at bounding box center [398, 301] width 13 height 43
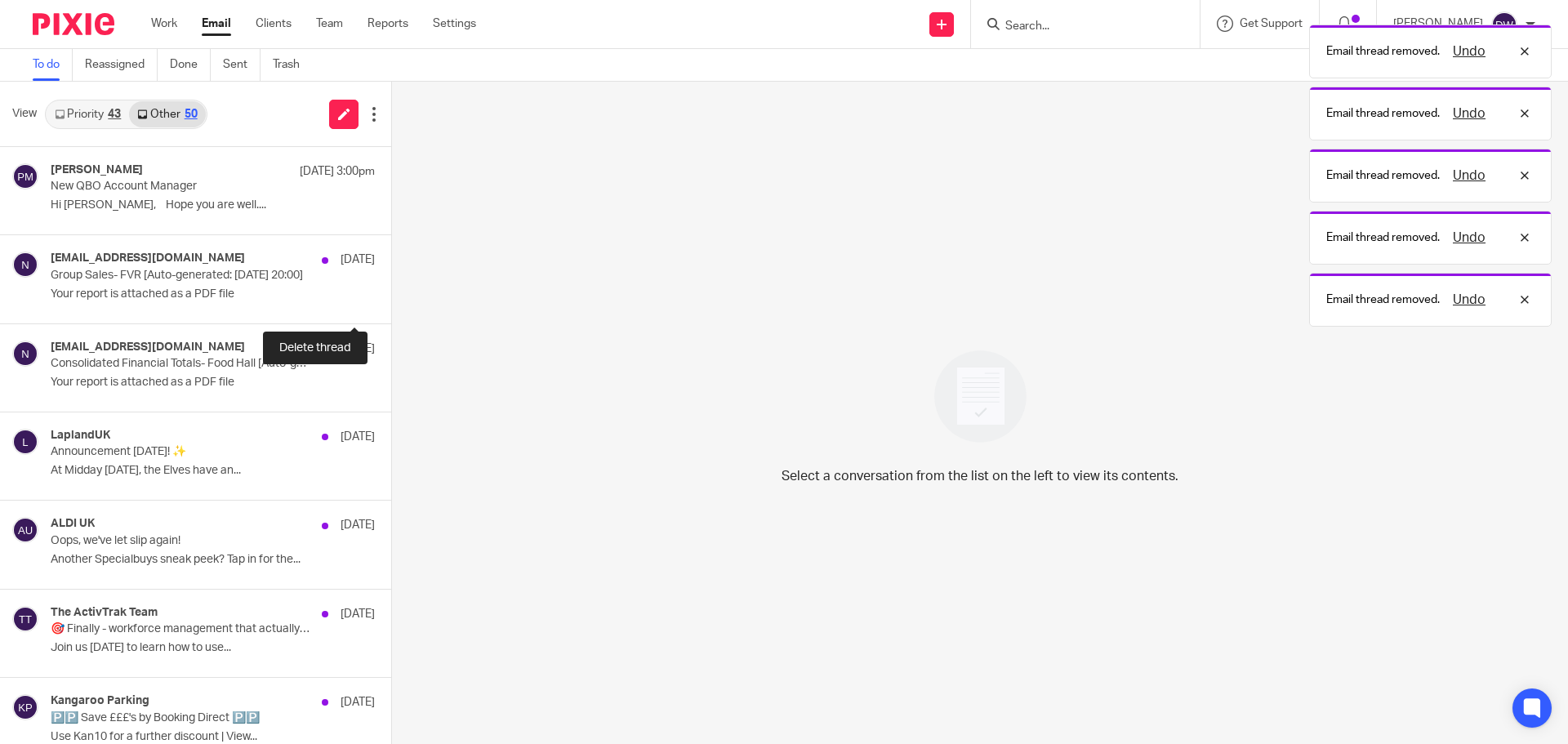
click at [391, 292] on button at bounding box center [398, 301] width 13 height 43
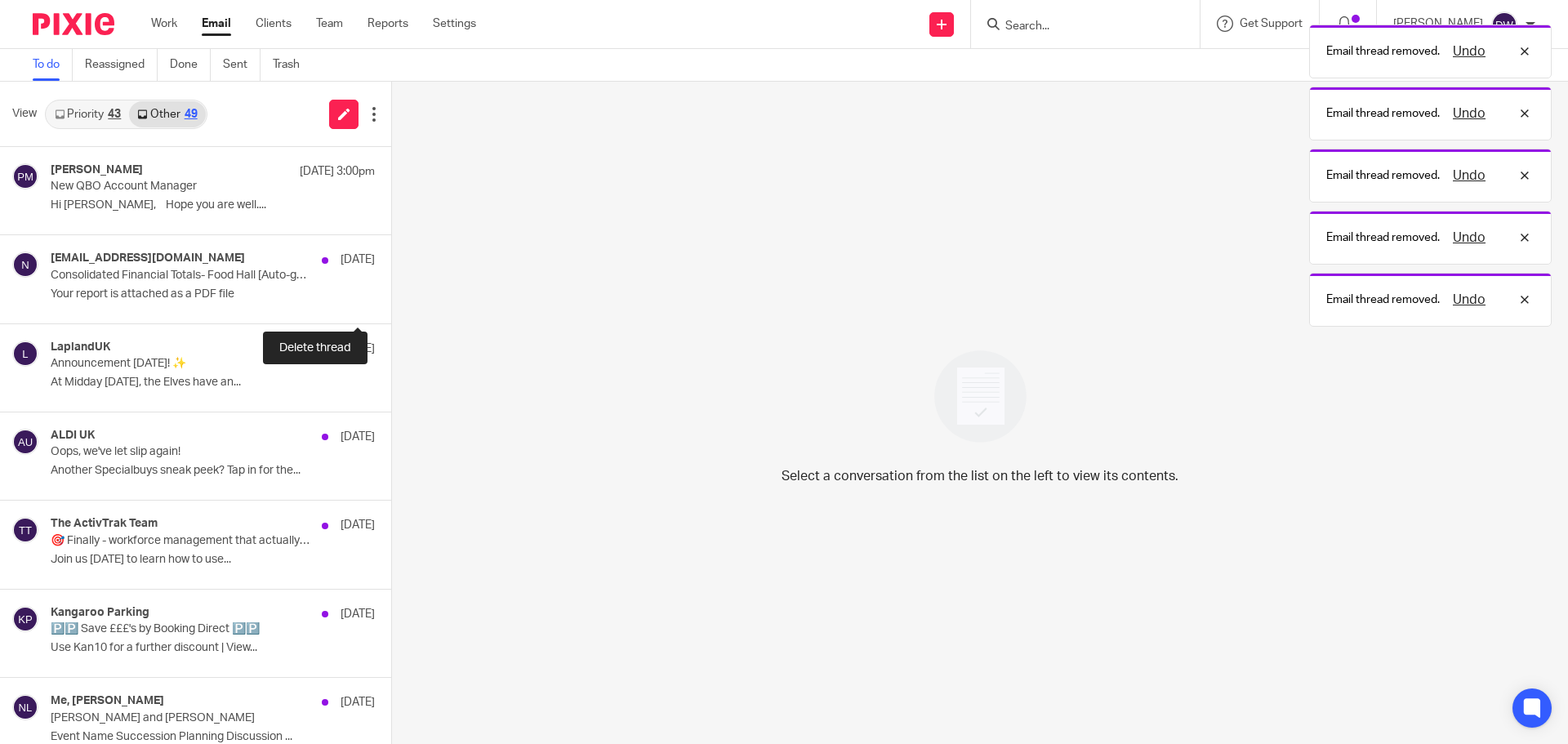
click at [391, 292] on button at bounding box center [398, 301] width 13 height 43
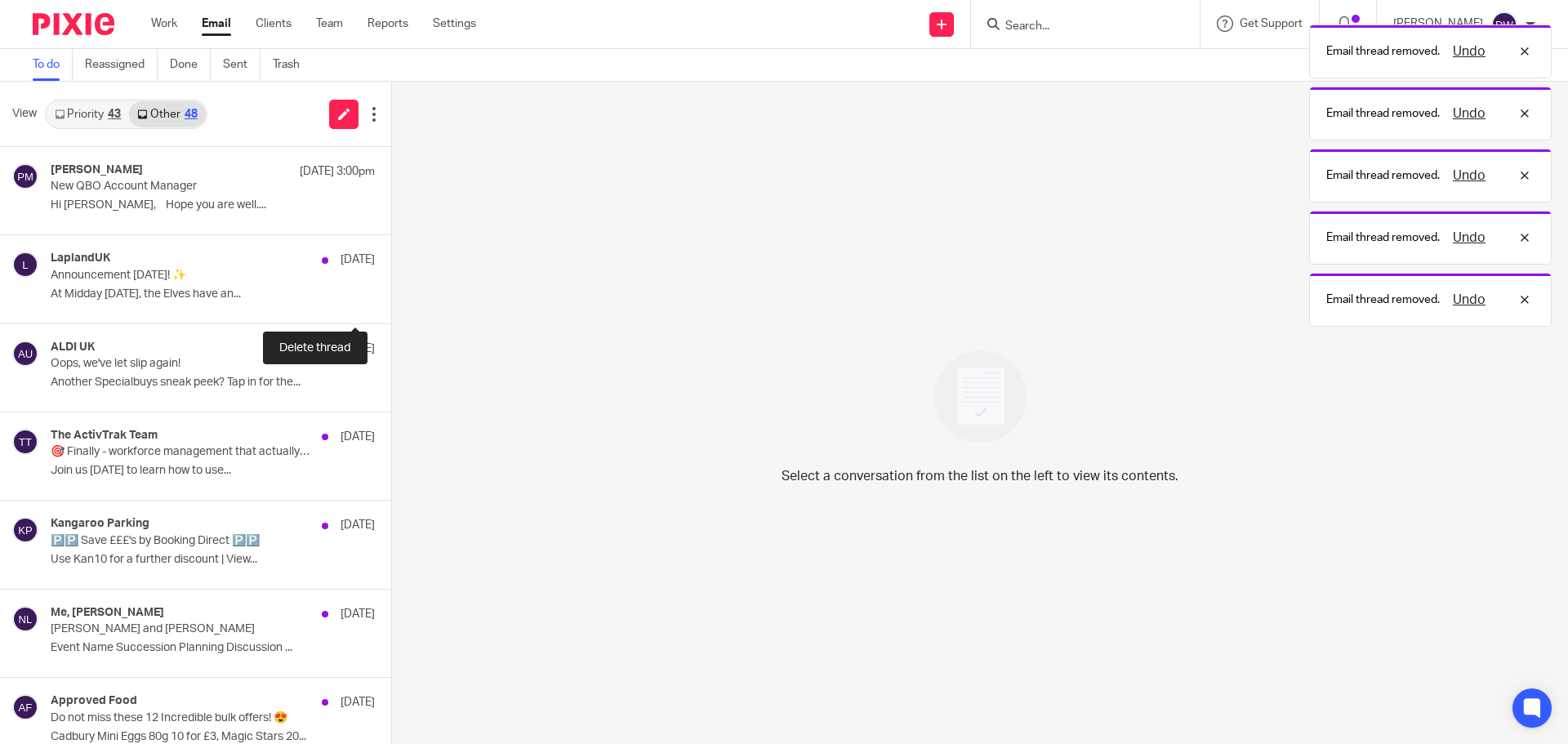
click at [391, 292] on button at bounding box center [398, 301] width 13 height 43
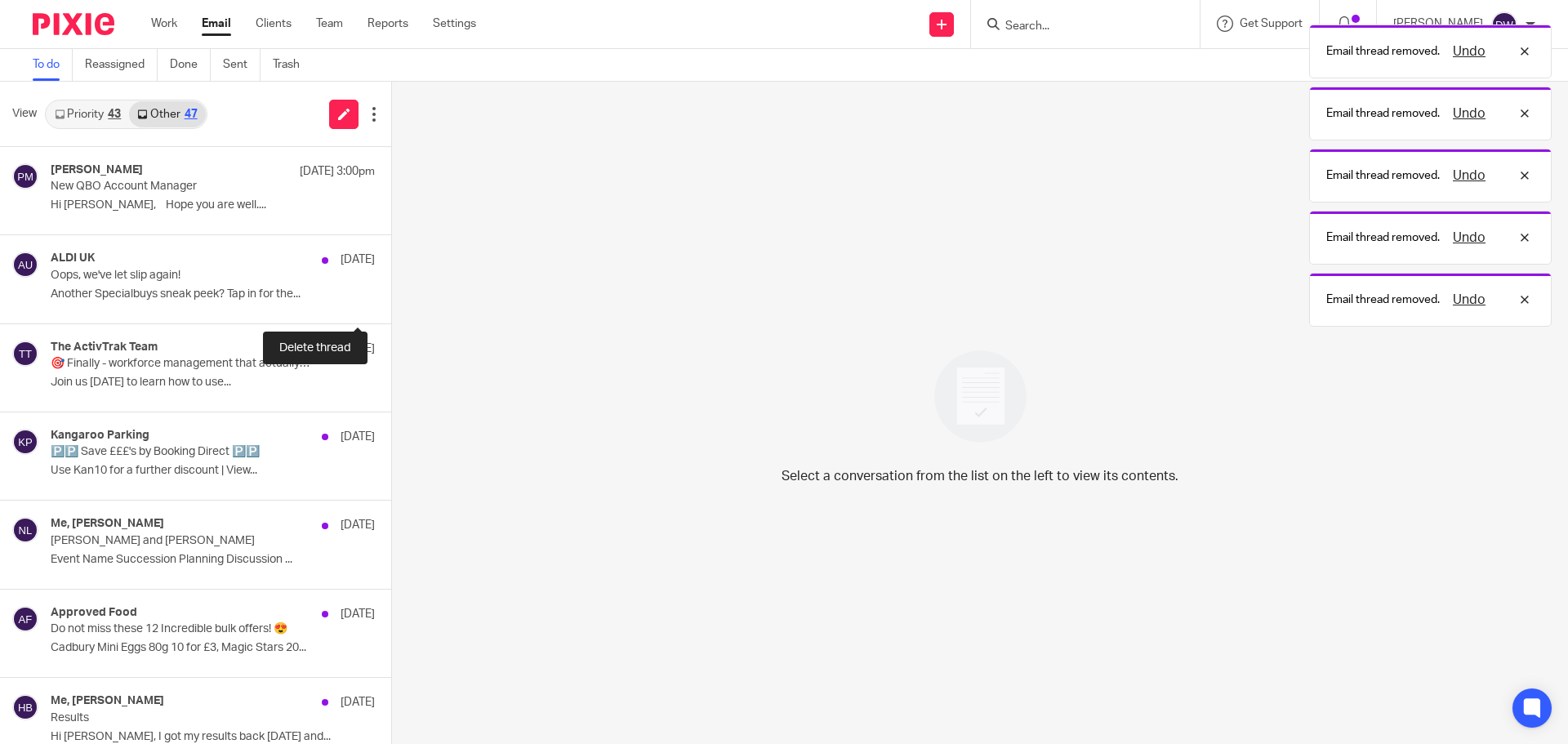
click at [391, 292] on button at bounding box center [398, 301] width 13 height 43
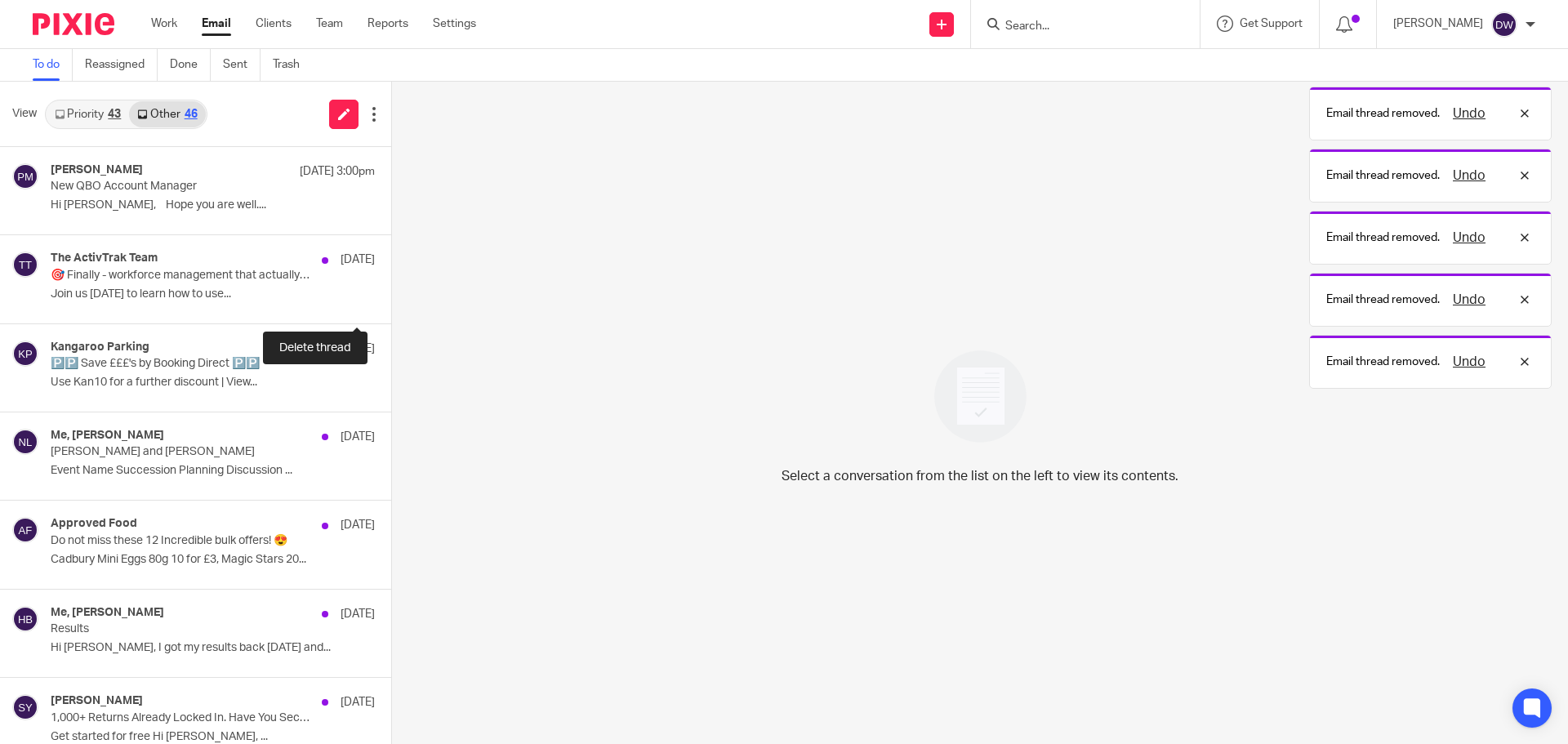
click at [391, 292] on button at bounding box center [398, 301] width 13 height 43
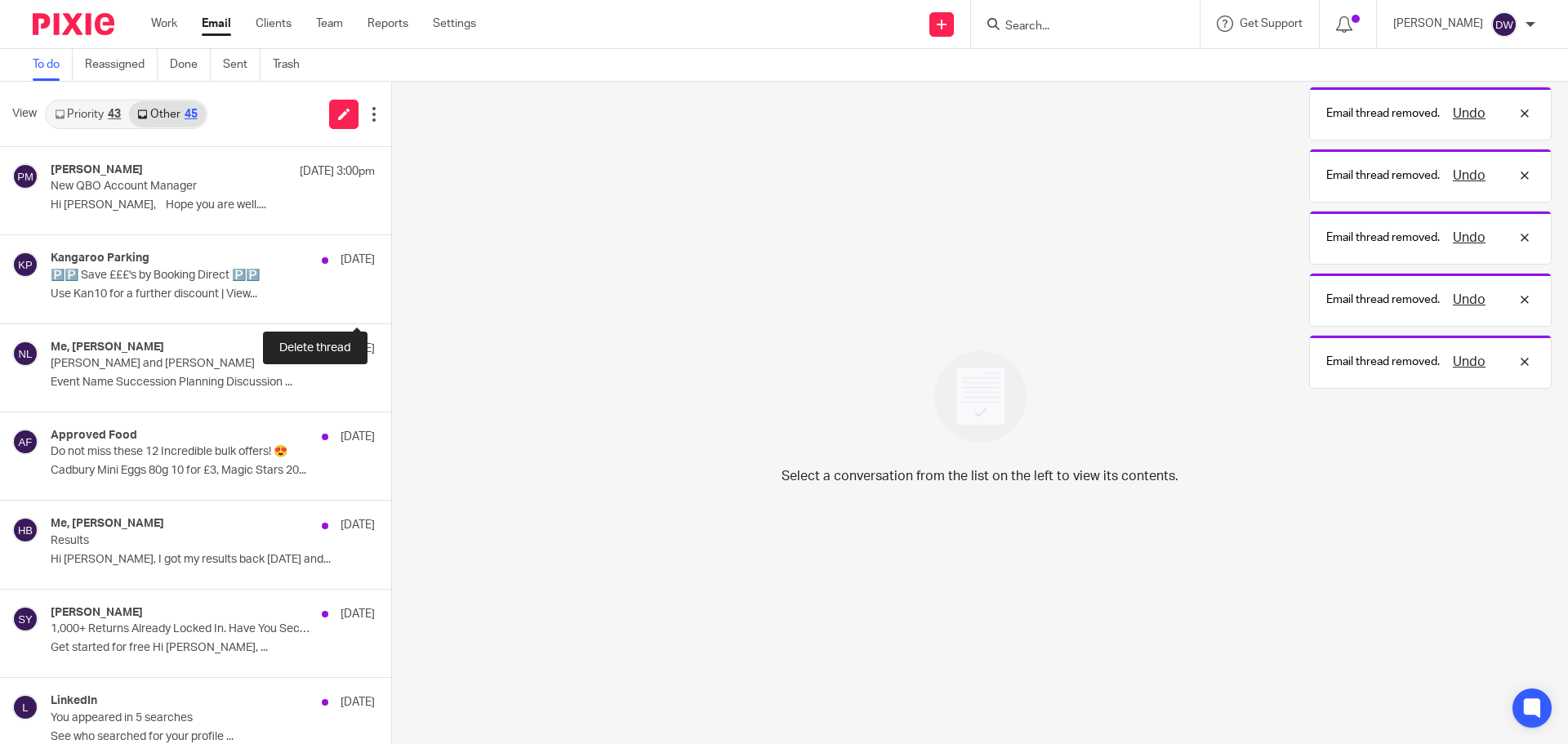
click at [391, 292] on button at bounding box center [398, 301] width 13 height 43
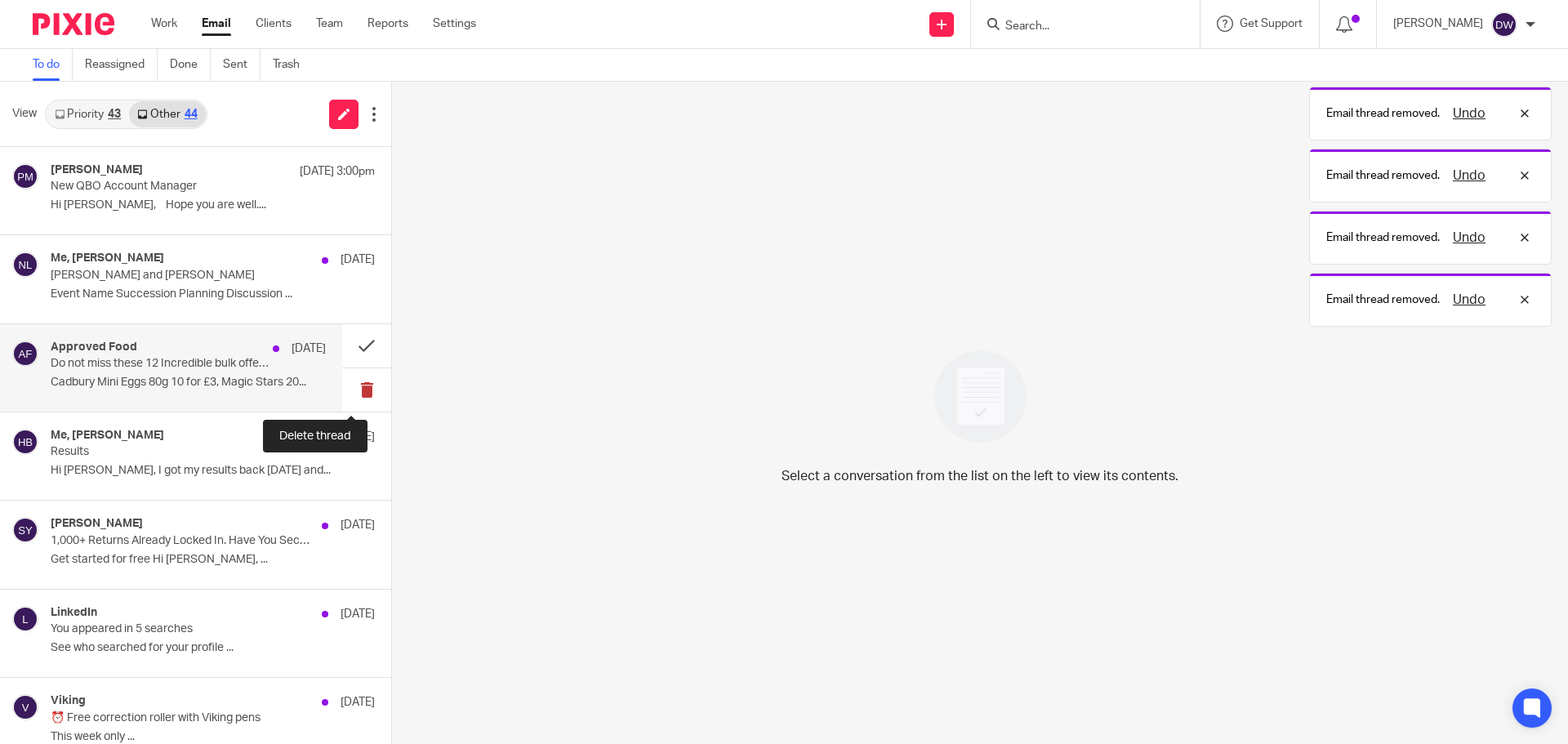
click at [354, 384] on button at bounding box center [366, 390] width 49 height 43
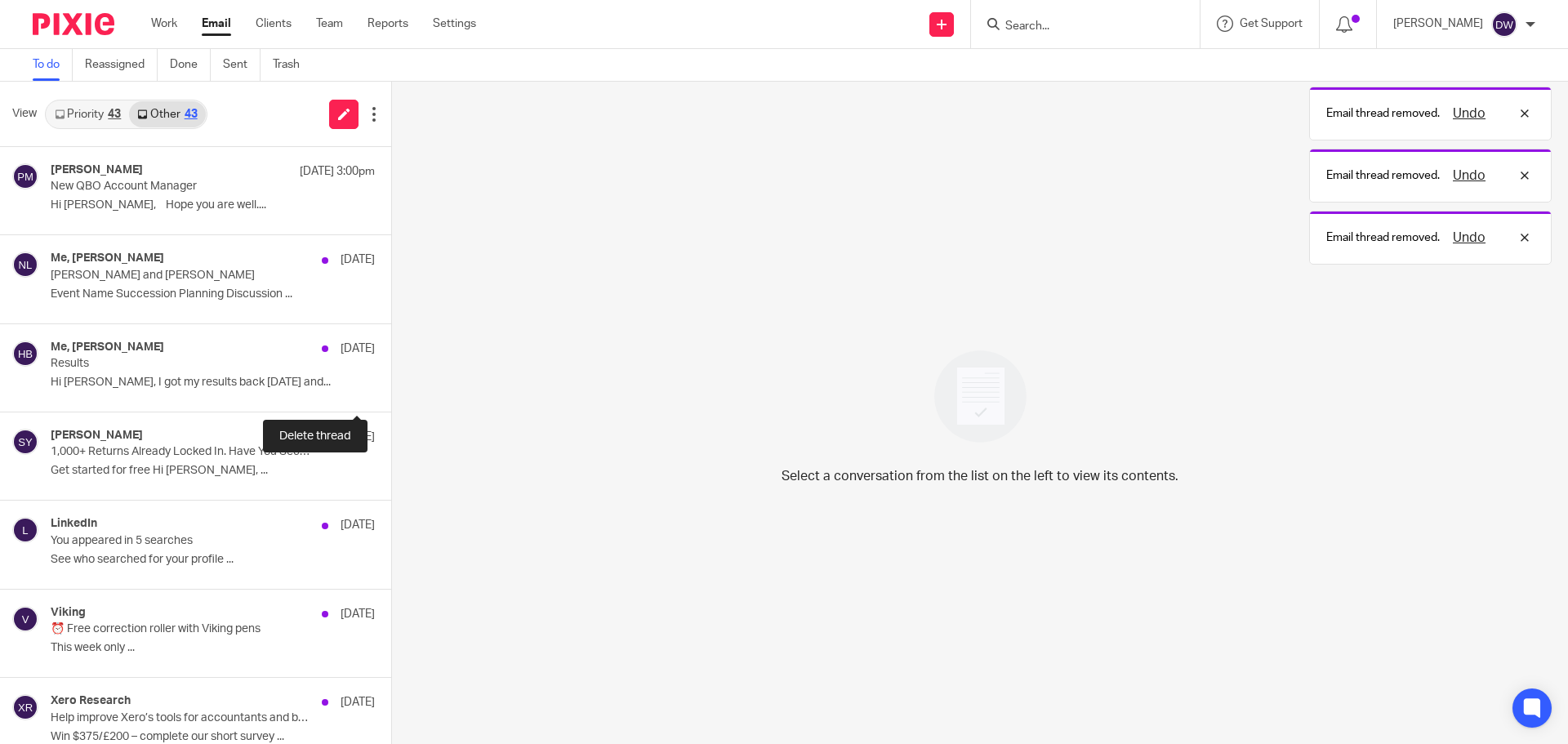
click at [391, 384] on button at bounding box center [398, 390] width 13 height 43
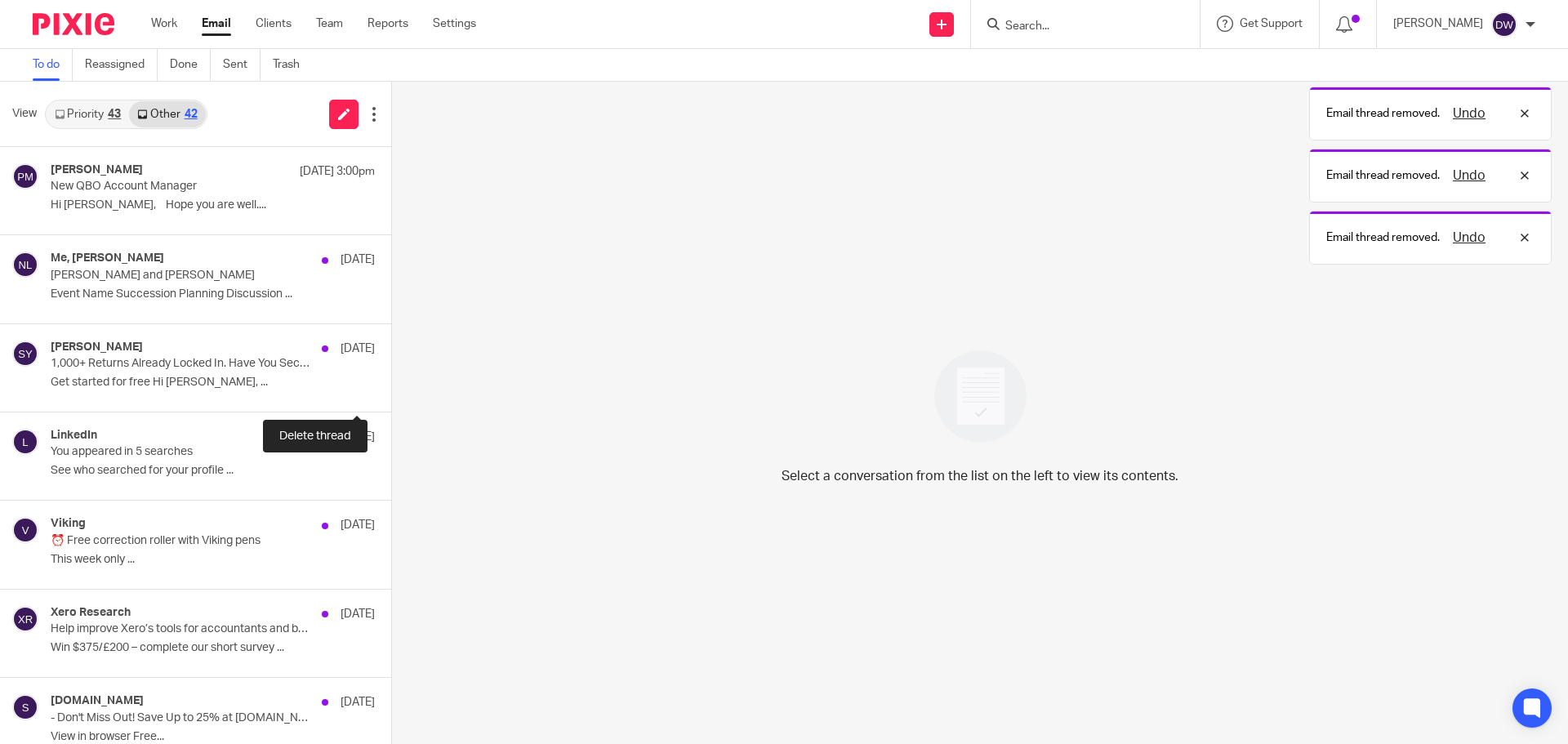
click at [391, 384] on button at bounding box center [398, 390] width 13 height 43
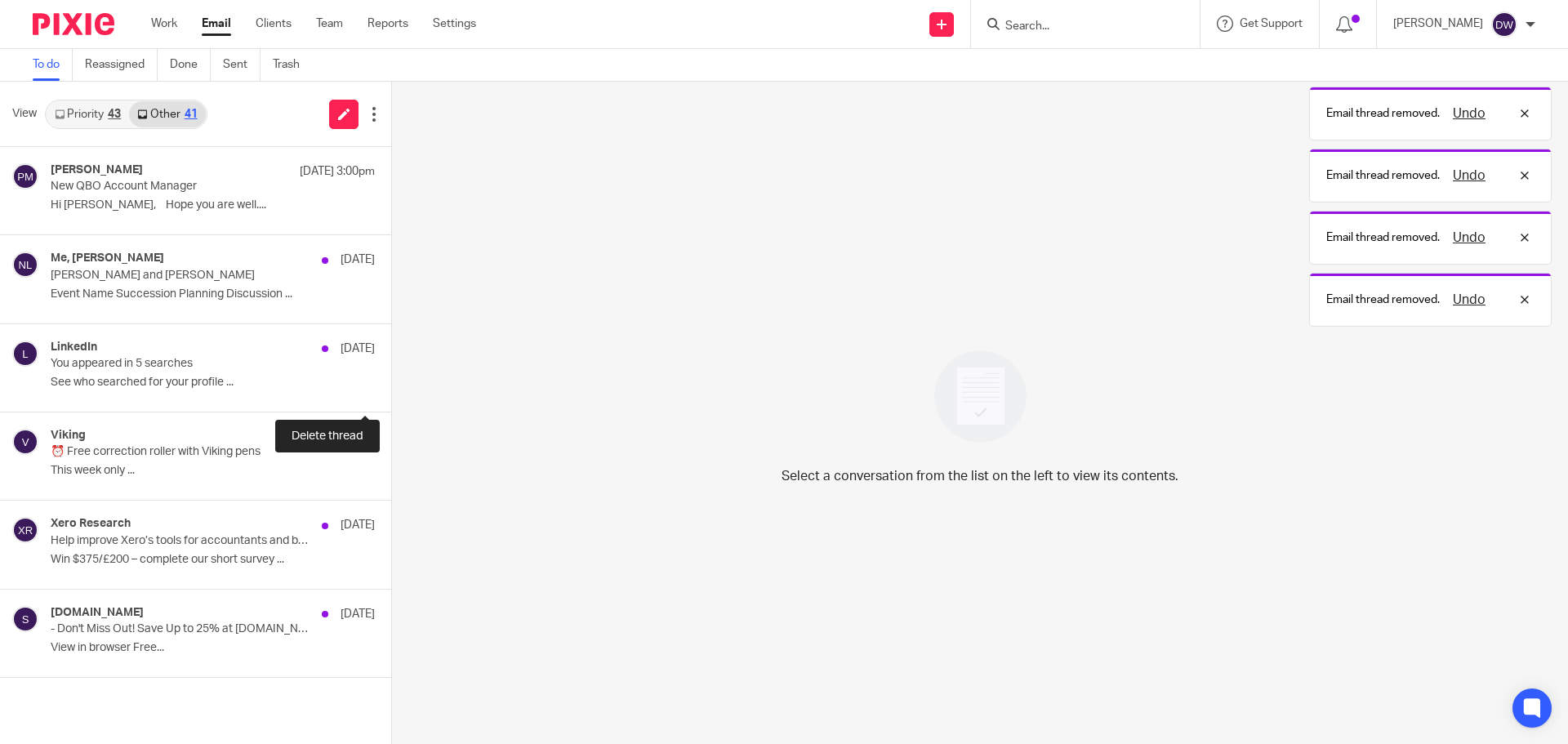
click at [391, 384] on button at bounding box center [398, 390] width 13 height 43
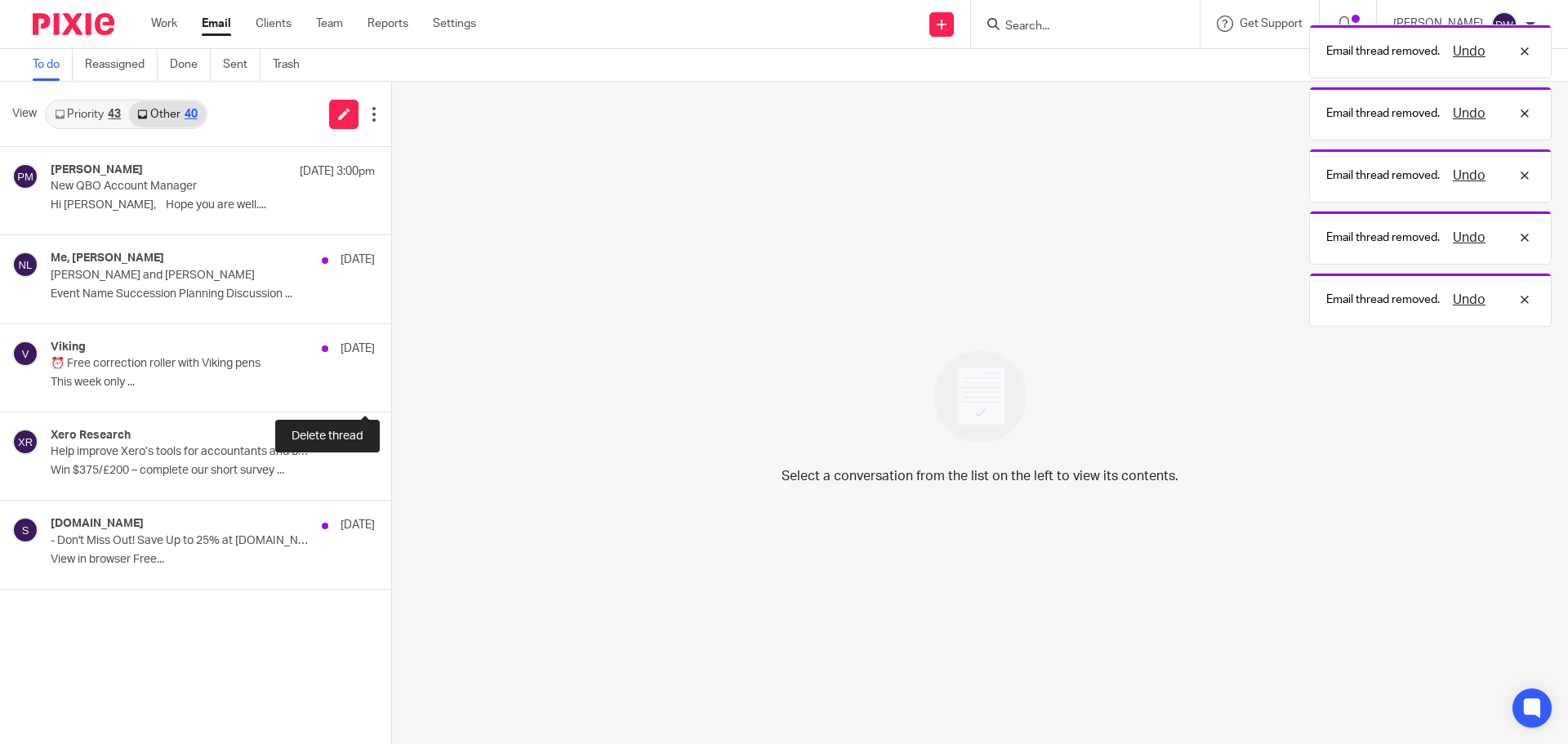
click at [391, 384] on button at bounding box center [398, 390] width 13 height 43
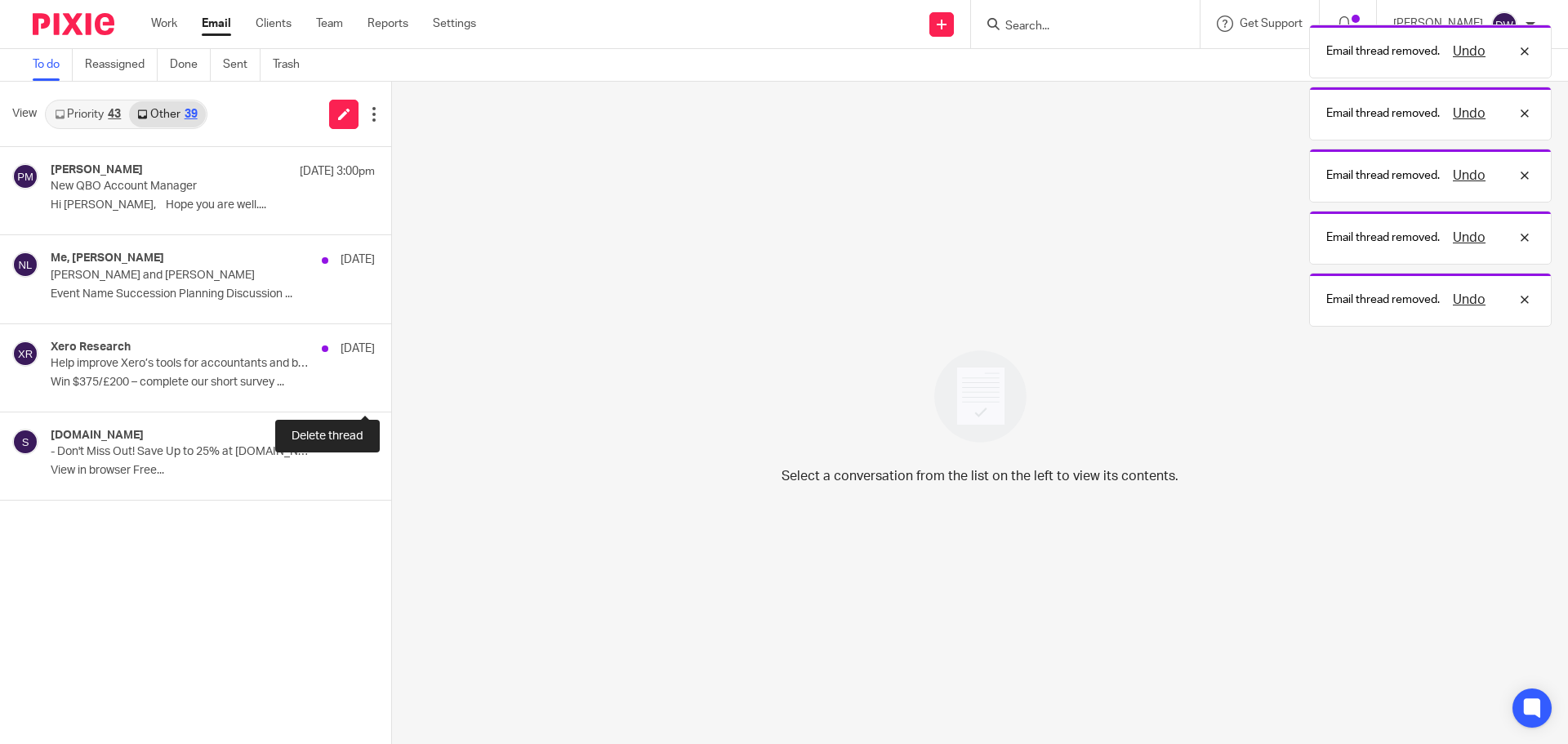
click at [391, 384] on button at bounding box center [398, 390] width 13 height 43
click at [354, 384] on div "Staples.co.uk 14 Aug - Don't Miss Out! Save Up to 25% at Staples.co.uk 🎉 View i…" at bounding box center [195, 368] width 391 height 88
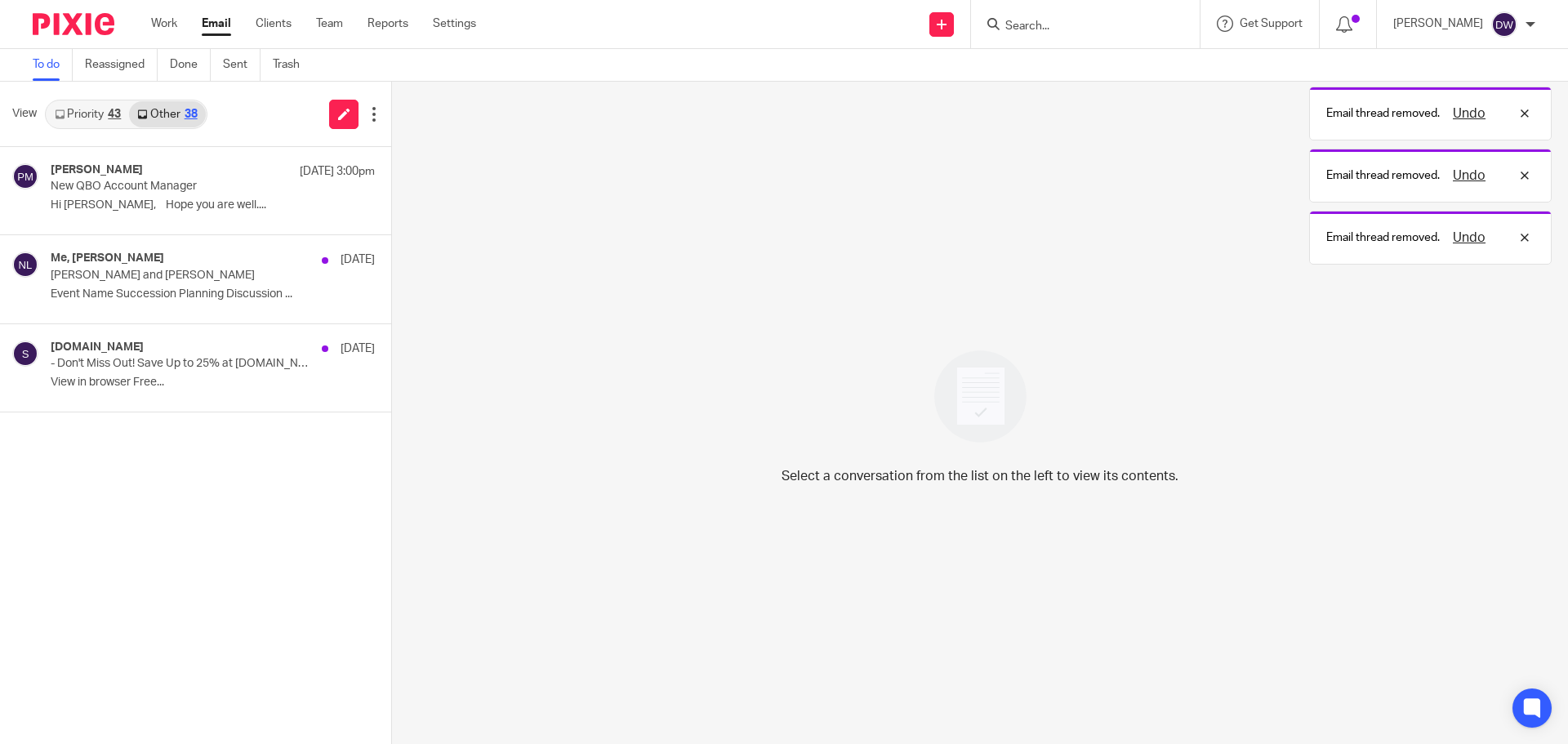
click at [109, 114] on div "43" at bounding box center [114, 114] width 13 height 11
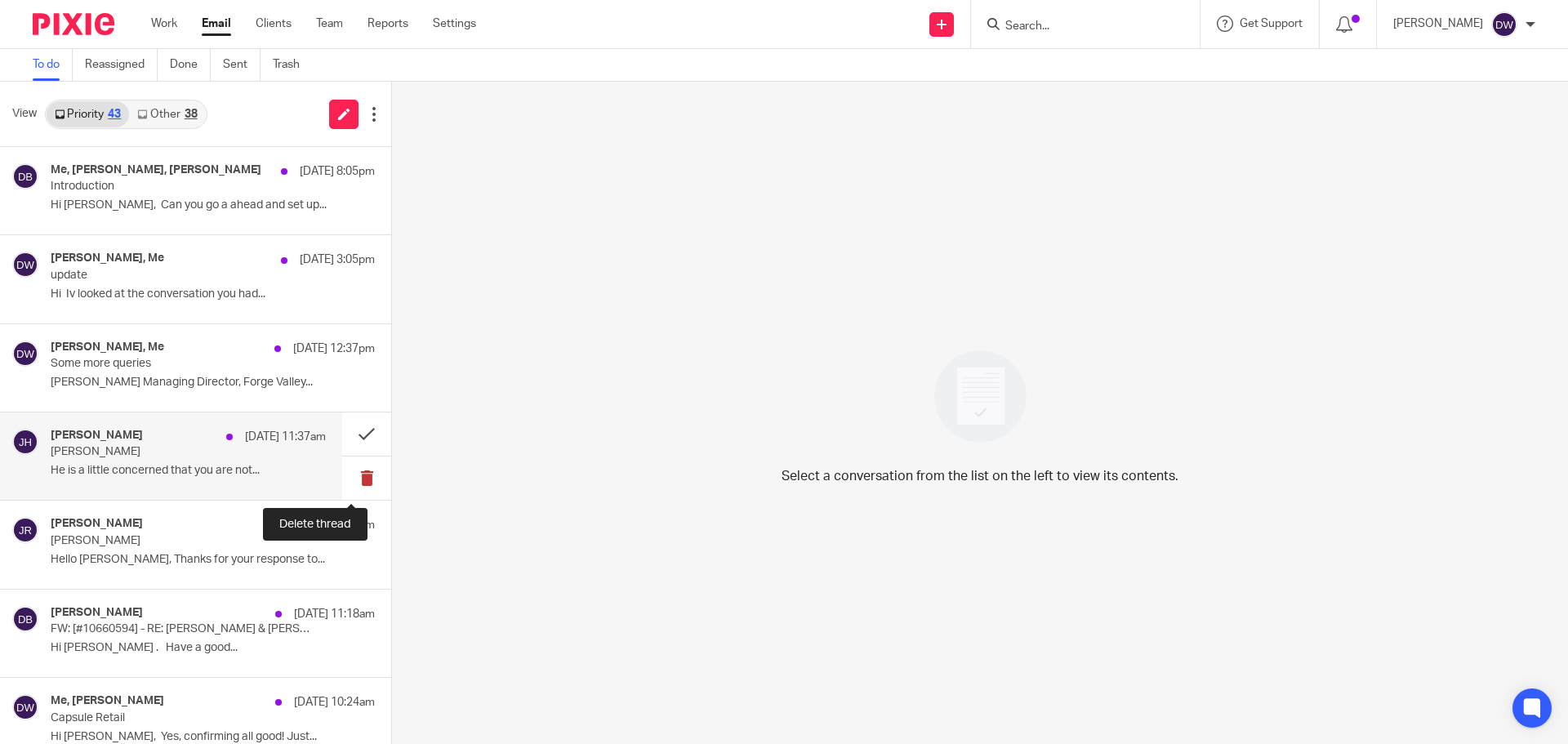
click at [344, 468] on button at bounding box center [366, 478] width 49 height 43
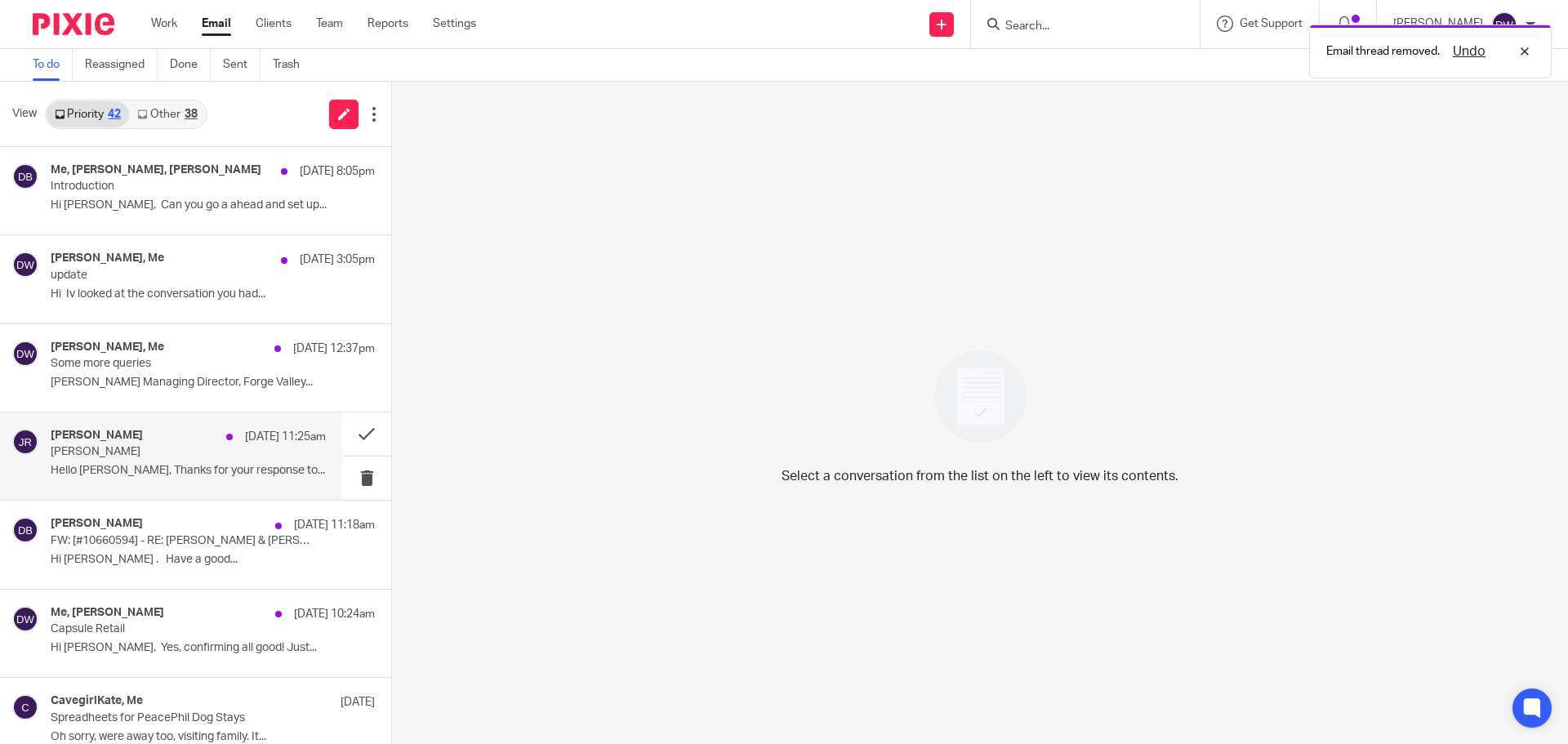
click at [151, 456] on p "[PERSON_NAME]" at bounding box center [161, 452] width 221 height 14
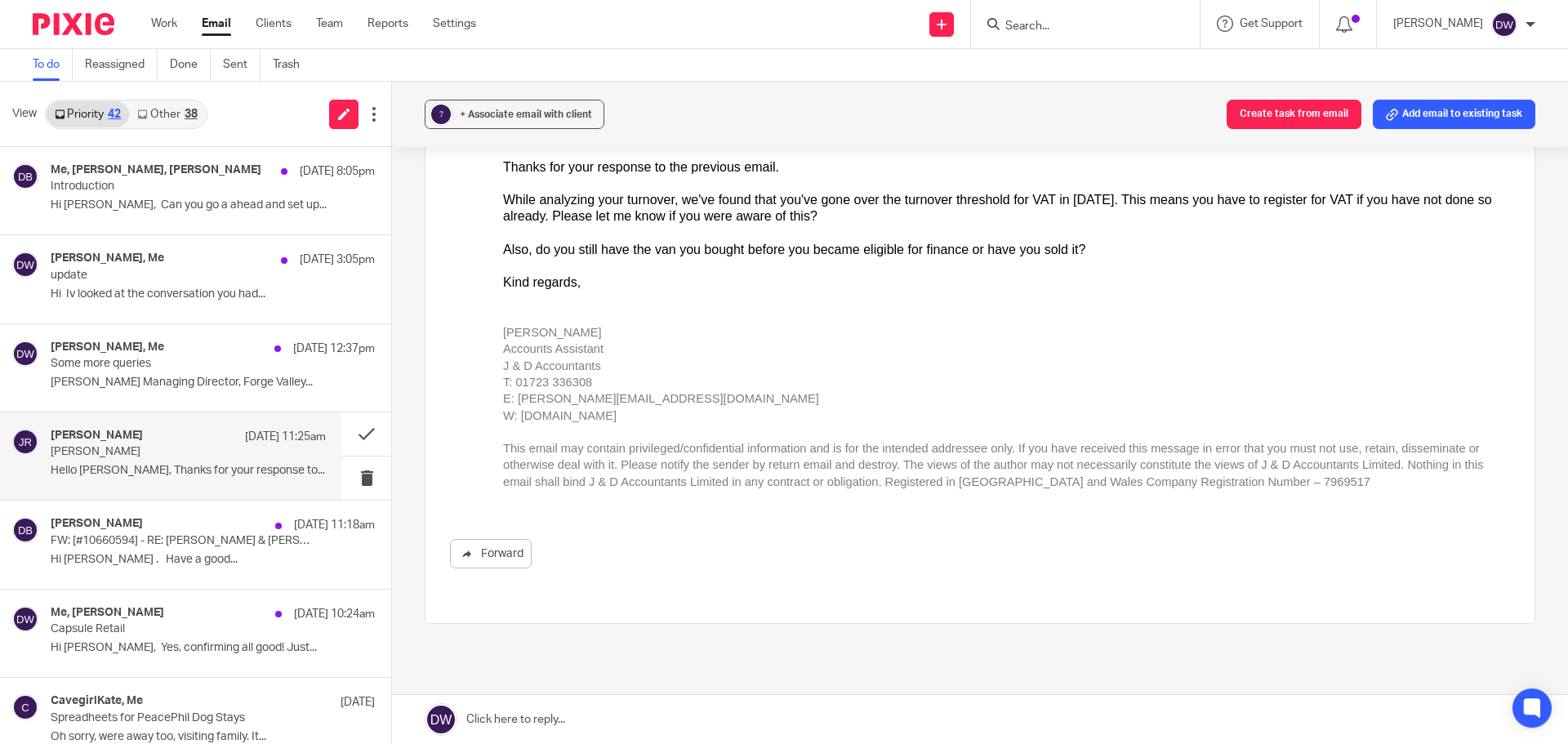
scroll to position [191, 0]
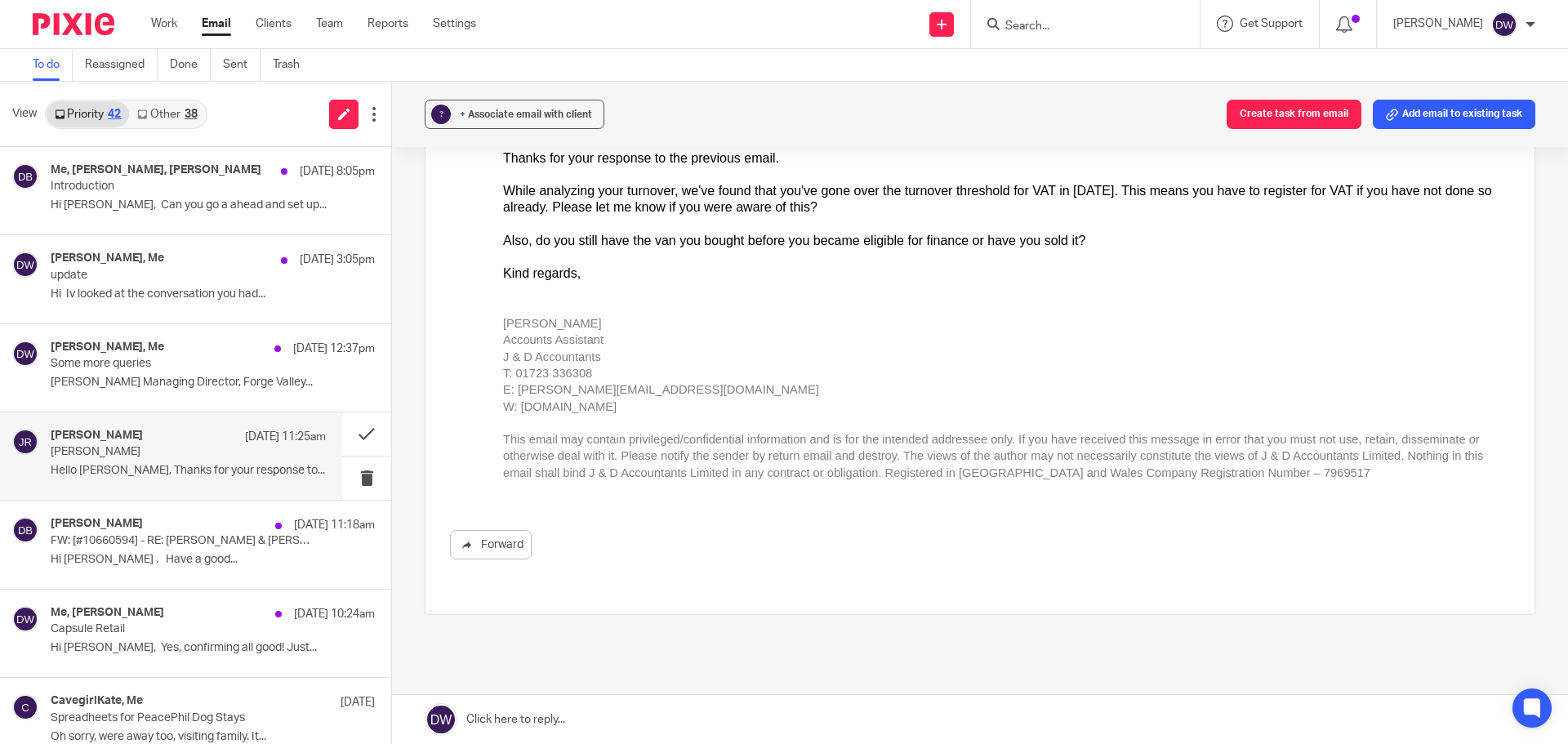
click at [535, 717] on link at bounding box center [980, 719] width 1176 height 49
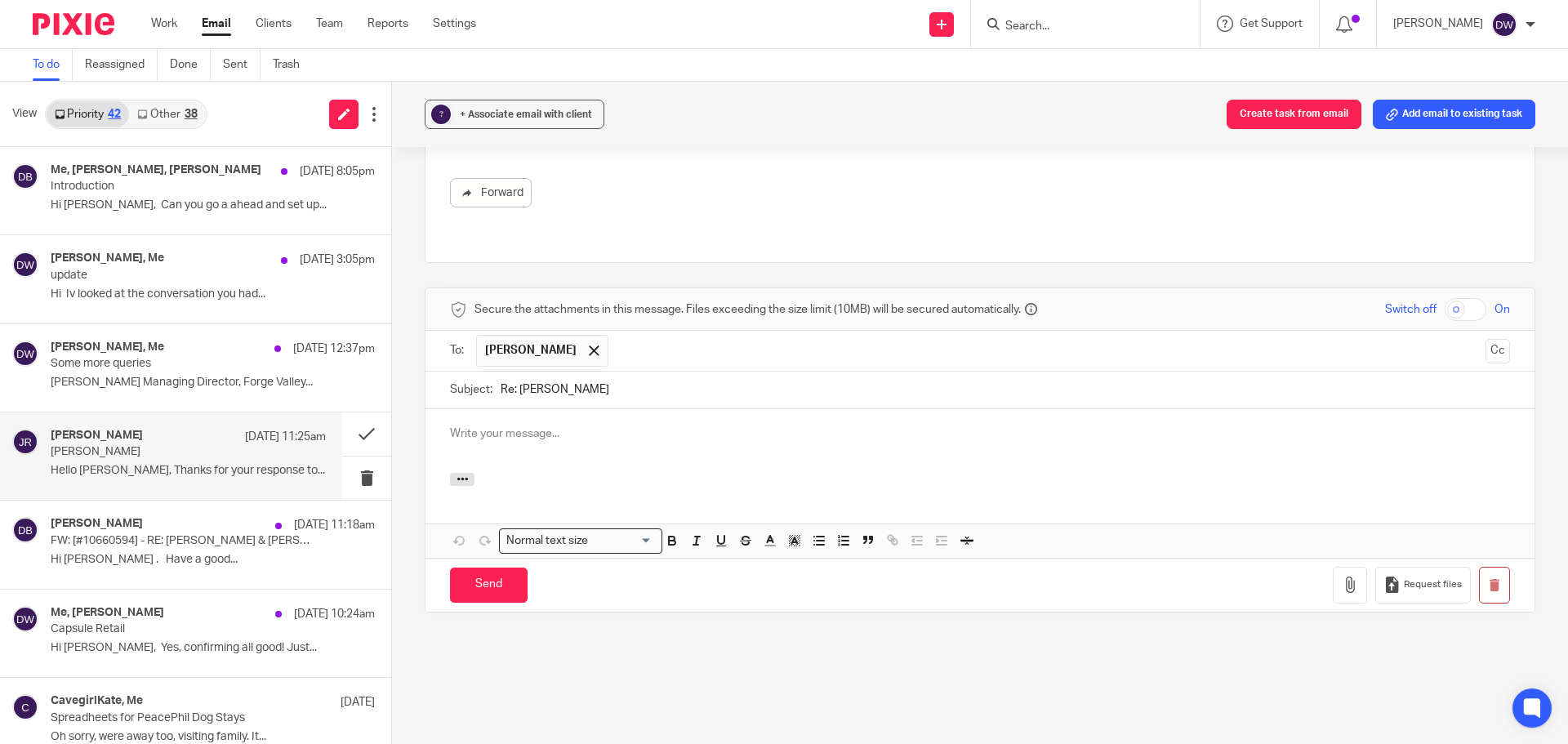
scroll to position [0, 0]
click at [489, 581] on input "Send" at bounding box center [489, 586] width 78 height 35
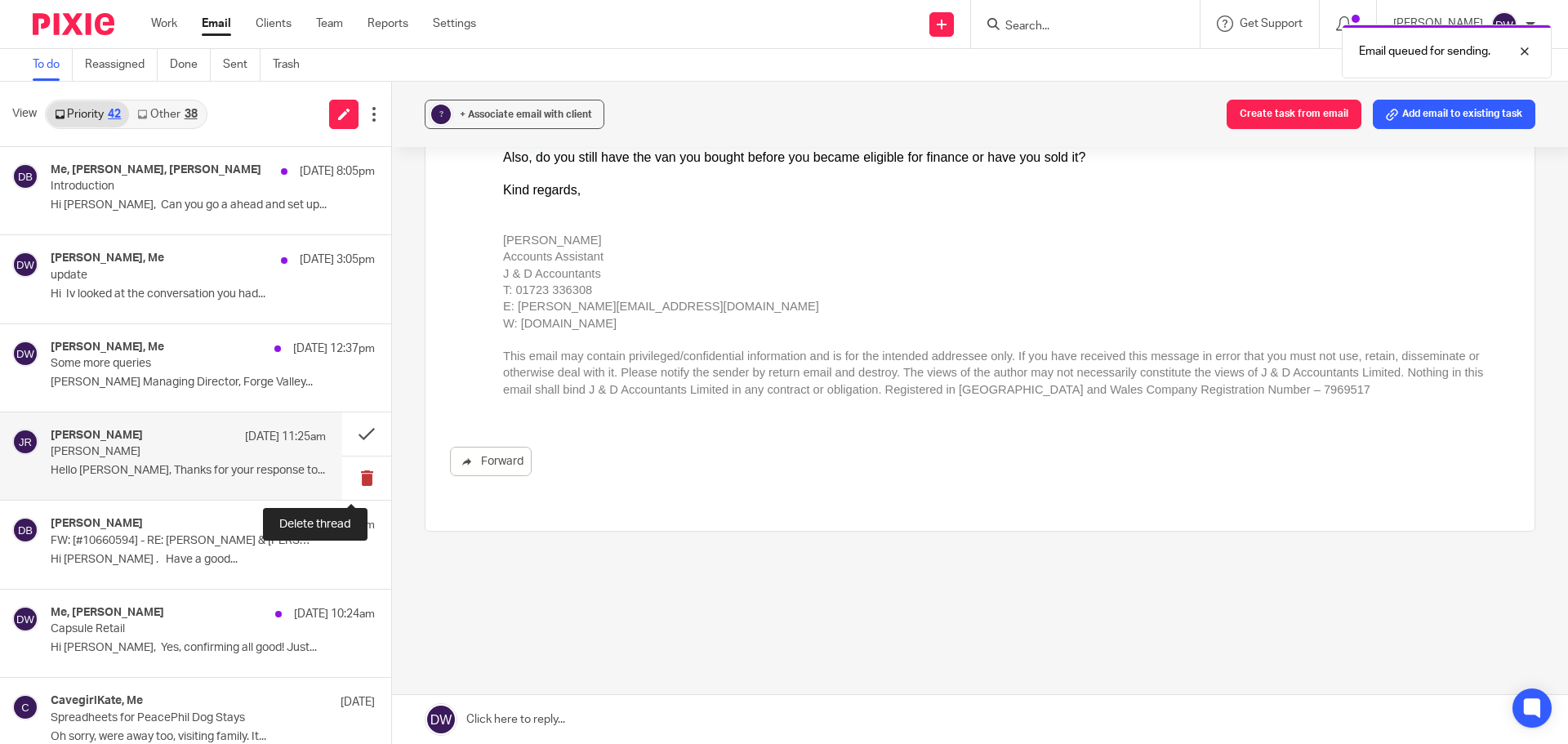
scroll to position [258, 0]
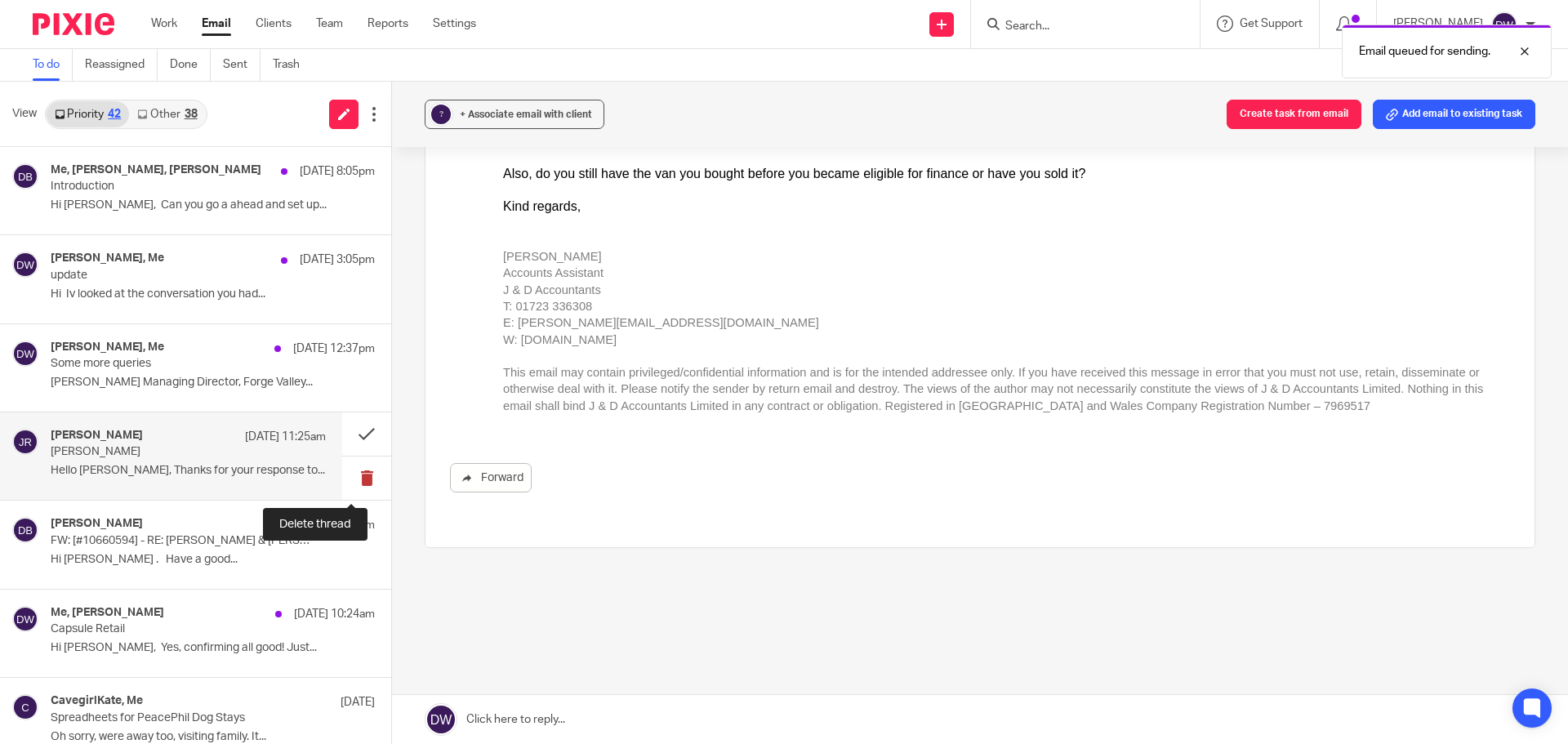
click at [352, 469] on button at bounding box center [366, 478] width 49 height 43
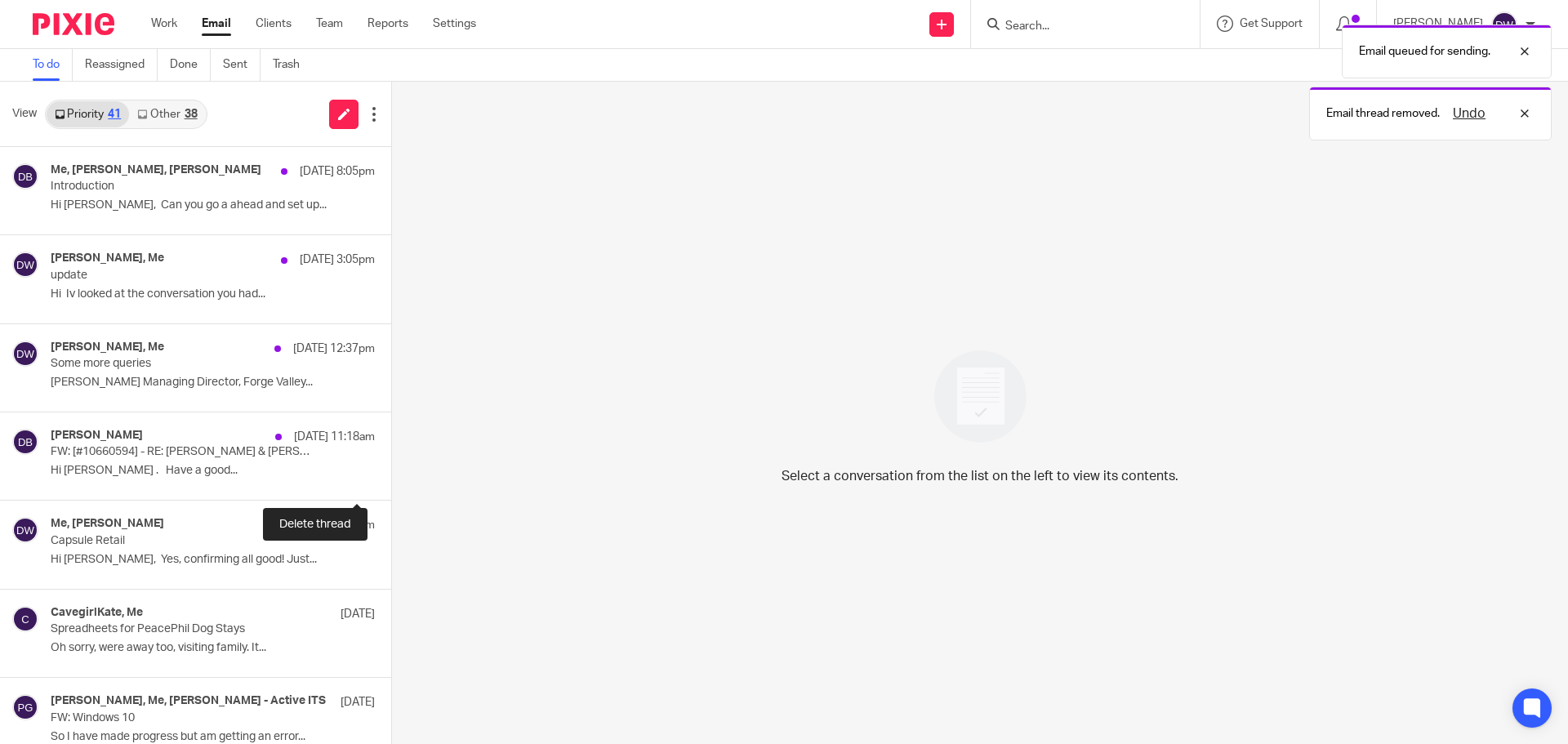
click at [391, 469] on button at bounding box center [398, 478] width 13 height 43
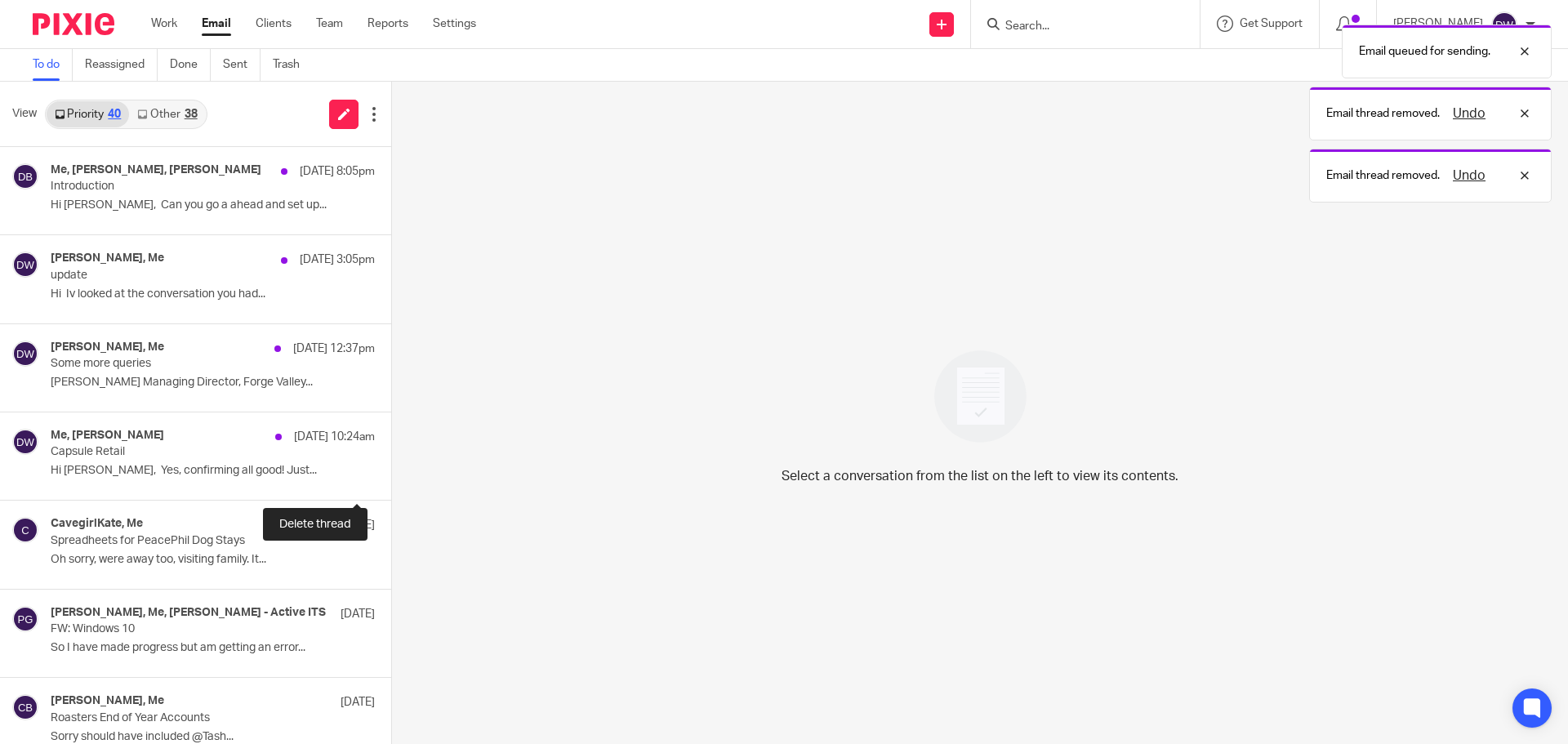
click at [391, 469] on button at bounding box center [398, 478] width 13 height 43
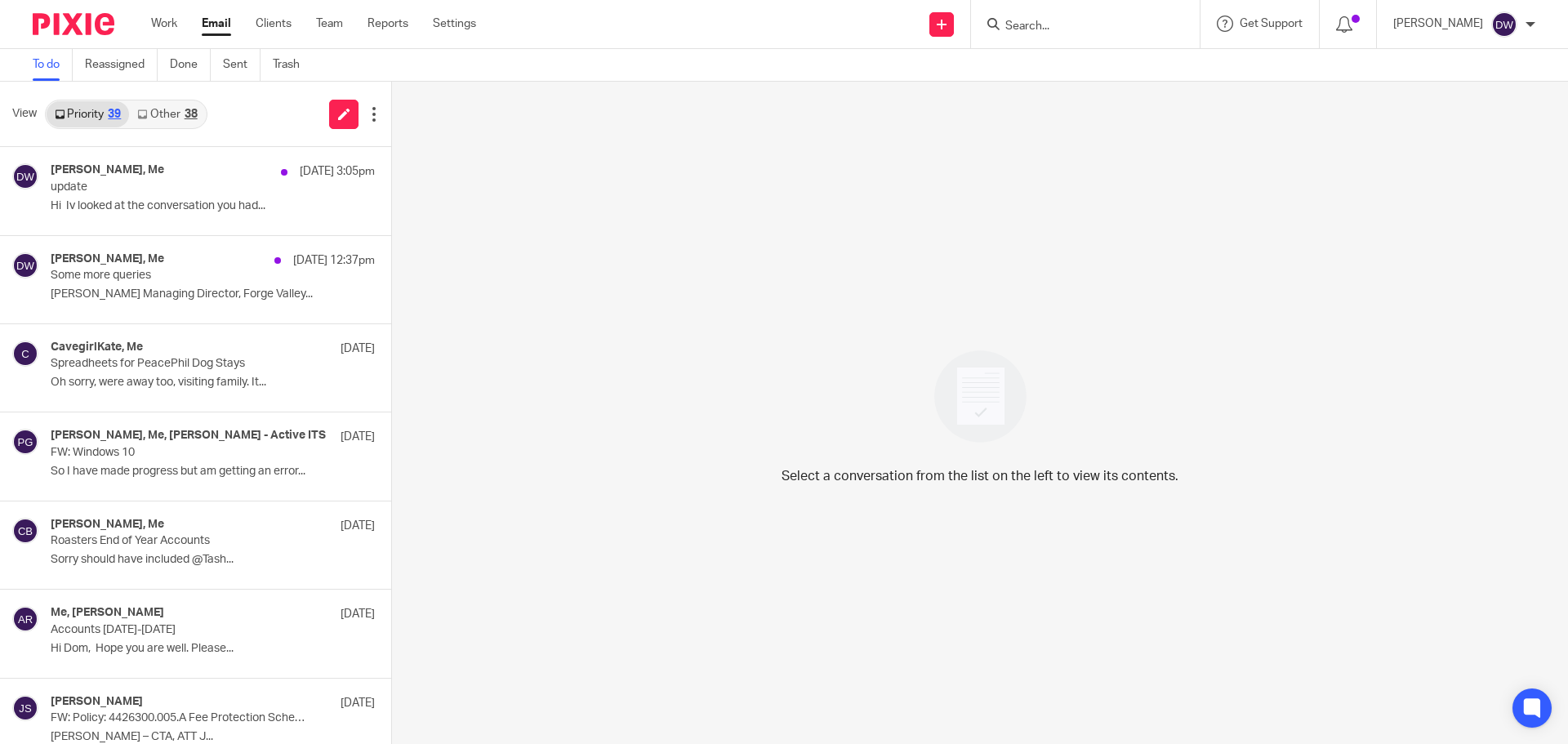
scroll to position [0, 0]
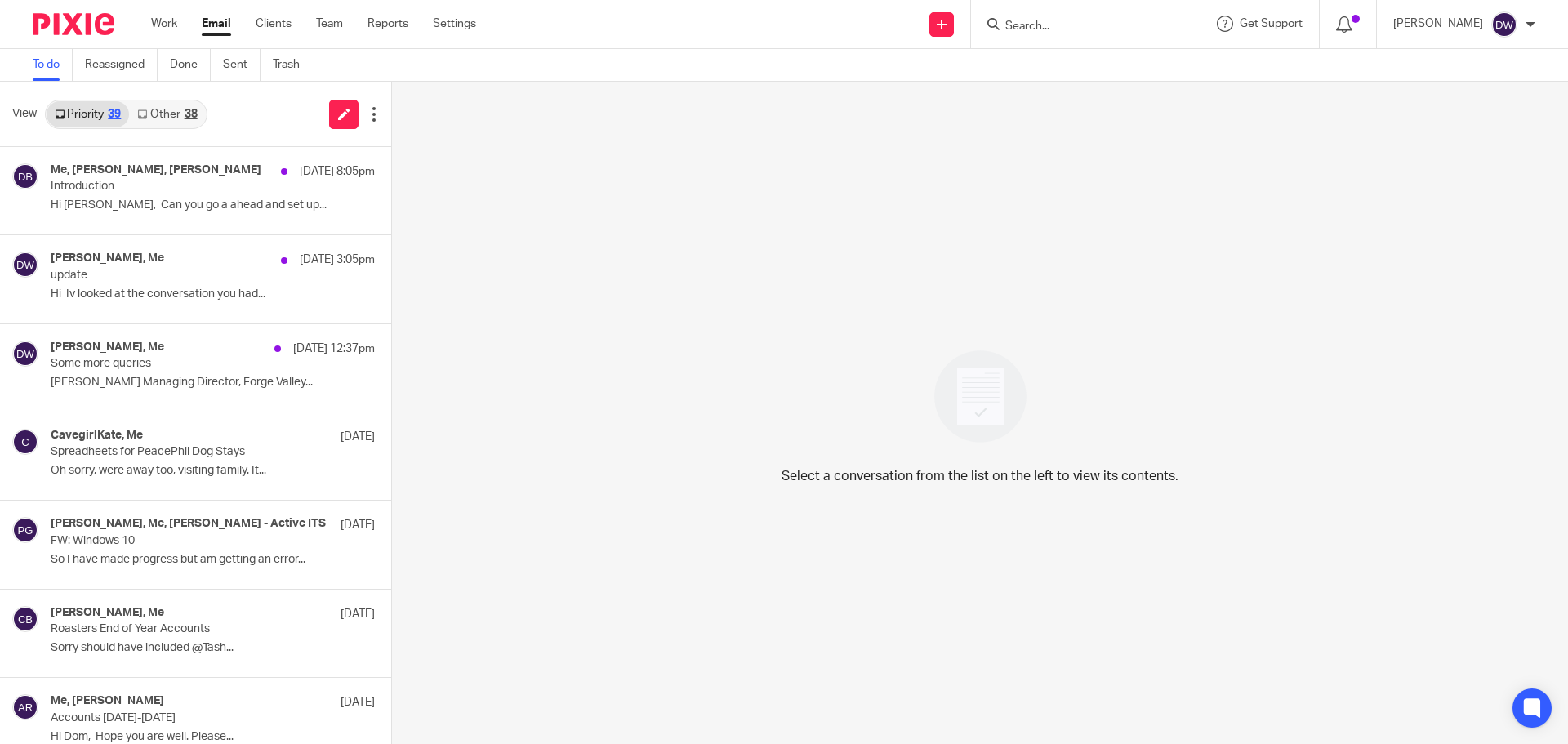
click at [157, 121] on link "Other 38" at bounding box center [167, 115] width 76 height 27
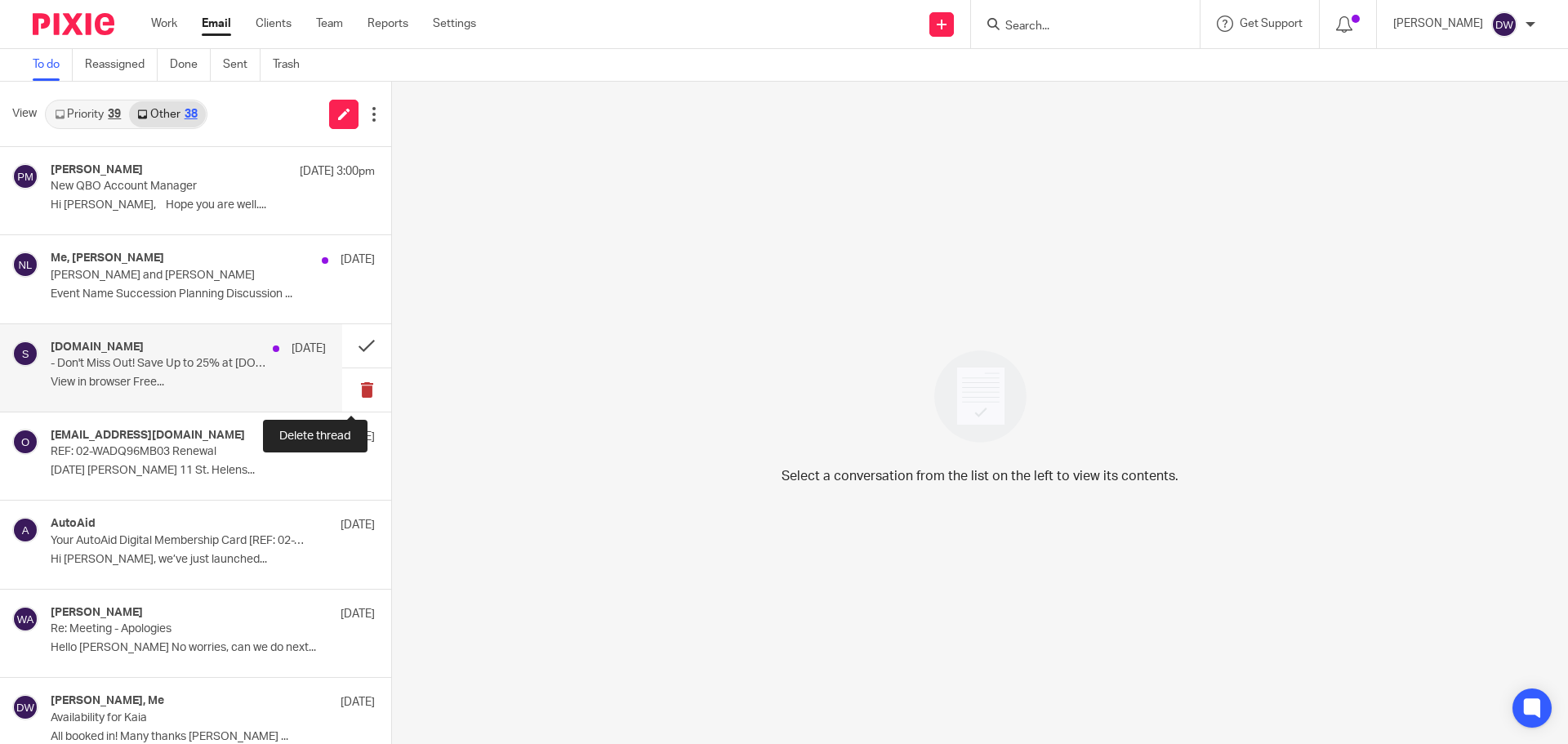
click at [360, 376] on button at bounding box center [366, 390] width 49 height 43
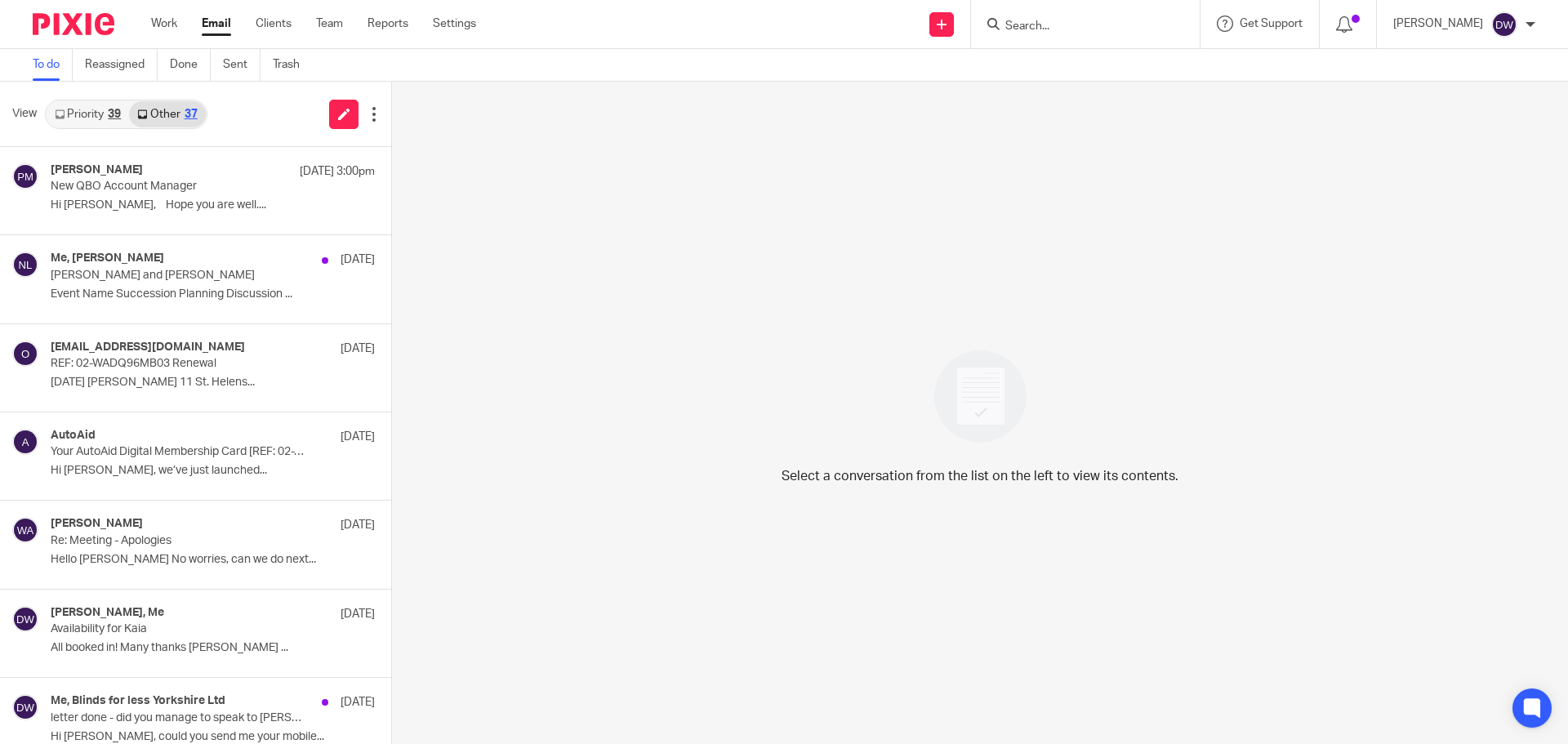
click at [117, 114] on div "39" at bounding box center [114, 114] width 13 height 11
